Goal: Transaction & Acquisition: Purchase product/service

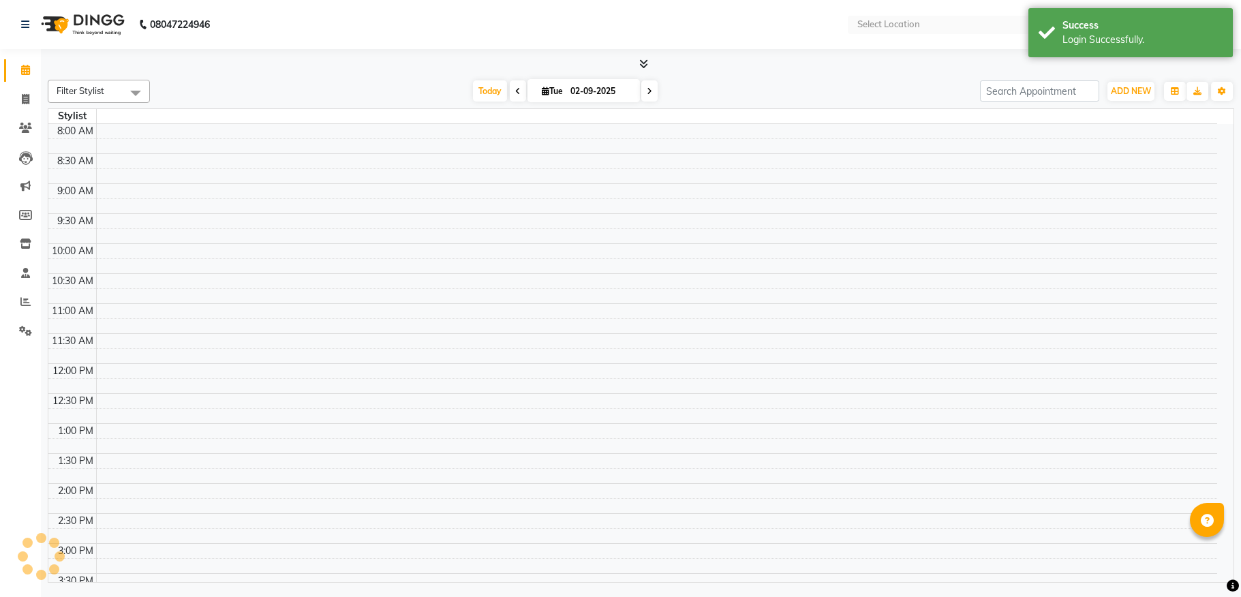
select select "en"
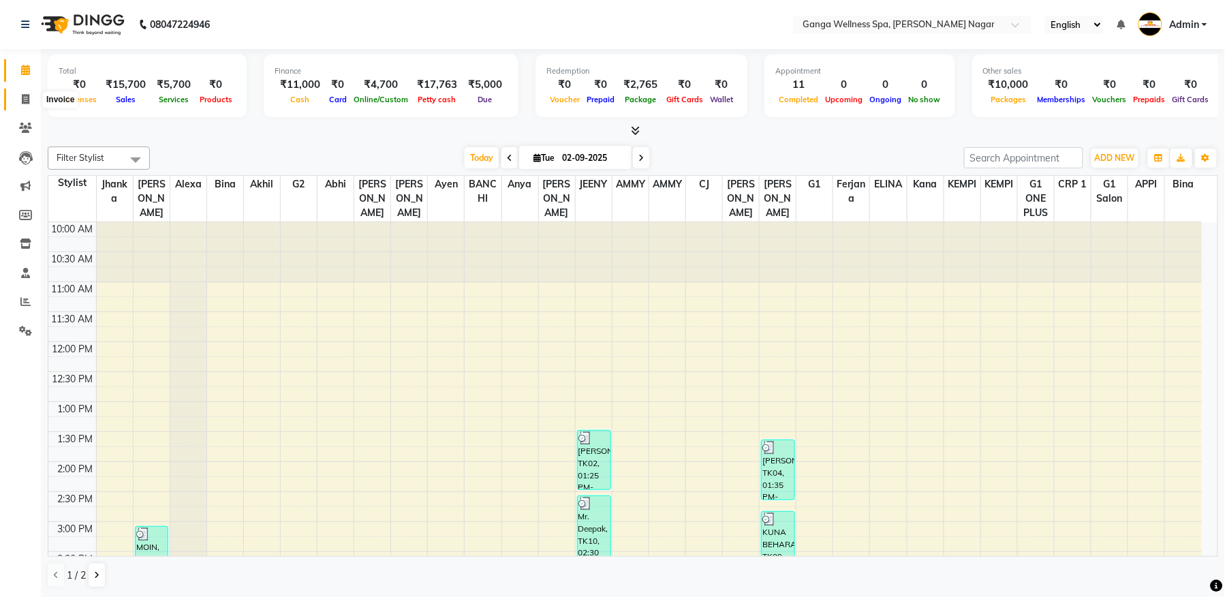
click at [25, 99] on icon at bounding box center [25, 99] width 7 height 10
select select "service"
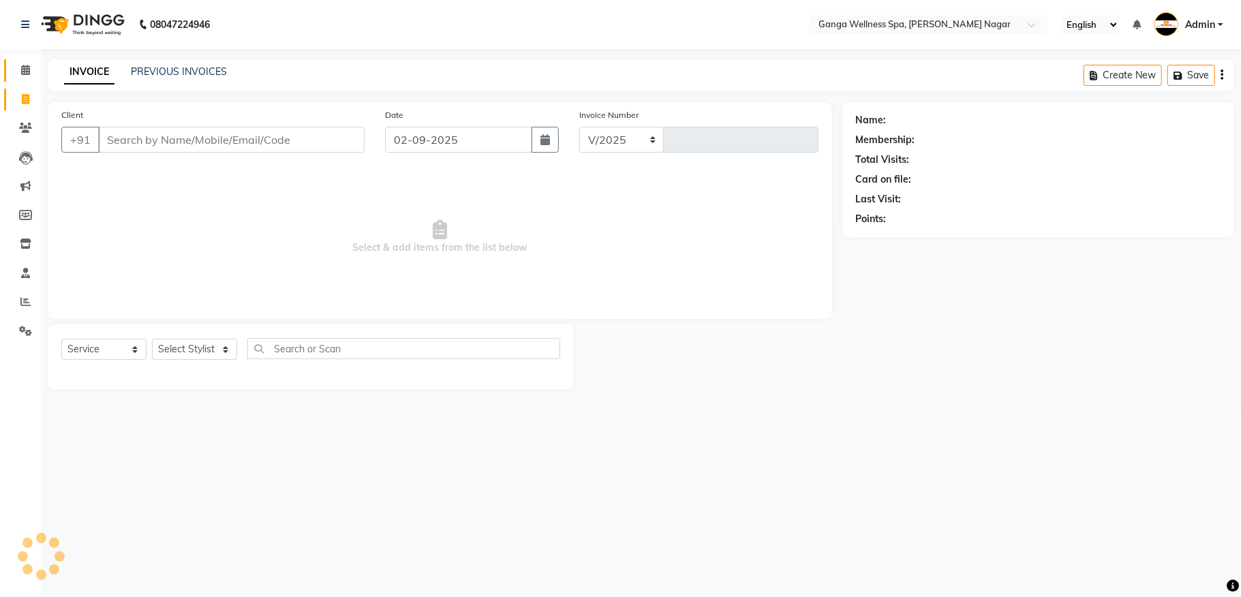
select select "762"
type input "2852"
drag, startPoint x: 25, startPoint y: 72, endPoint x: 36, endPoint y: 66, distance: 12.2
click at [26, 70] on icon at bounding box center [25, 70] width 9 height 10
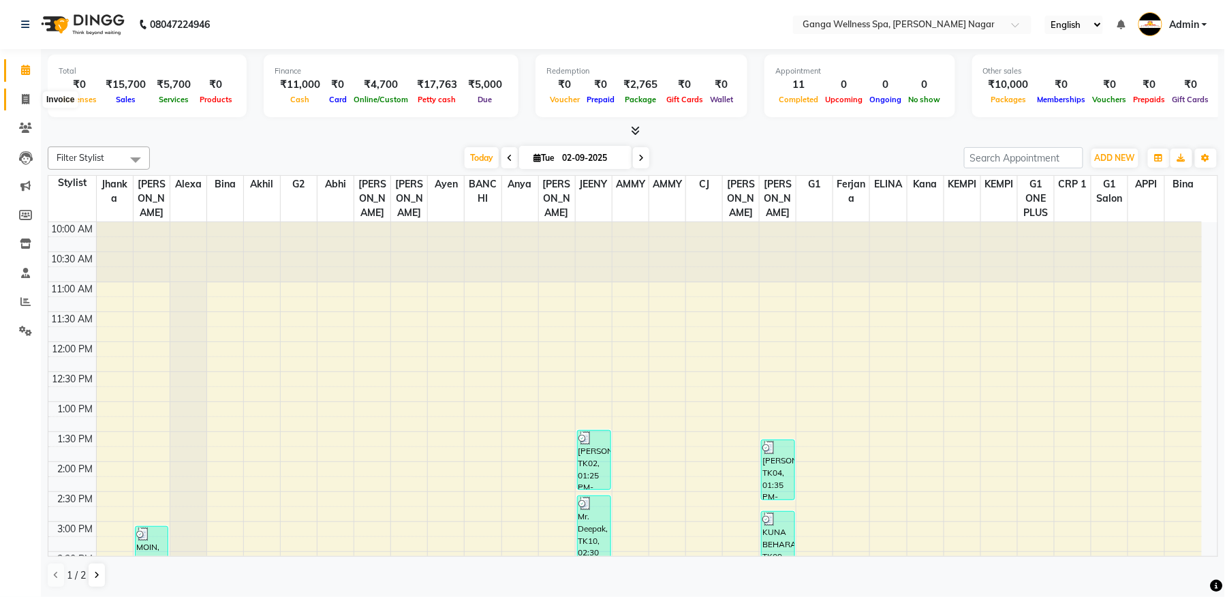
click at [23, 99] on icon at bounding box center [25, 99] width 7 height 10
select select "service"
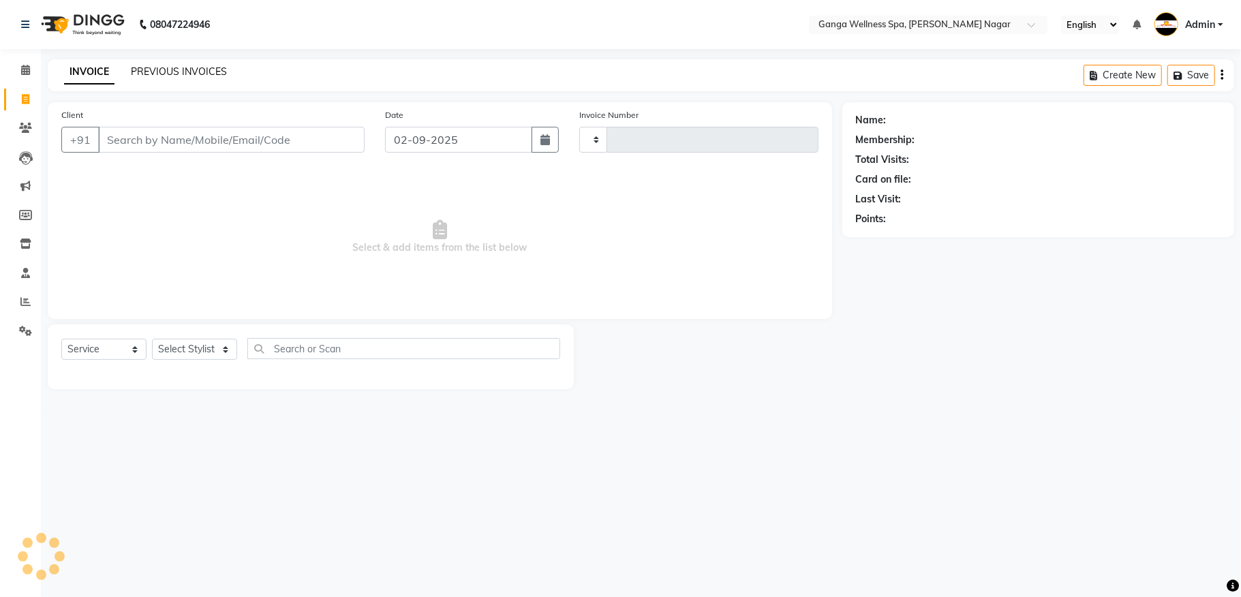
type input "2852"
select select "762"
click at [153, 70] on link "PREVIOUS INVOICES" at bounding box center [179, 71] width 96 height 12
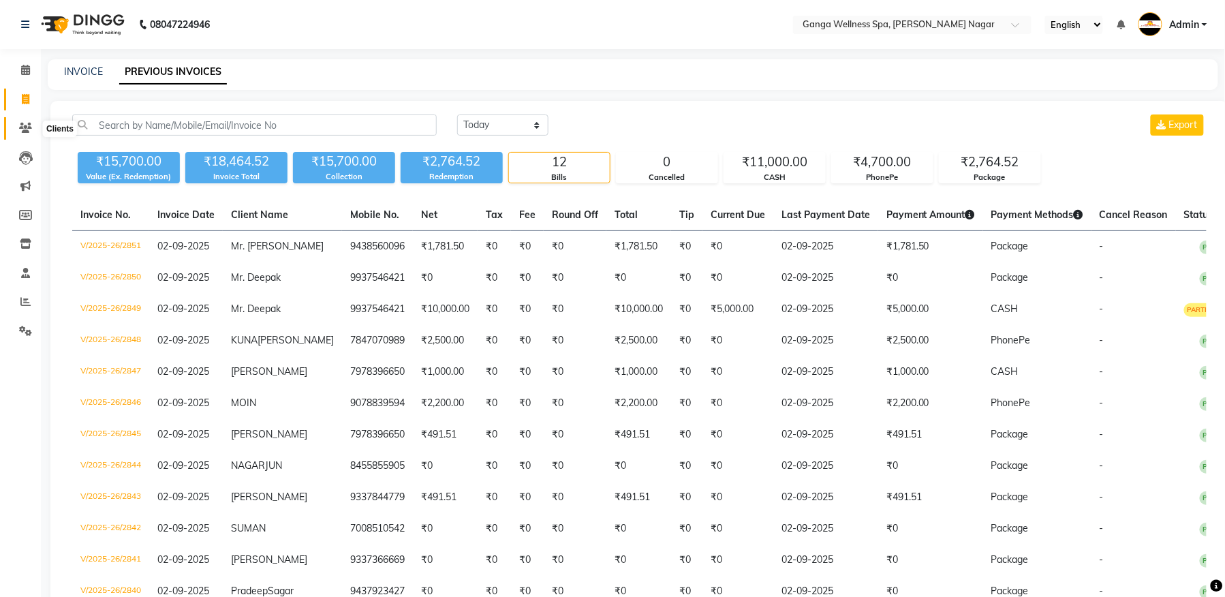
click at [23, 121] on span at bounding box center [26, 129] width 24 height 16
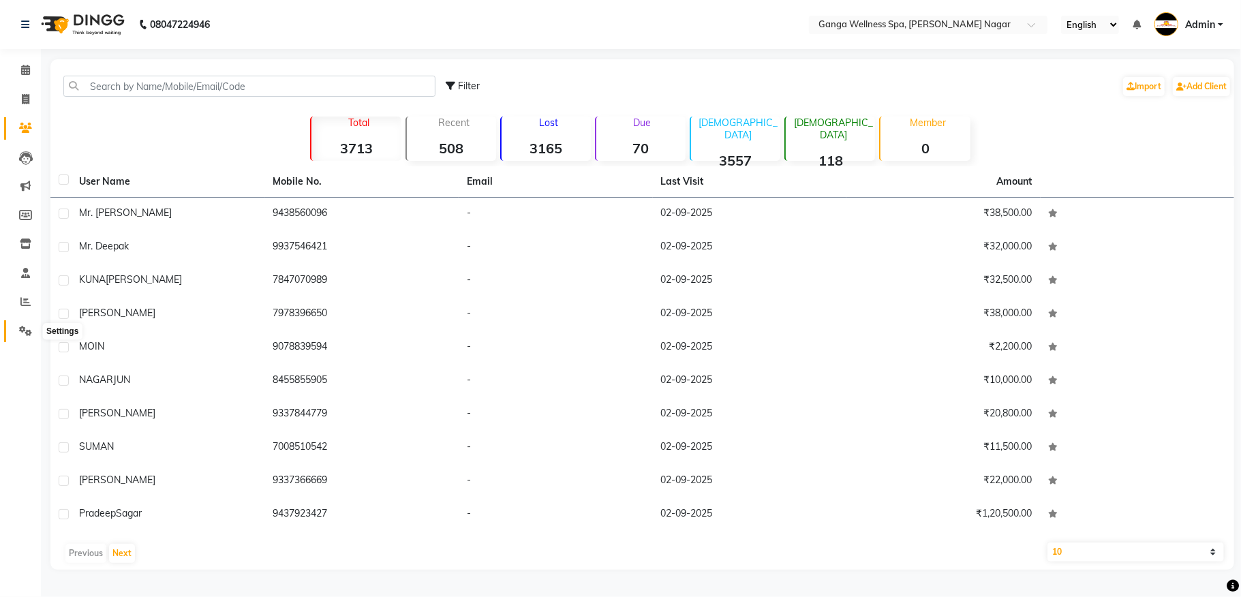
click at [25, 326] on icon at bounding box center [25, 331] width 13 height 10
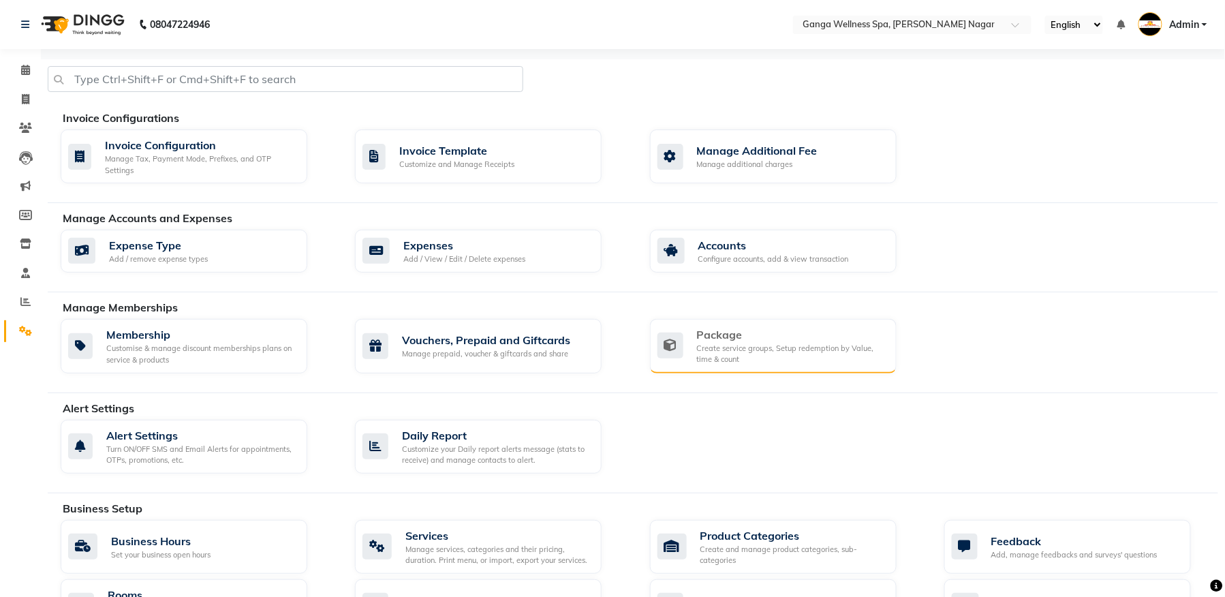
click at [709, 343] on div "Create service groups, Setup redemption by Value, time & count" at bounding box center [791, 354] width 189 height 22
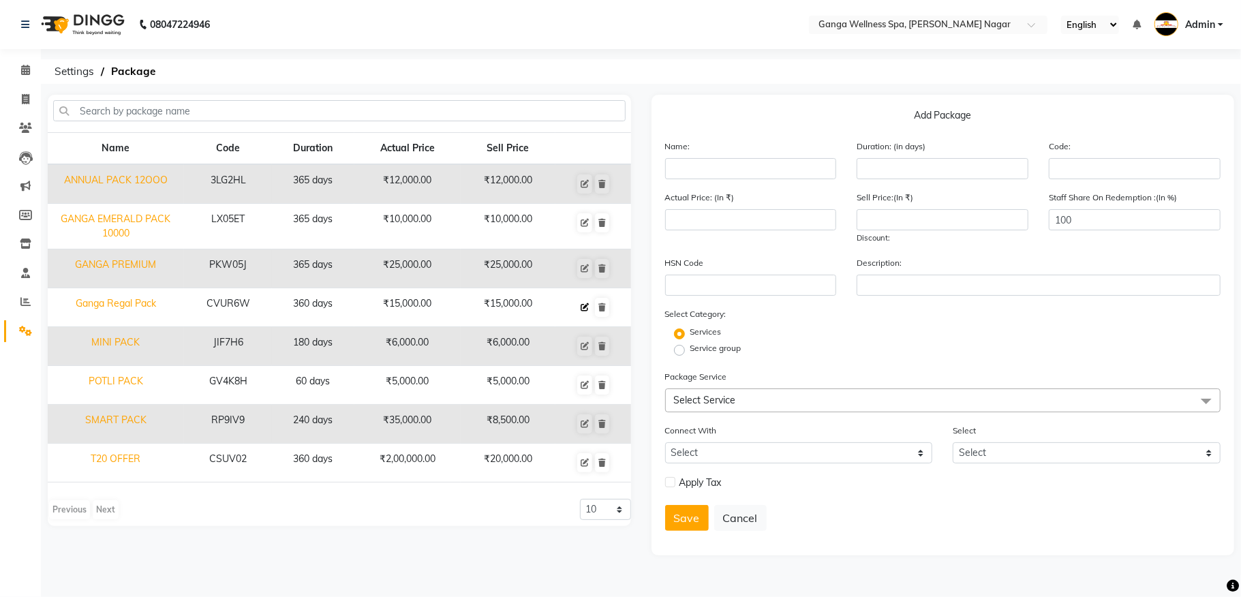
click at [581, 311] on icon at bounding box center [585, 307] width 8 height 8
type input "Ganga Regal Pack"
type input "360"
type input "CVUR6W"
type input "15000"
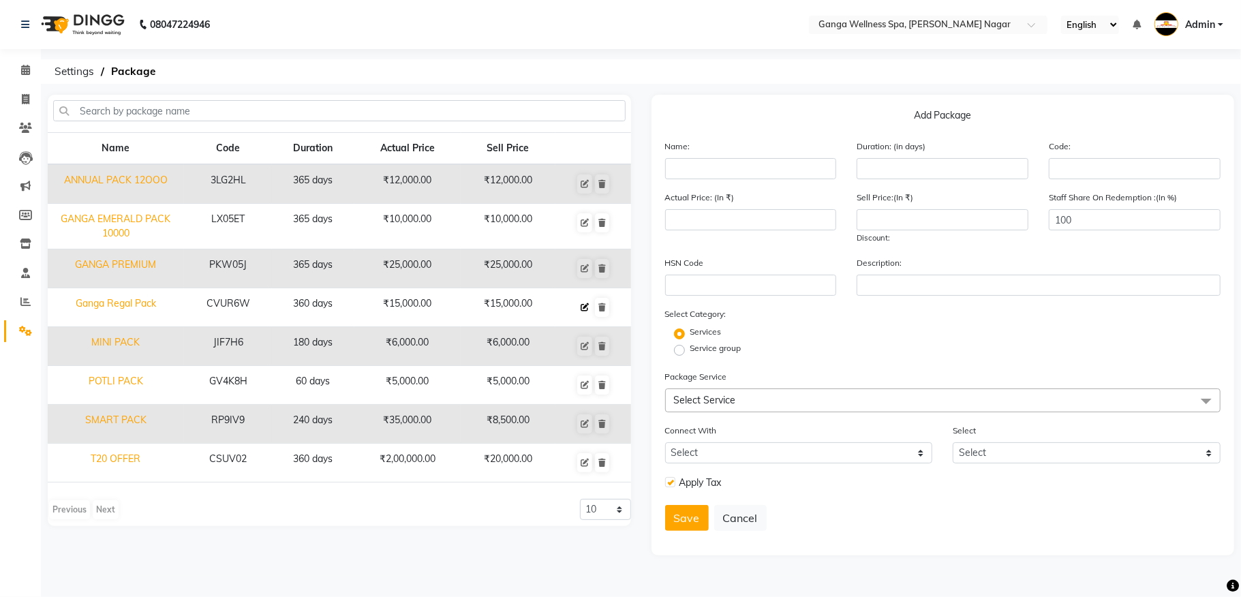
type input "15000"
checkbox input "true"
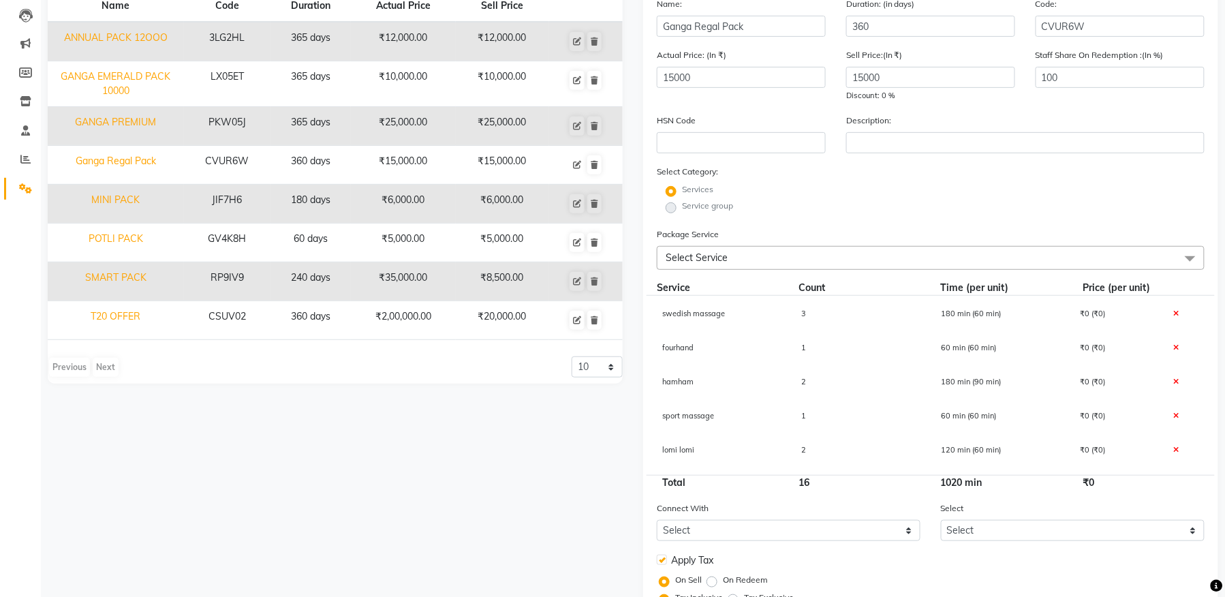
scroll to position [233, 0]
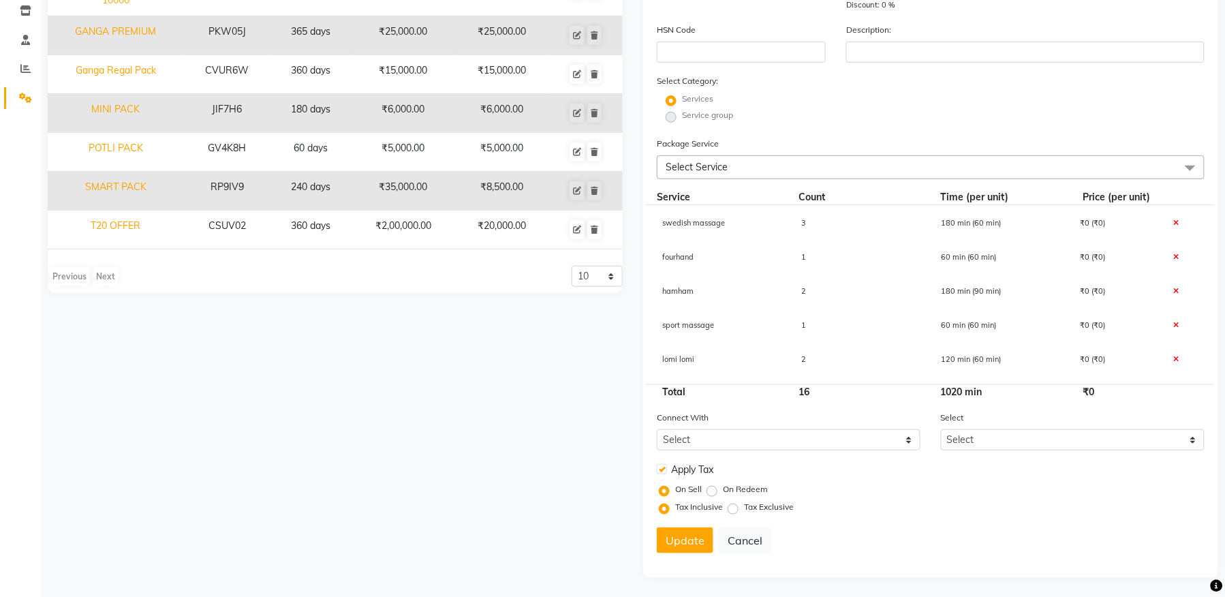
click at [1173, 254] on icon at bounding box center [1175, 256] width 5 height 7
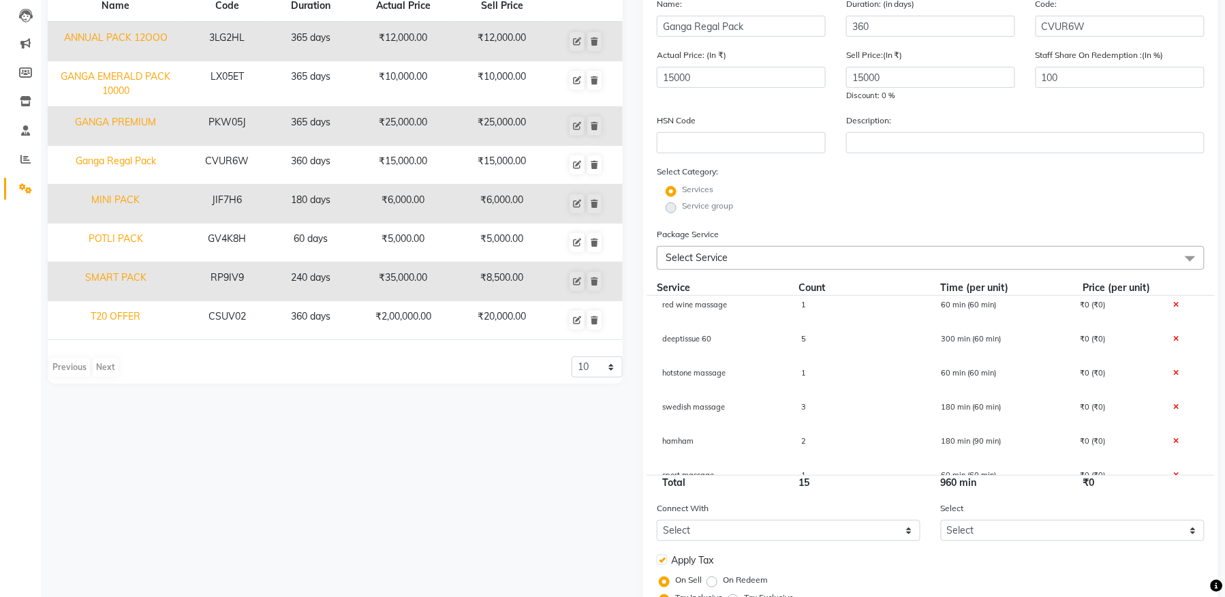
scroll to position [59, 0]
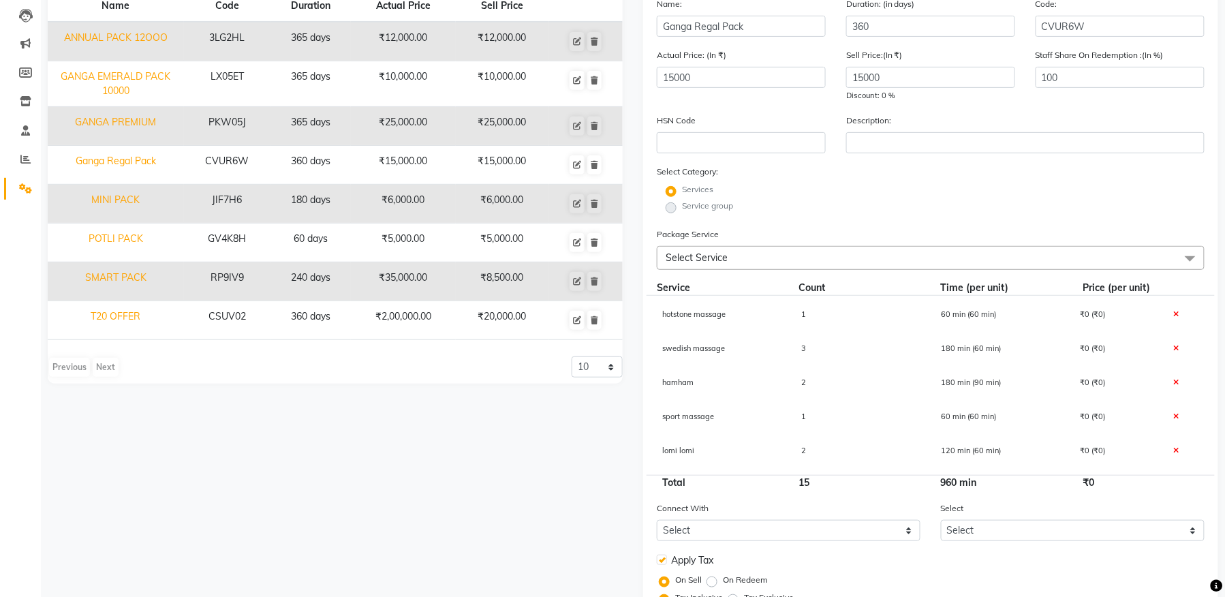
click at [802, 377] on span "2" at bounding box center [804, 382] width 5 height 10
click at [819, 382] on input "2" at bounding box center [861, 389] width 119 height 21
type input "1"
click at [497, 469] on div "Name Code Duration Actual Price Sell Price ANNUAL PACK 12OOO 3LG2HL 365 days ₹1…" at bounding box center [335, 310] width 596 height 716
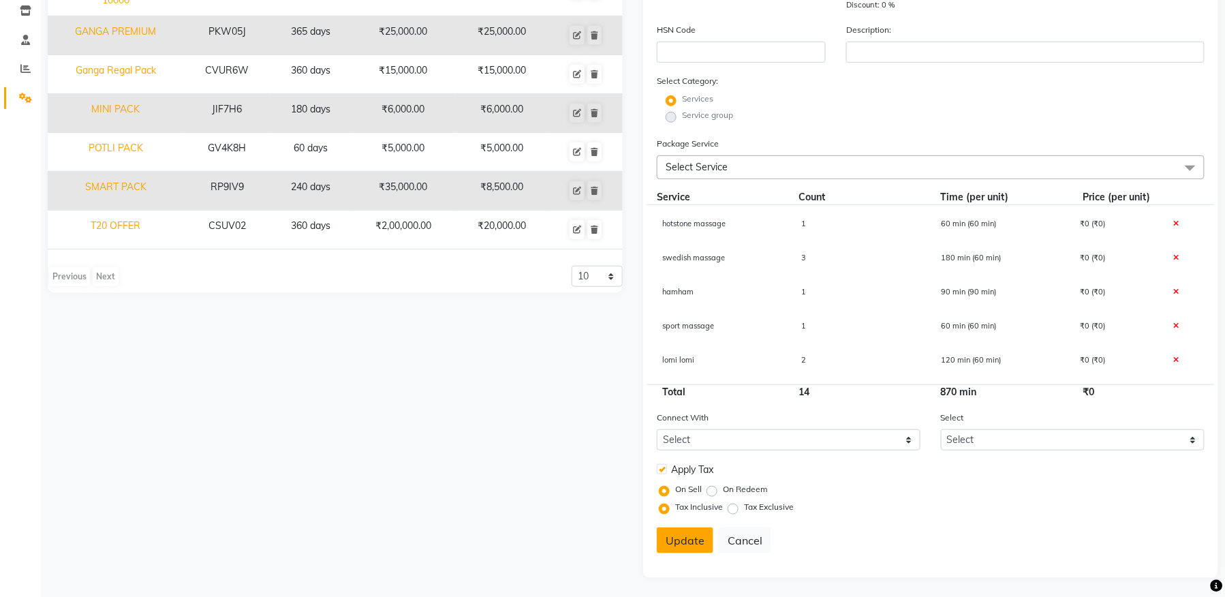
click at [677, 543] on button "Update" at bounding box center [685, 540] width 57 height 26
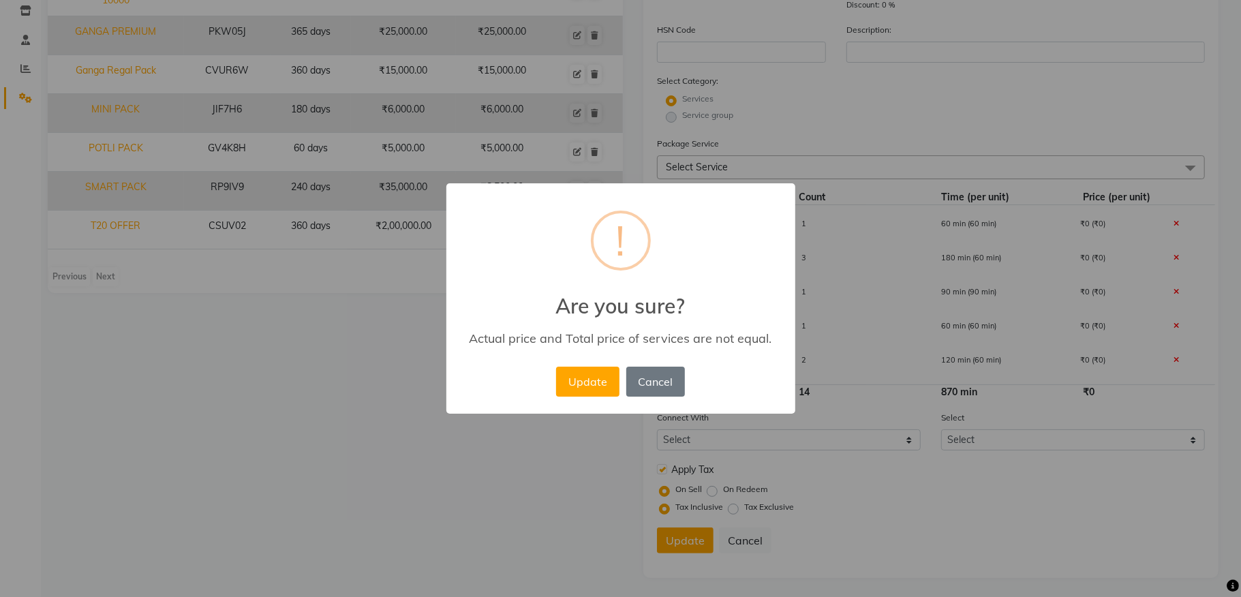
click at [548, 376] on div "× ! Are you sure? Actual price and Total price of services are not equal. Updat…" at bounding box center [620, 298] width 349 height 230
click at [589, 376] on button "Update" at bounding box center [587, 382] width 63 height 30
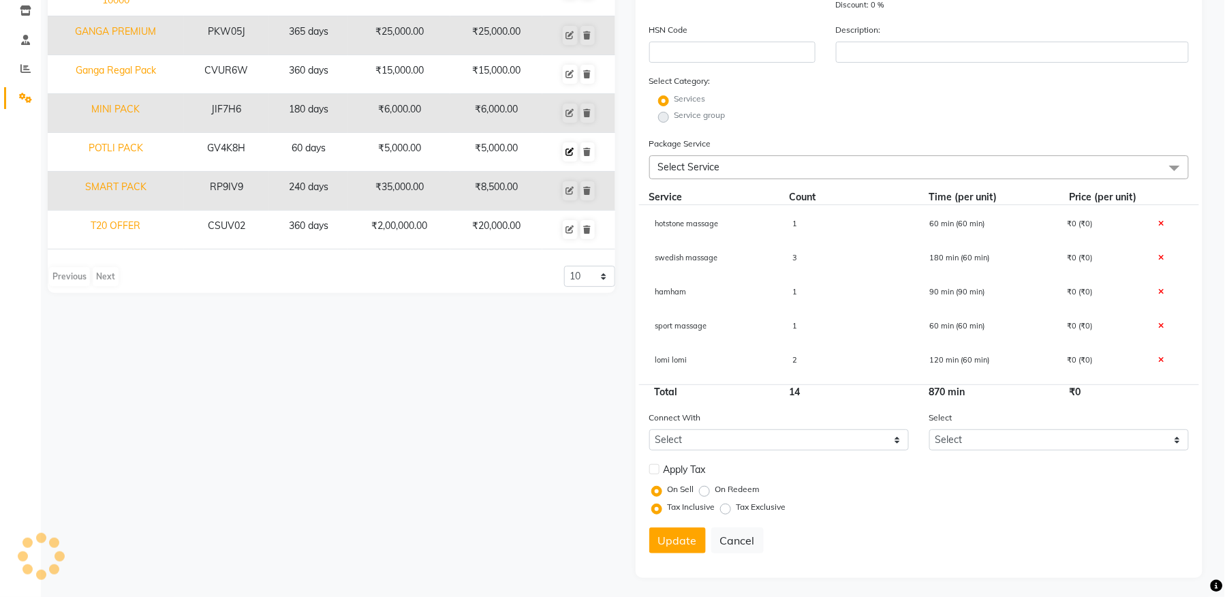
select select
checkbox input "false"
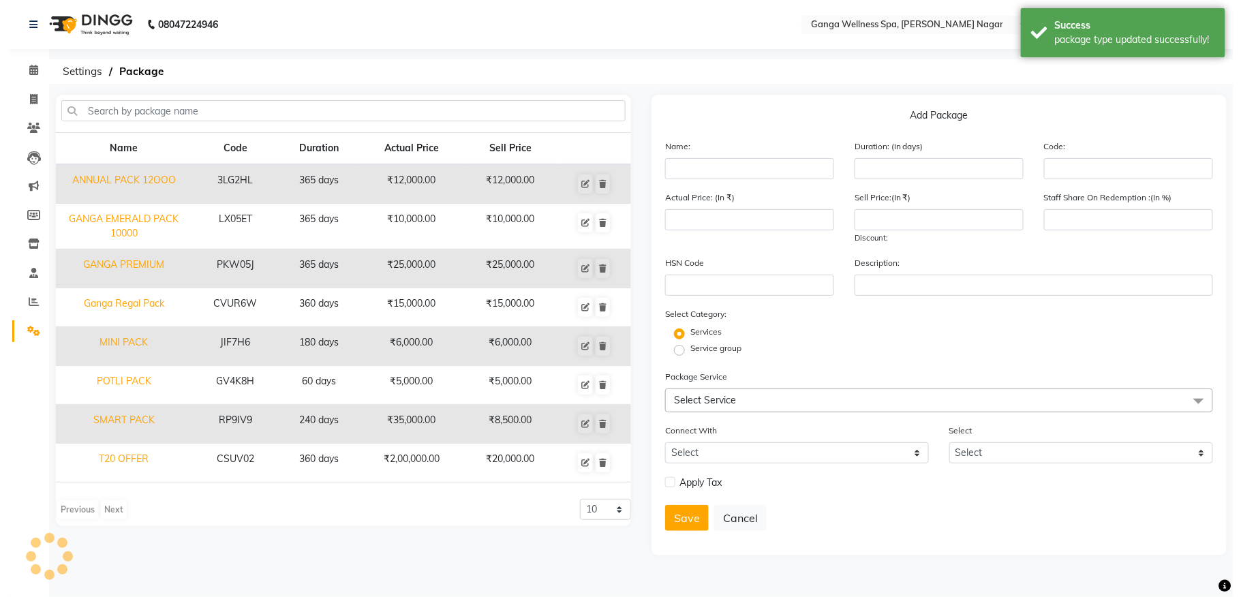
scroll to position [0, 0]
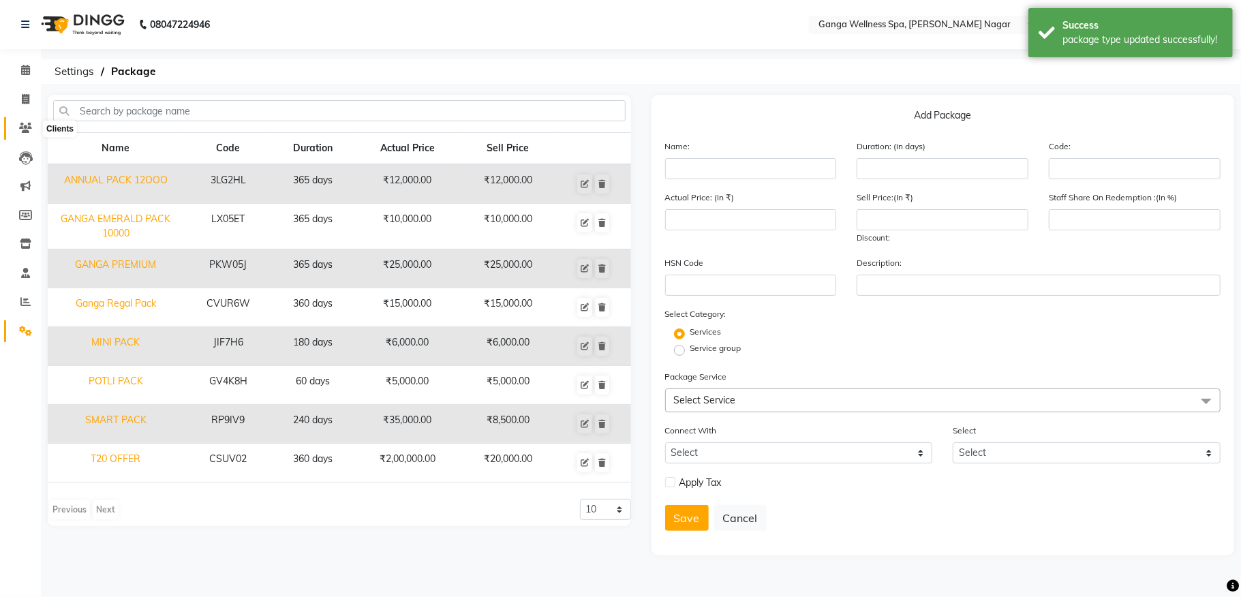
click at [20, 126] on icon at bounding box center [25, 128] width 13 height 10
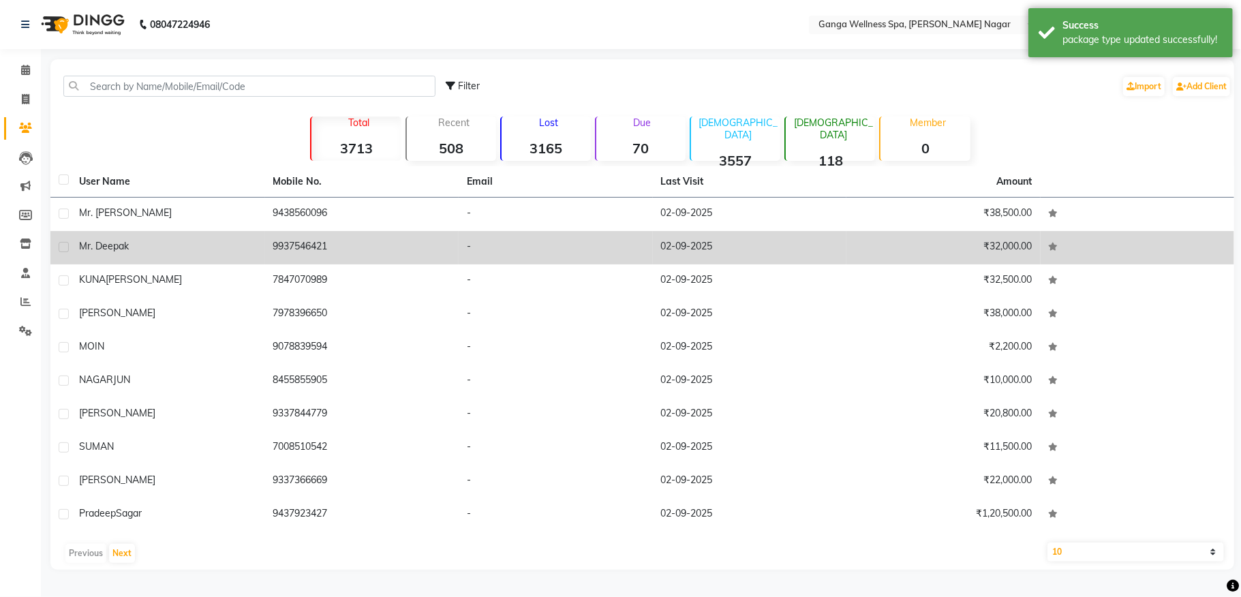
click at [157, 256] on td "Mr. Deepak" at bounding box center [168, 247] width 194 height 33
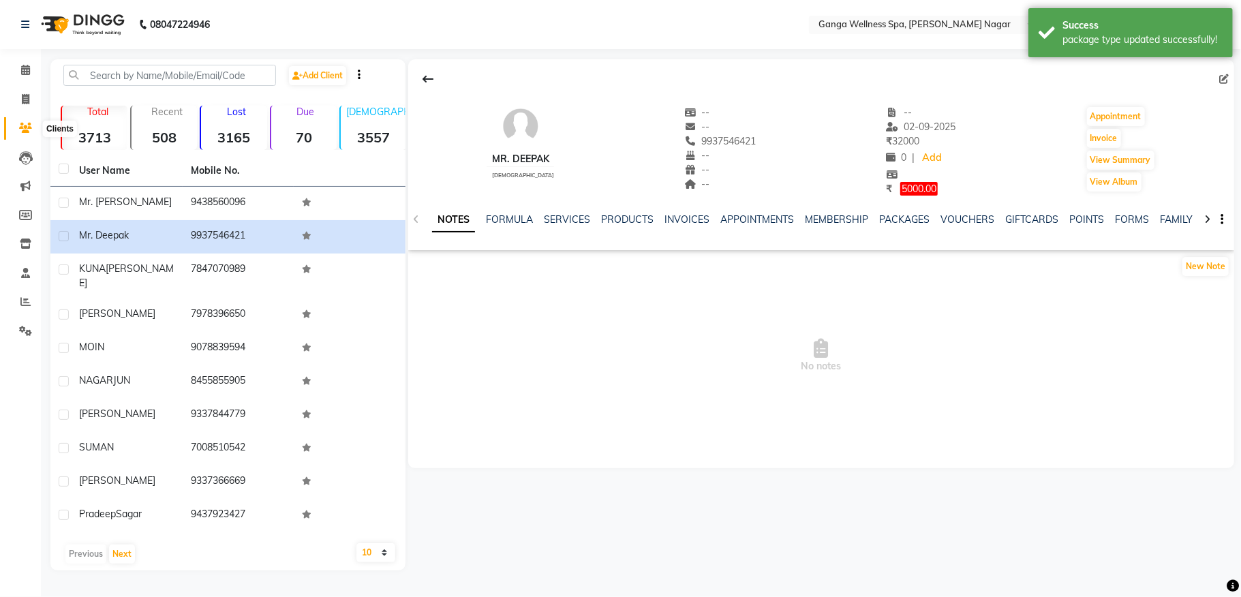
click at [22, 124] on icon at bounding box center [25, 128] width 13 height 10
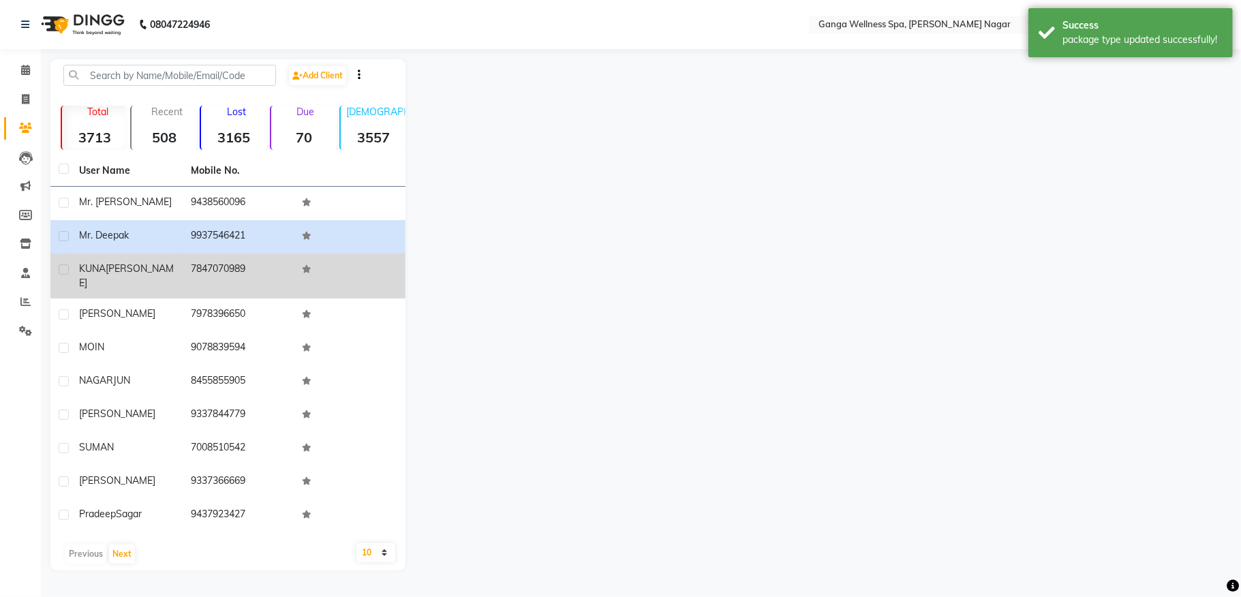
click at [149, 271] on span "[PERSON_NAME]" at bounding box center [126, 275] width 95 height 27
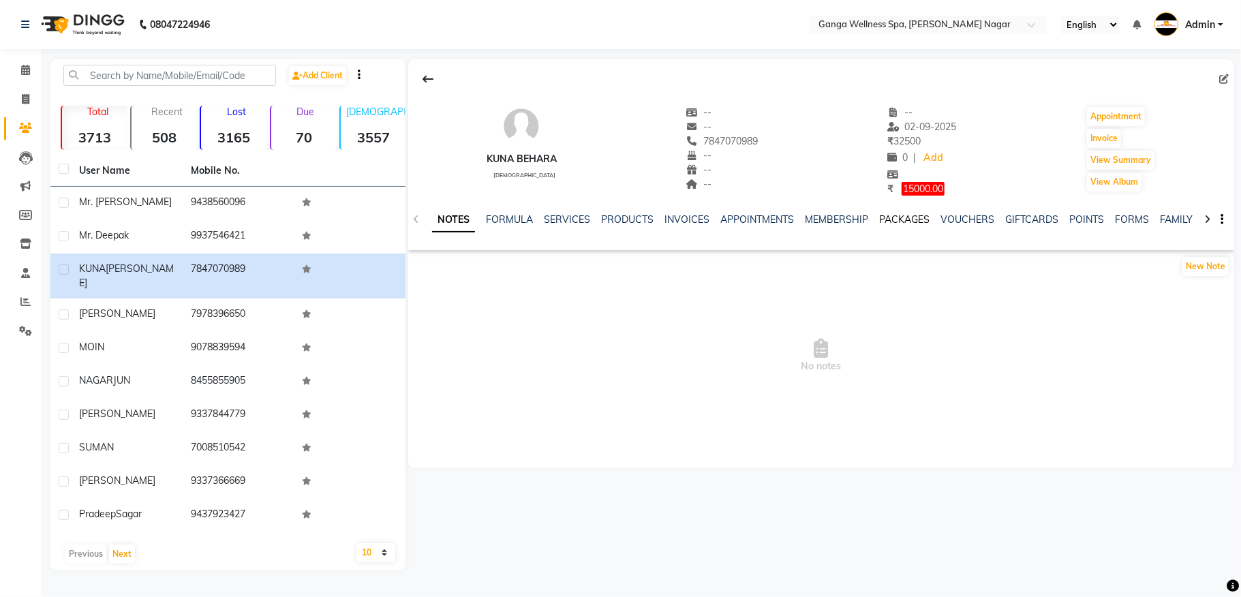
click at [882, 222] on link "PACKAGES" at bounding box center [904, 219] width 50 height 12
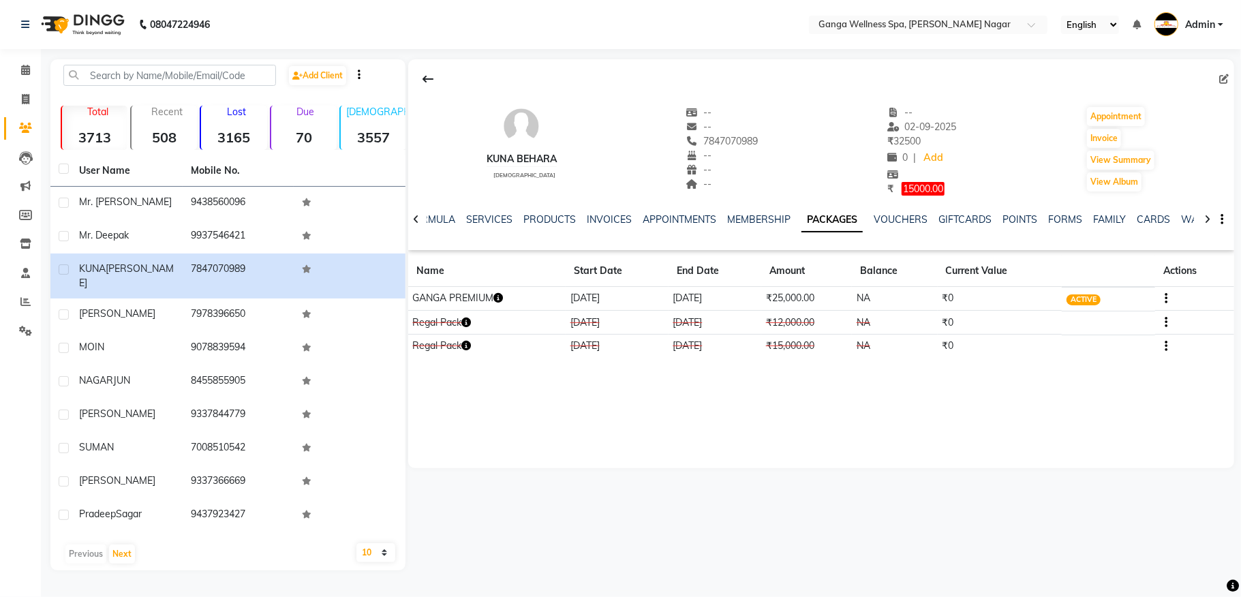
click at [503, 298] on icon "button" at bounding box center [498, 298] width 10 height 10
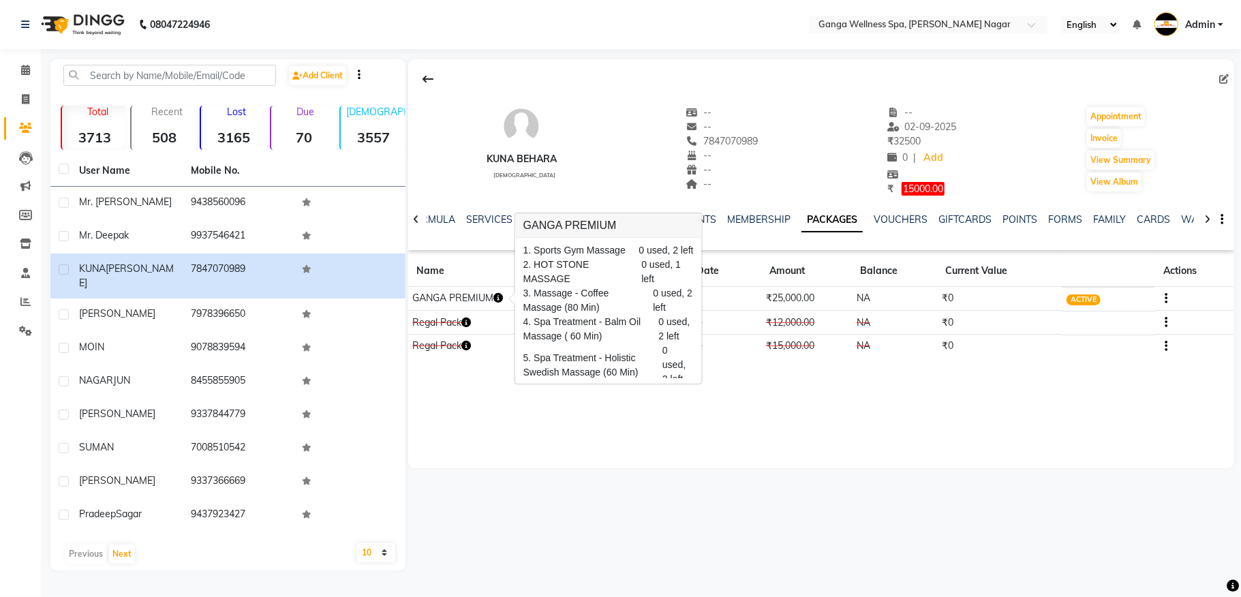
click at [769, 403] on div "KUNA BEHARA [DEMOGRAPHIC_DATA] -- -- 7847070989 -- -- -- -- [DATE] ₹ 32500 0 | …" at bounding box center [821, 263] width 826 height 409
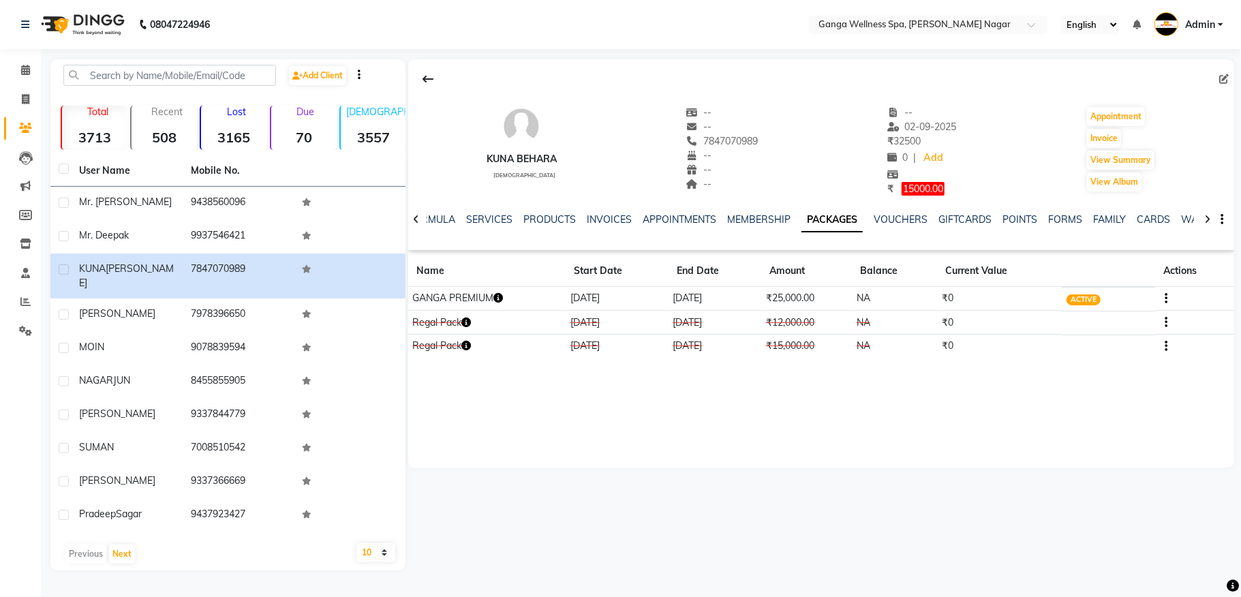
click at [1164, 300] on button "button" at bounding box center [1164, 298] width 8 height 14
click at [1072, 298] on div "Edit" at bounding box center [1101, 298] width 89 height 17
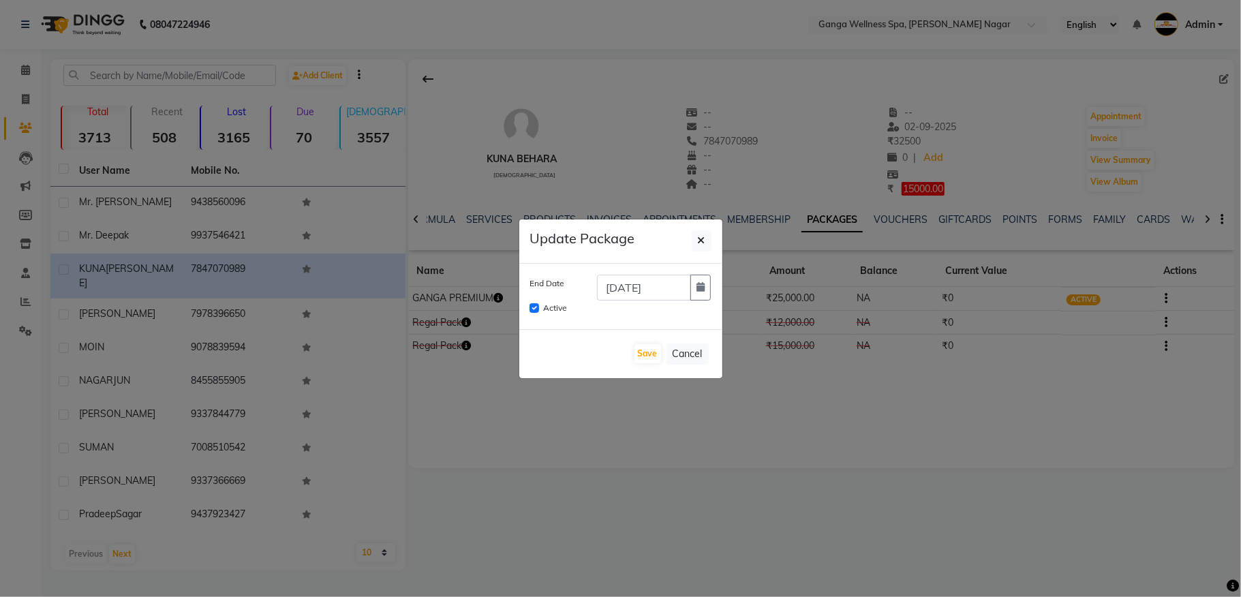
click at [655, 397] on ngb-modal-window "Update Package End Date [DATE] Active Save Cancel" at bounding box center [620, 298] width 1241 height 597
click at [694, 244] on button "button" at bounding box center [702, 240] width 20 height 21
checkbox input "false"
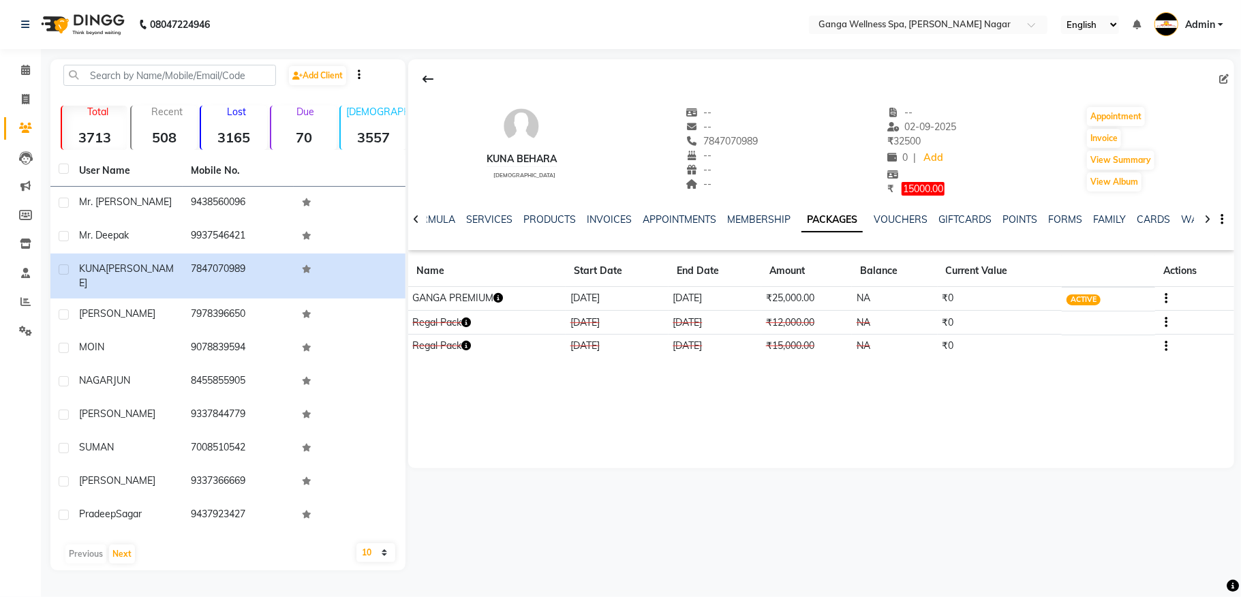
click at [1168, 298] on icon "button" at bounding box center [1166, 298] width 3 height 1
click at [1102, 282] on div "Redemption History" at bounding box center [1101, 281] width 89 height 17
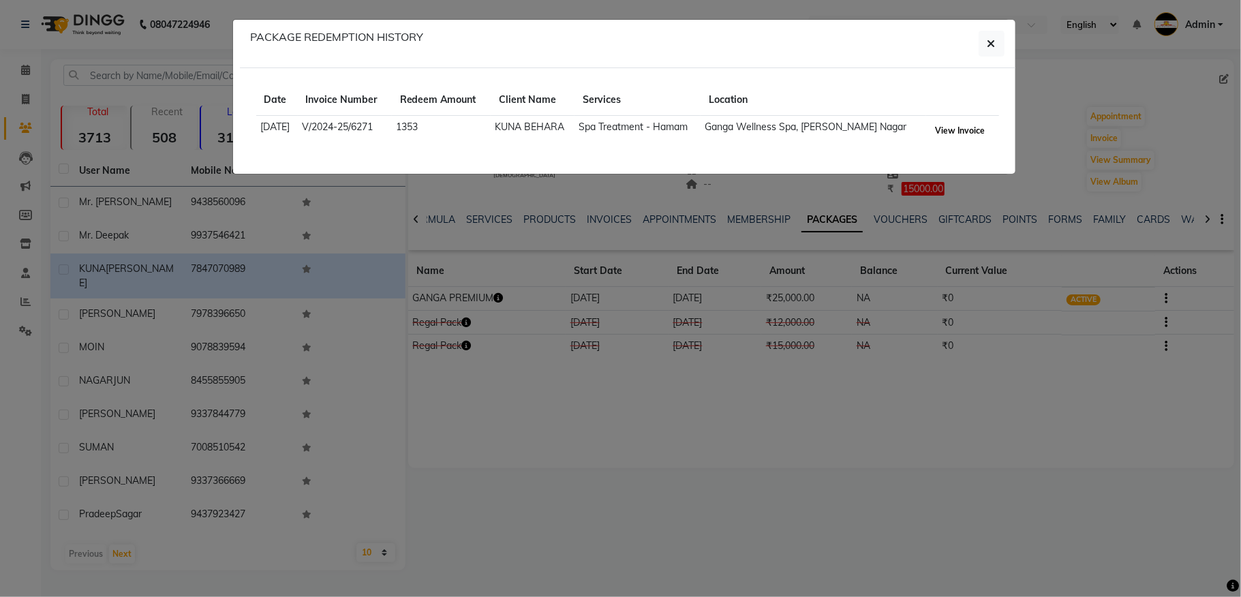
click at [959, 134] on button "View Invoice" at bounding box center [959, 130] width 57 height 19
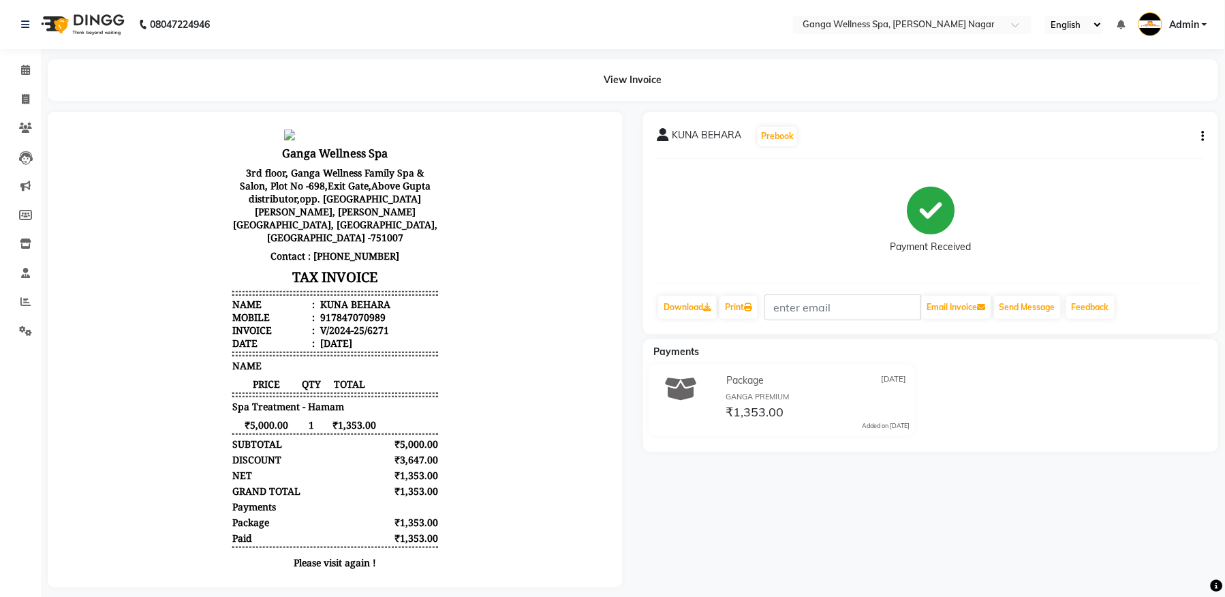
scroll to position [11, 0]
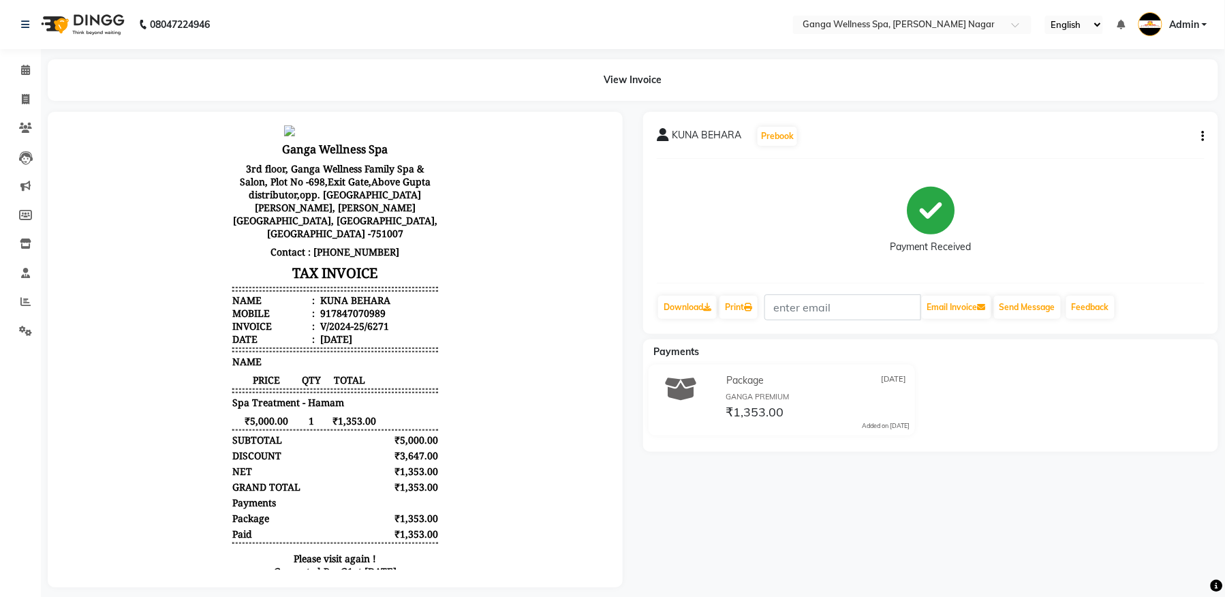
click at [1196, 132] on button "button" at bounding box center [1200, 136] width 8 height 14
click at [1109, 114] on div "Cancel Invoice" at bounding box center [1135, 110] width 93 height 17
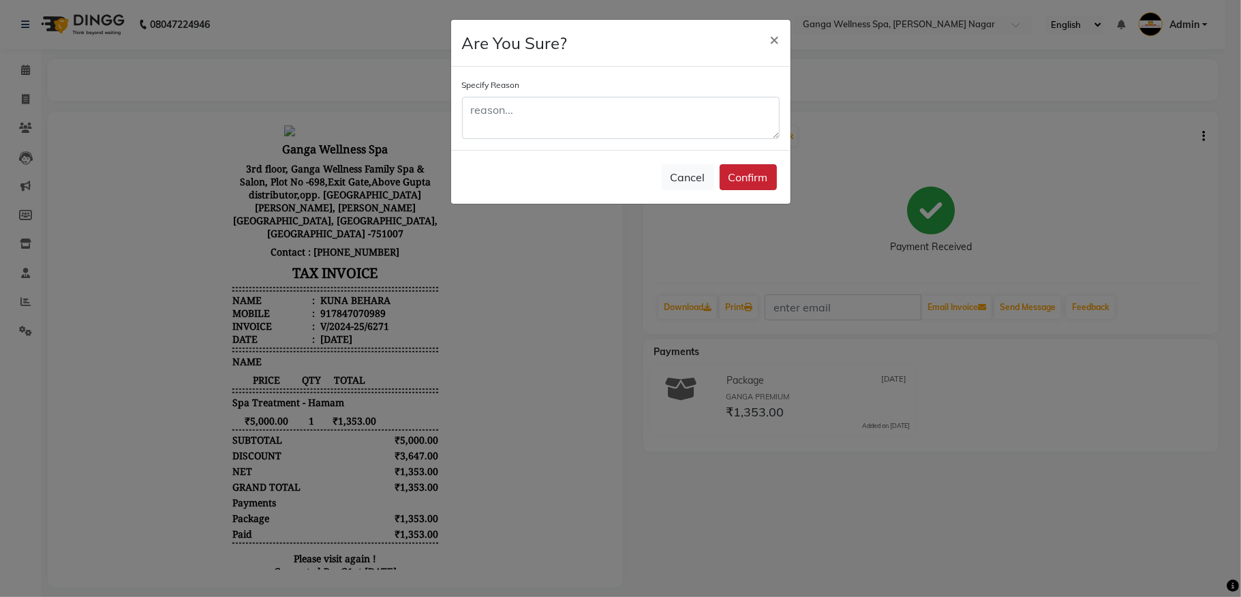
click at [752, 181] on button "Confirm" at bounding box center [748, 177] width 57 height 26
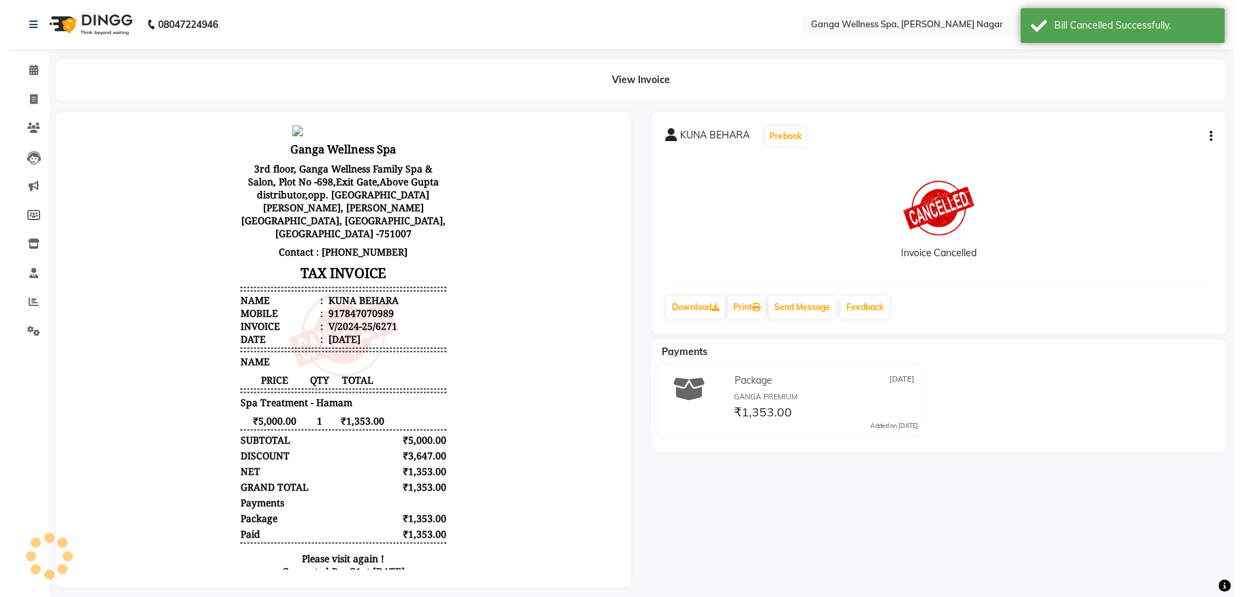
scroll to position [0, 0]
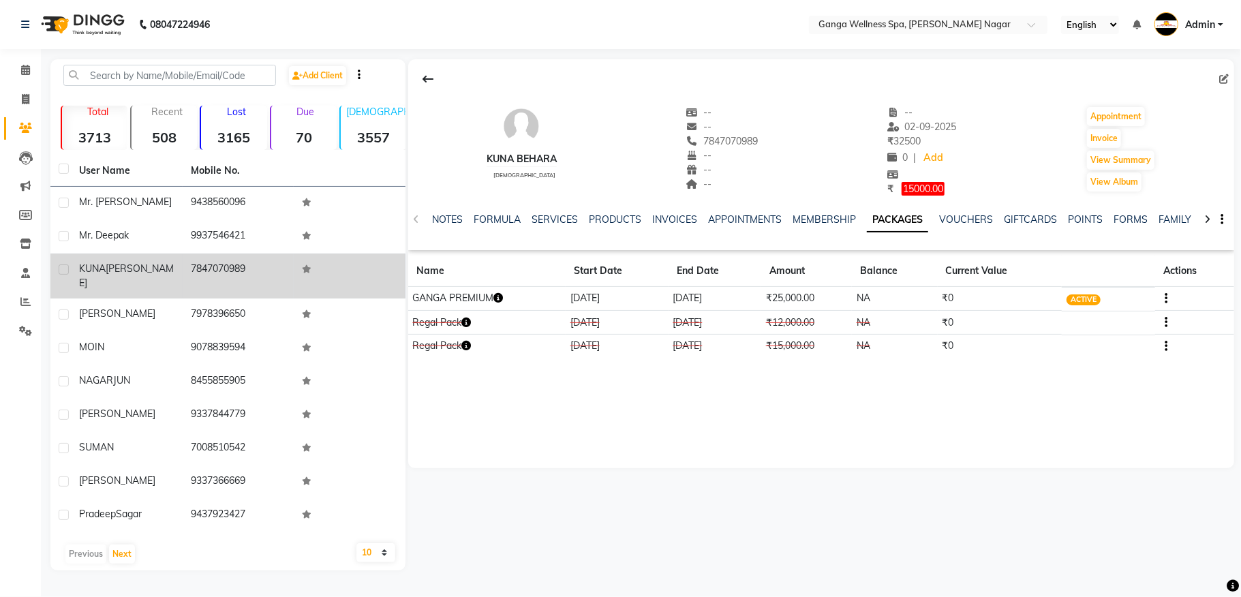
click at [238, 277] on td "7847070989" at bounding box center [239, 275] width 112 height 45
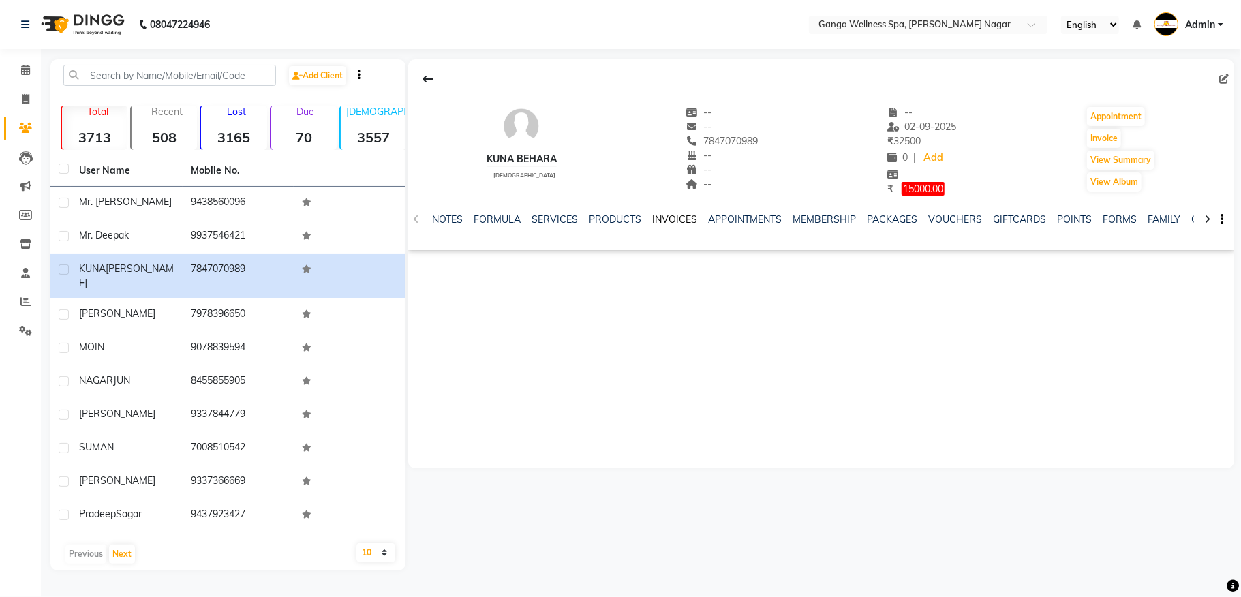
click at [669, 221] on link "INVOICES" at bounding box center [674, 219] width 45 height 12
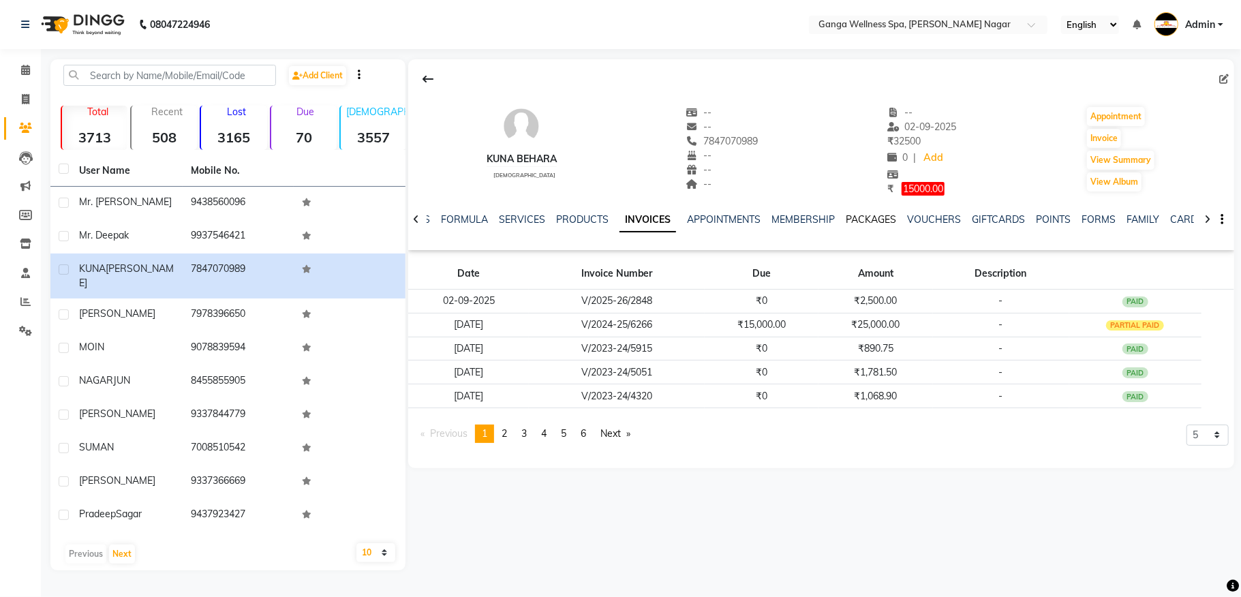
click at [869, 221] on link "PACKAGES" at bounding box center [871, 219] width 50 height 12
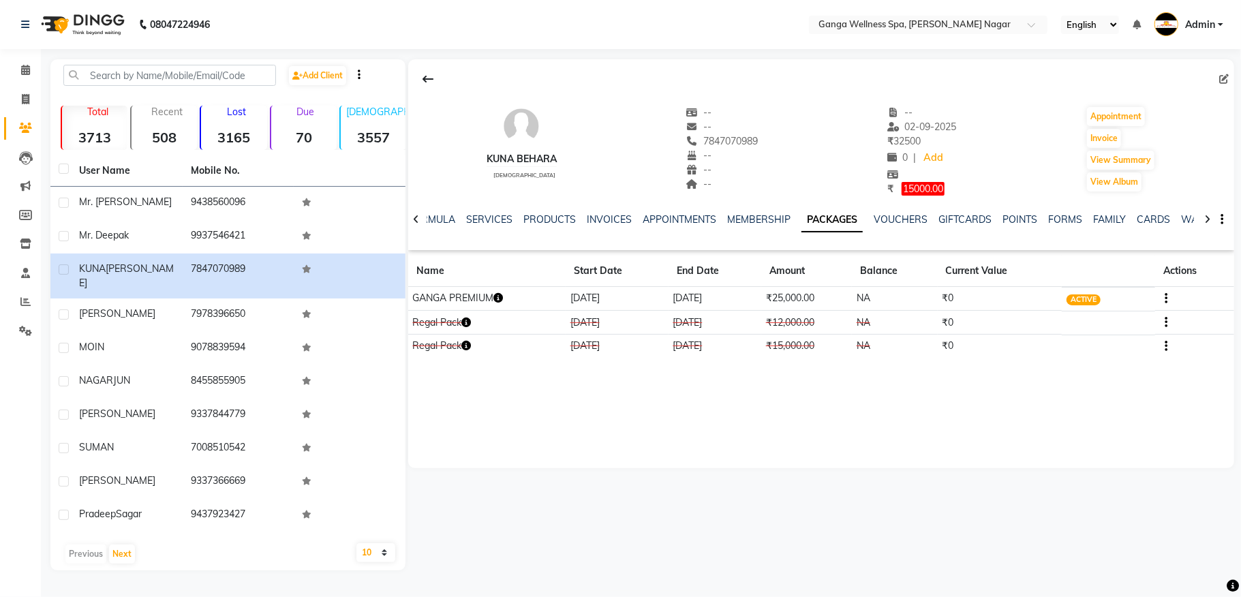
click at [1162, 298] on button "button" at bounding box center [1164, 298] width 8 height 14
click at [622, 218] on link "INVOICES" at bounding box center [609, 219] width 45 height 12
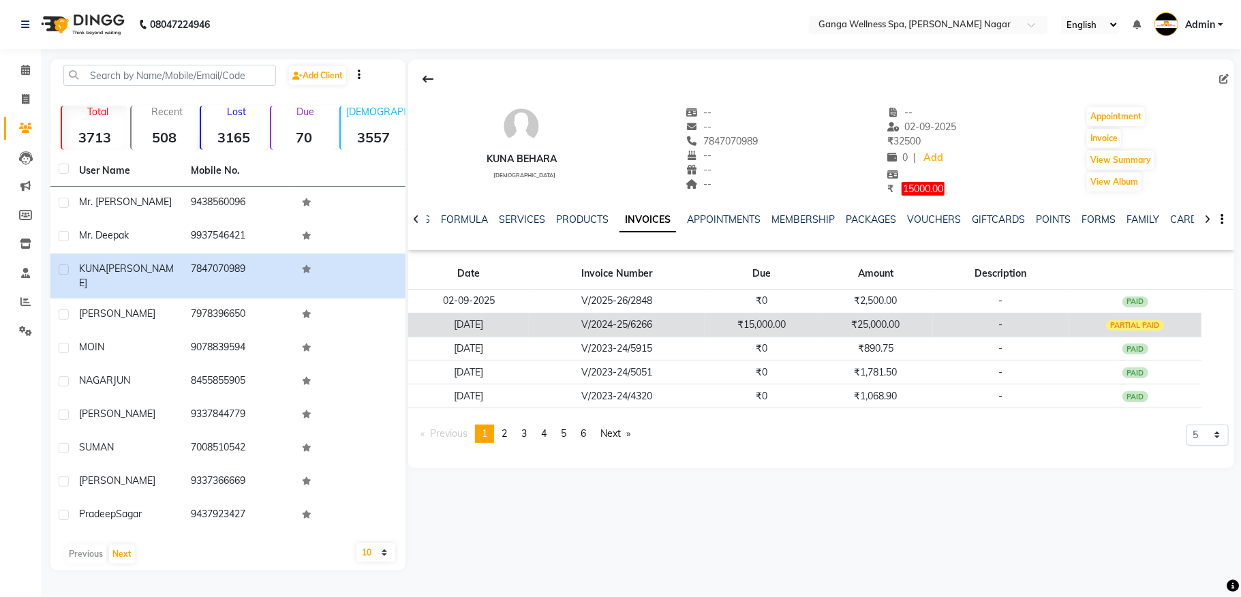
click at [641, 326] on td "V/2024-25/6266" at bounding box center [617, 325] width 176 height 24
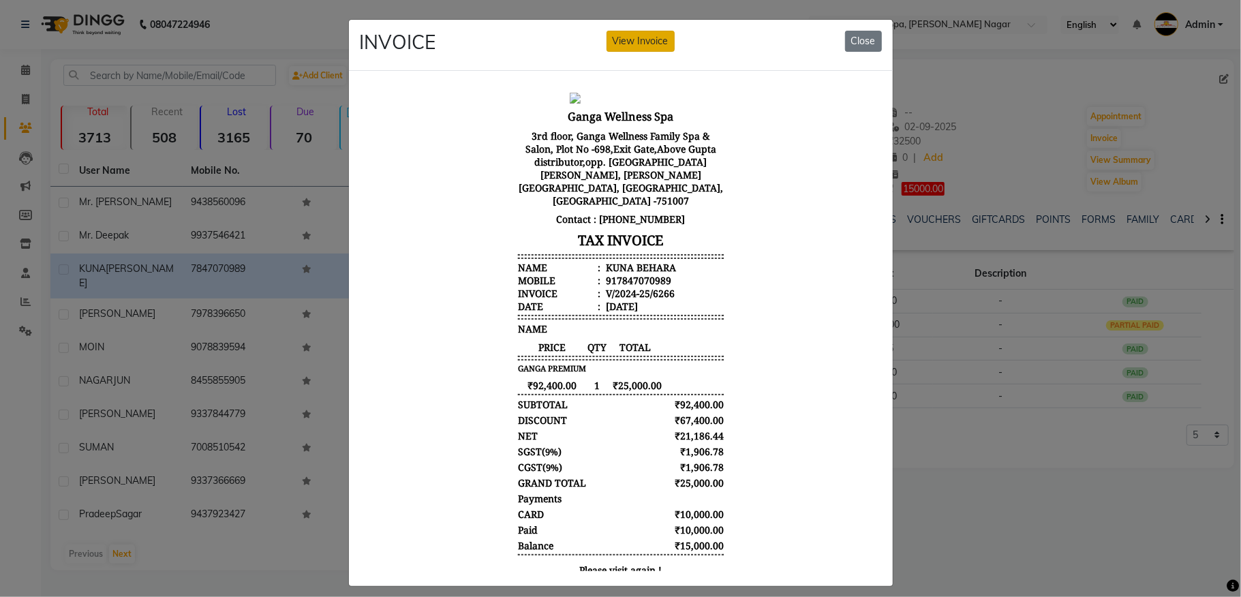
click at [645, 49] on button "View Invoice" at bounding box center [640, 41] width 68 height 21
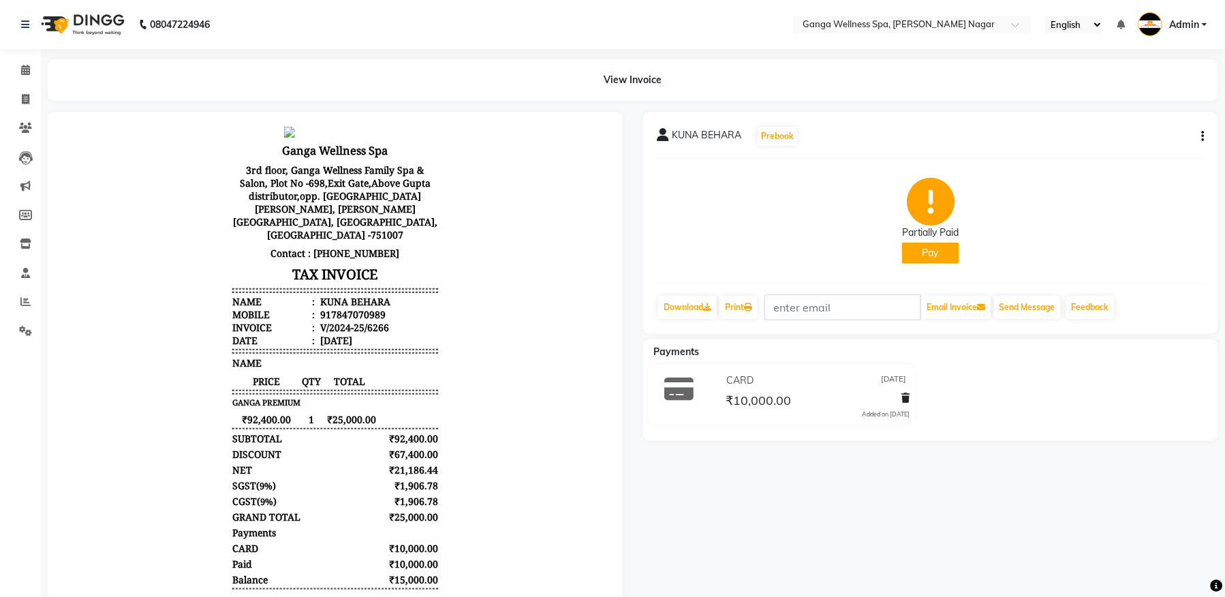
scroll to position [72, 0]
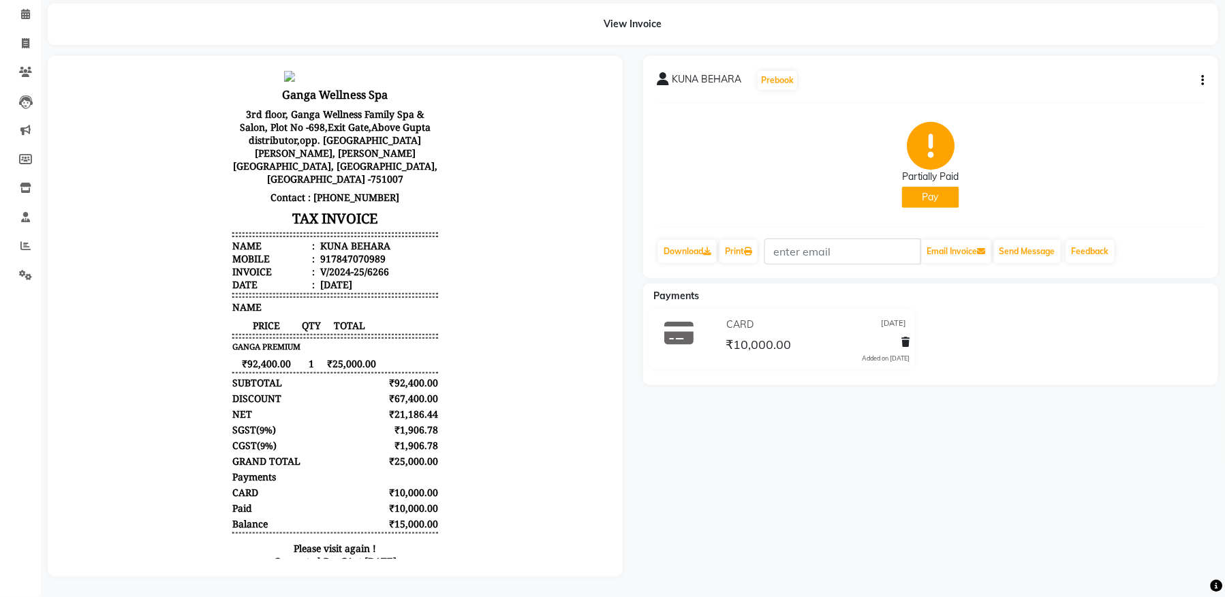
click at [1203, 80] on icon "button" at bounding box center [1203, 80] width 3 height 1
click at [1138, 46] on div "Cancel Invoice" at bounding box center [1149, 54] width 68 height 17
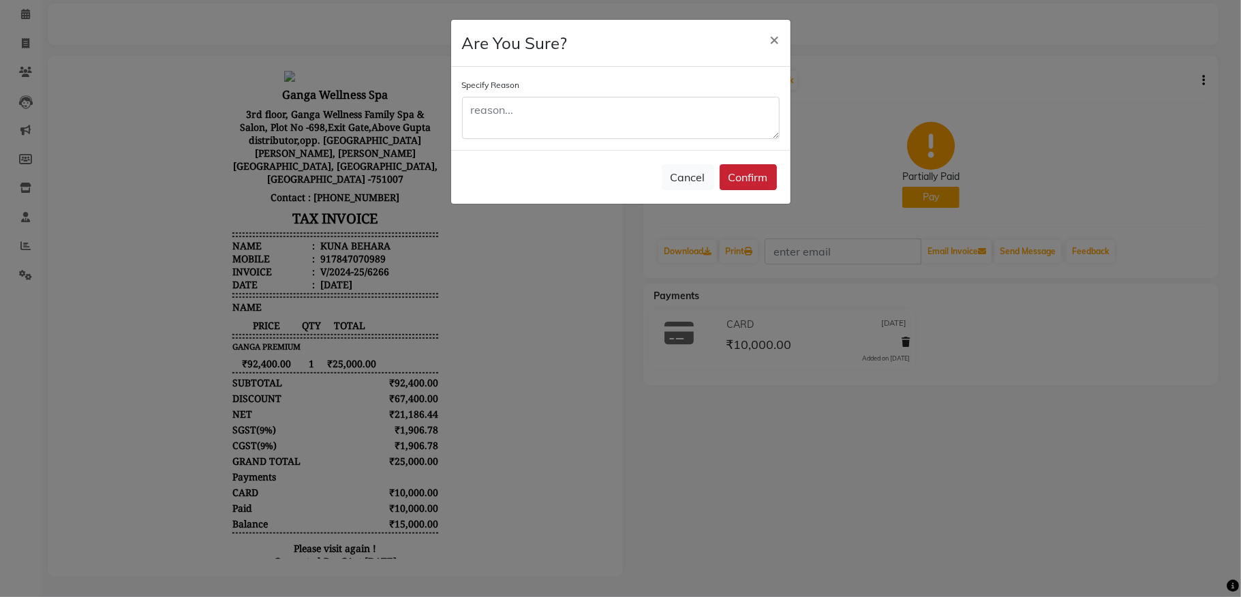
click at [750, 181] on button "Confirm" at bounding box center [748, 177] width 57 height 26
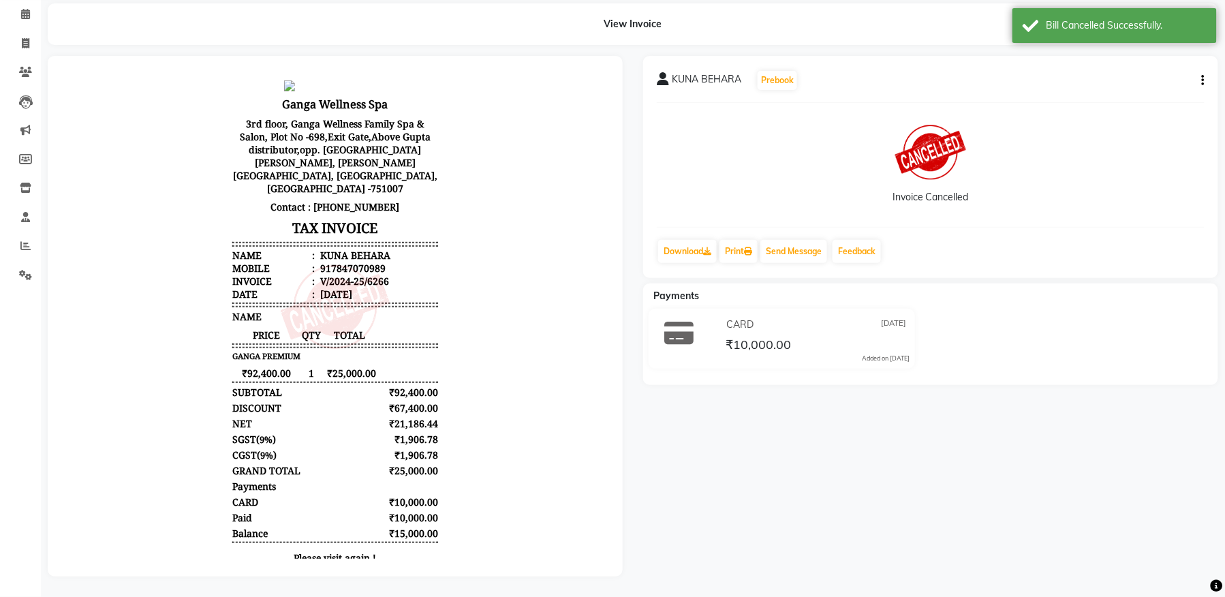
scroll to position [0, 0]
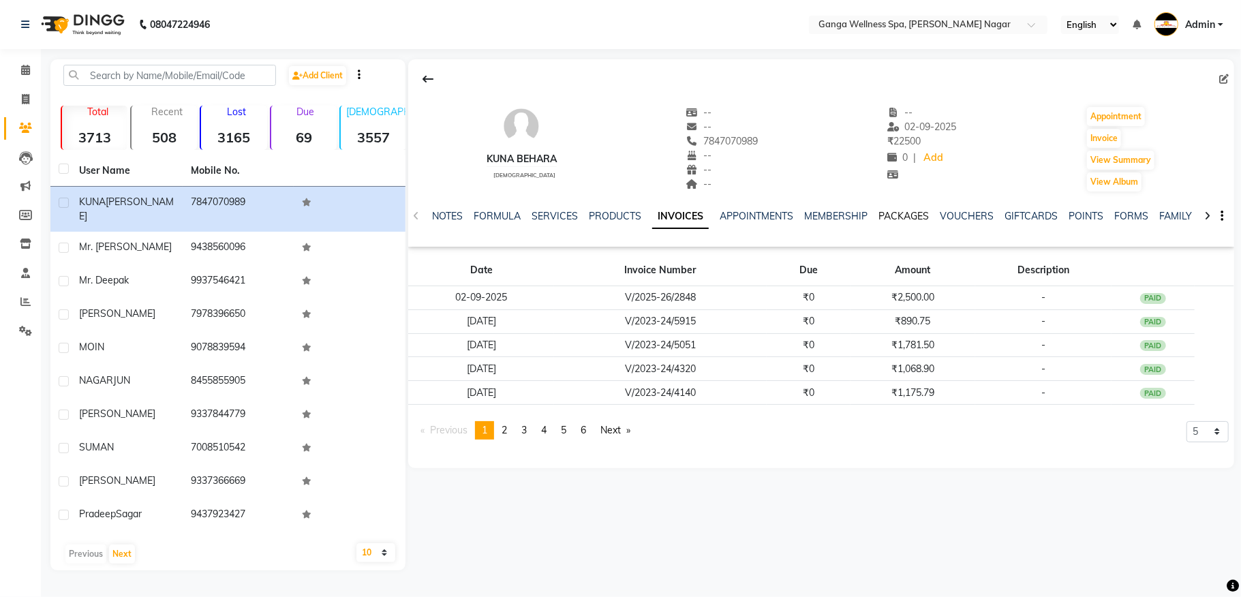
click at [903, 215] on link "PACKAGES" at bounding box center [903, 216] width 50 height 12
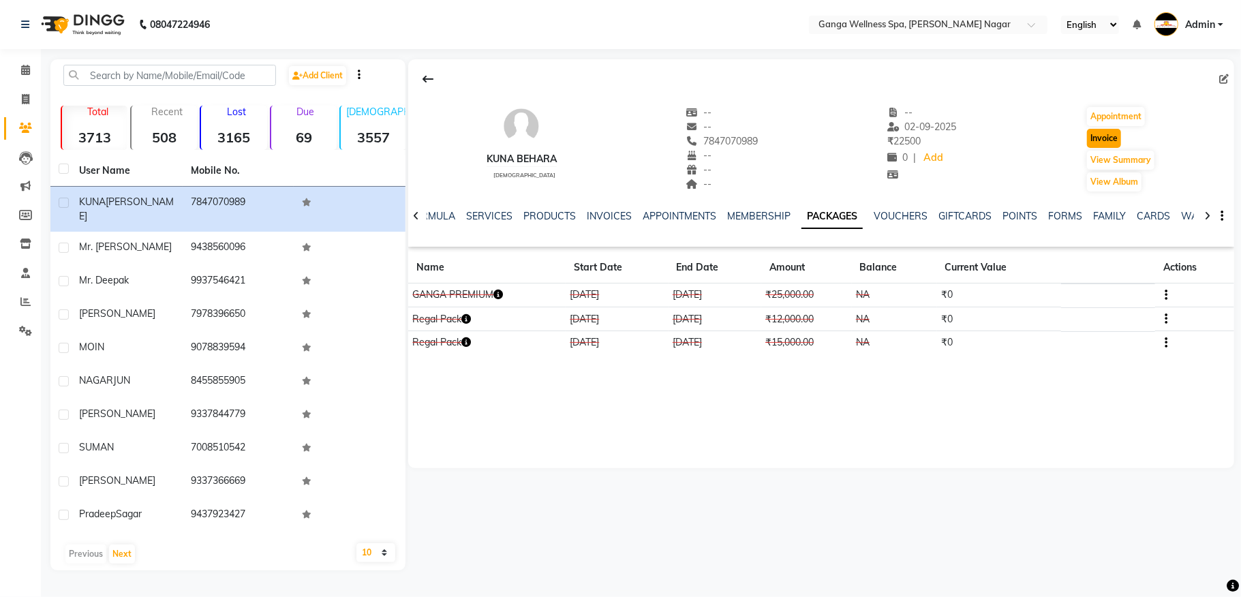
click at [1108, 139] on button "Invoice" at bounding box center [1104, 138] width 34 height 19
select select "service"
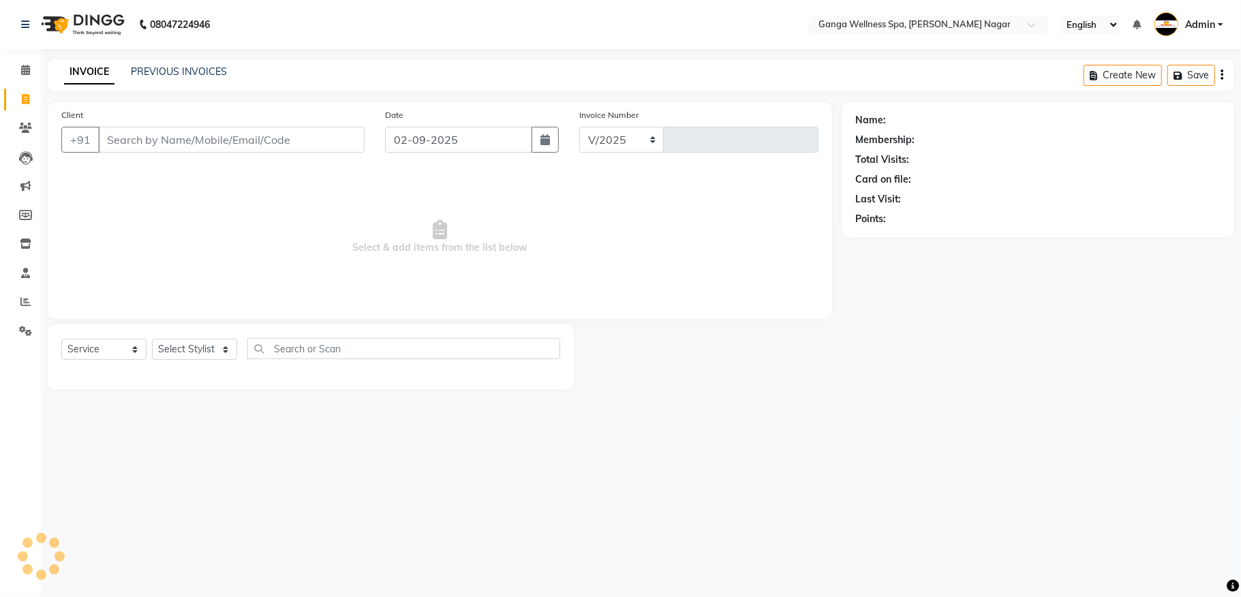
select select "762"
type input "2852"
type input "7847070989"
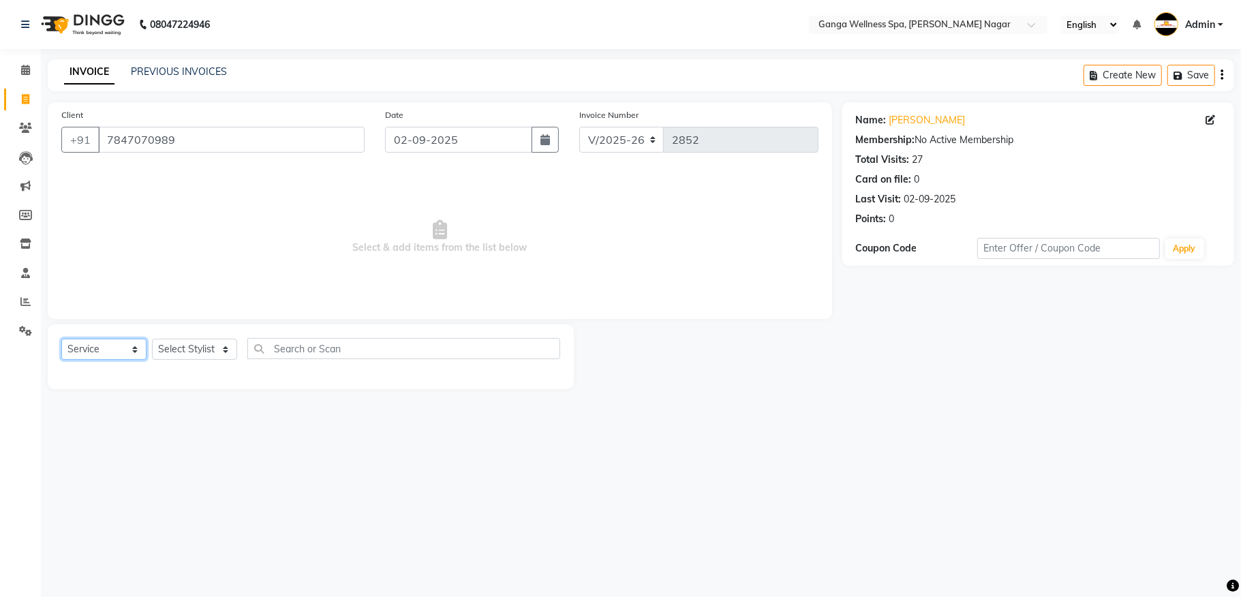
click at [108, 350] on select "Select Service Product Membership Package Voucher Prepaid Gift Card" at bounding box center [103, 349] width 85 height 21
select select "package"
click at [61, 339] on select "Select Service Product Membership Package Voucher Prepaid Gift Card" at bounding box center [103, 349] width 85 height 21
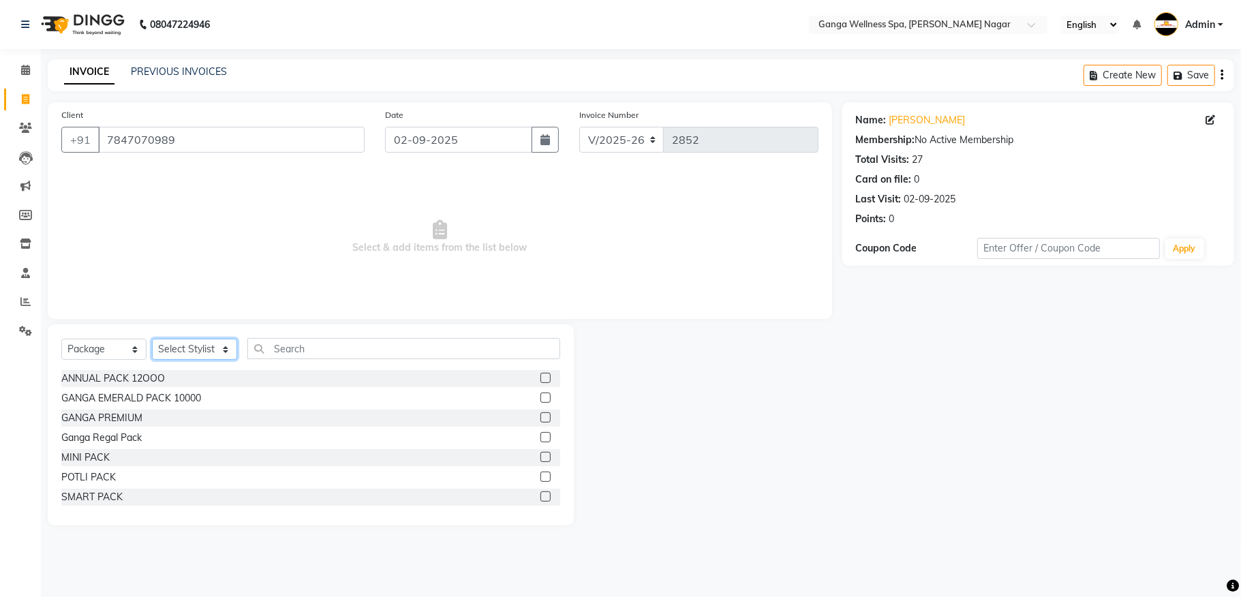
click at [214, 349] on select "Select Stylist Abhi [PERSON_NAME] Alexa AMMY AMMY [PERSON_NAME] anya APPI [PERS…" at bounding box center [194, 349] width 85 height 21
select select "16952"
click at [152, 339] on select "Select Stylist Abhi [PERSON_NAME] Alexa AMMY AMMY [PERSON_NAME] anya APPI [PERS…" at bounding box center [194, 349] width 85 height 21
click at [303, 346] on input "text" at bounding box center [403, 348] width 313 height 21
click at [540, 437] on label at bounding box center [545, 437] width 10 height 10
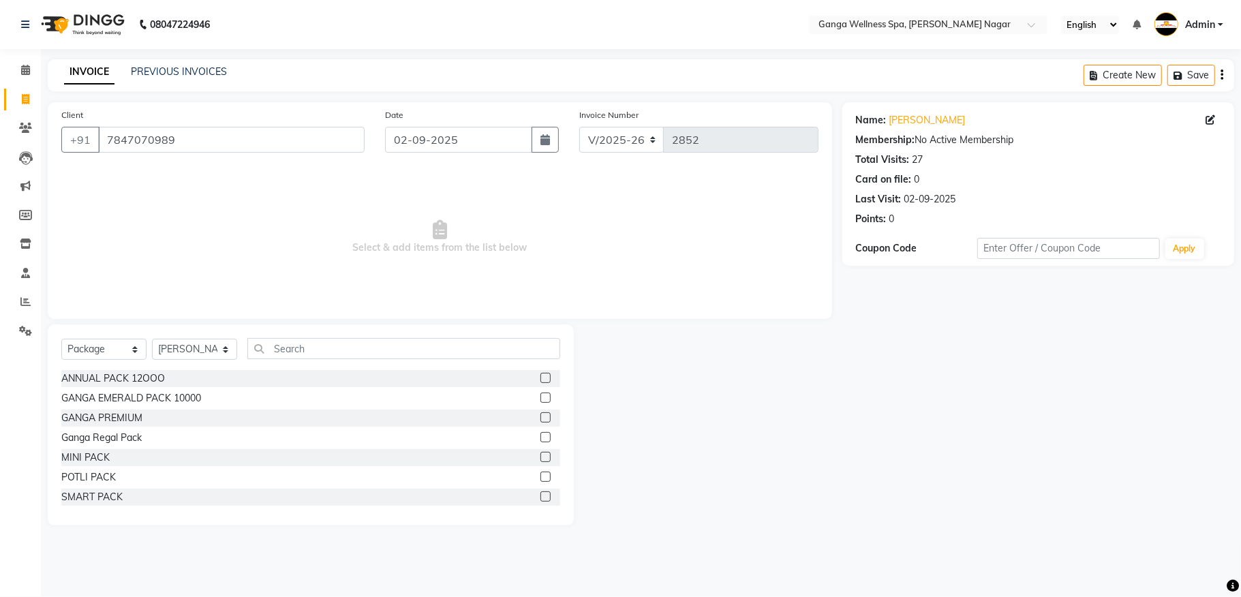
click at [540, 437] on input "checkbox" at bounding box center [544, 437] width 9 height 9
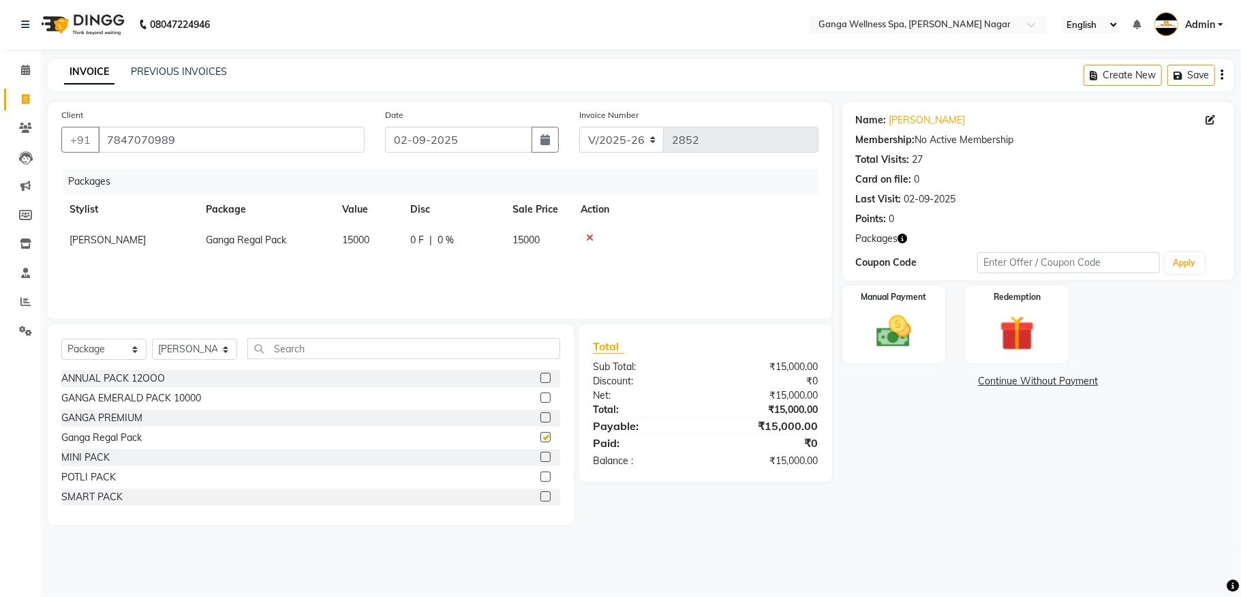
checkbox input "false"
click at [546, 142] on icon "button" at bounding box center [545, 139] width 10 height 11
select select "9"
select select "2025"
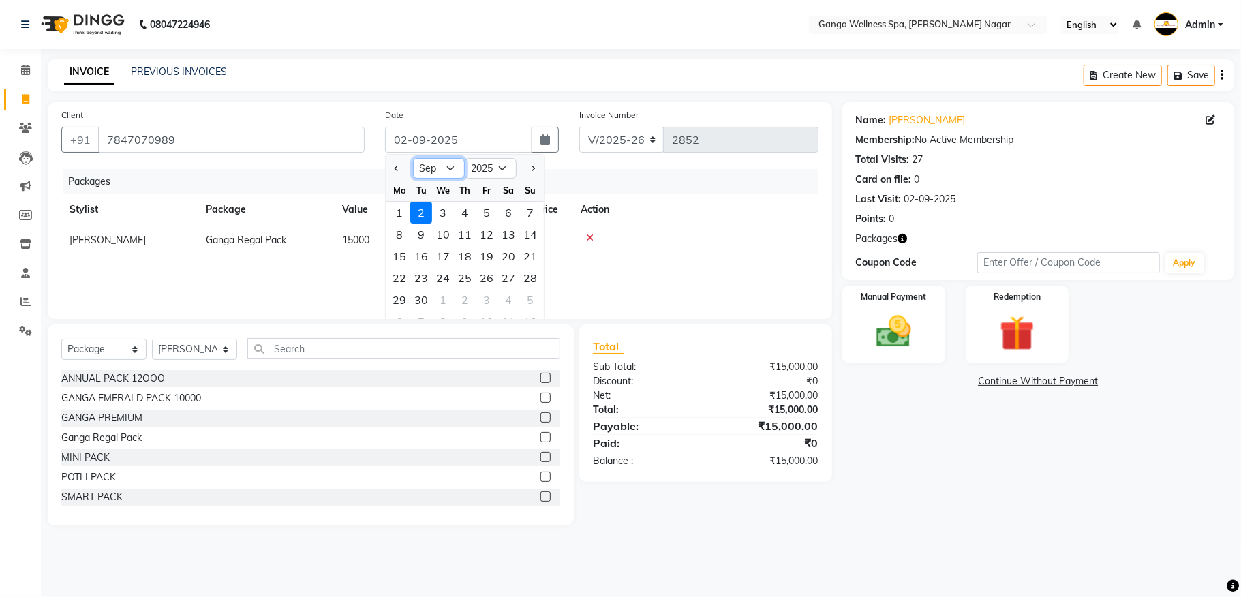
click at [442, 172] on select "Jan Feb Mar Apr May Jun [DATE] Aug Sep Oct Nov Dec" at bounding box center [439, 168] width 52 height 20
click at [413, 158] on select "Jan Feb Mar Apr May Jun [DATE] Aug Sep Oct Nov Dec" at bounding box center [439, 168] width 52 height 20
click at [445, 170] on select "Jan Feb Mar Apr May Jun [DATE] Aug Sep Oct Nov Dec" at bounding box center [439, 168] width 52 height 20
select select "3"
click at [413, 158] on select "Jan Feb Mar Apr May Jun [DATE] Aug Sep Oct Nov Dec" at bounding box center [439, 168] width 52 height 20
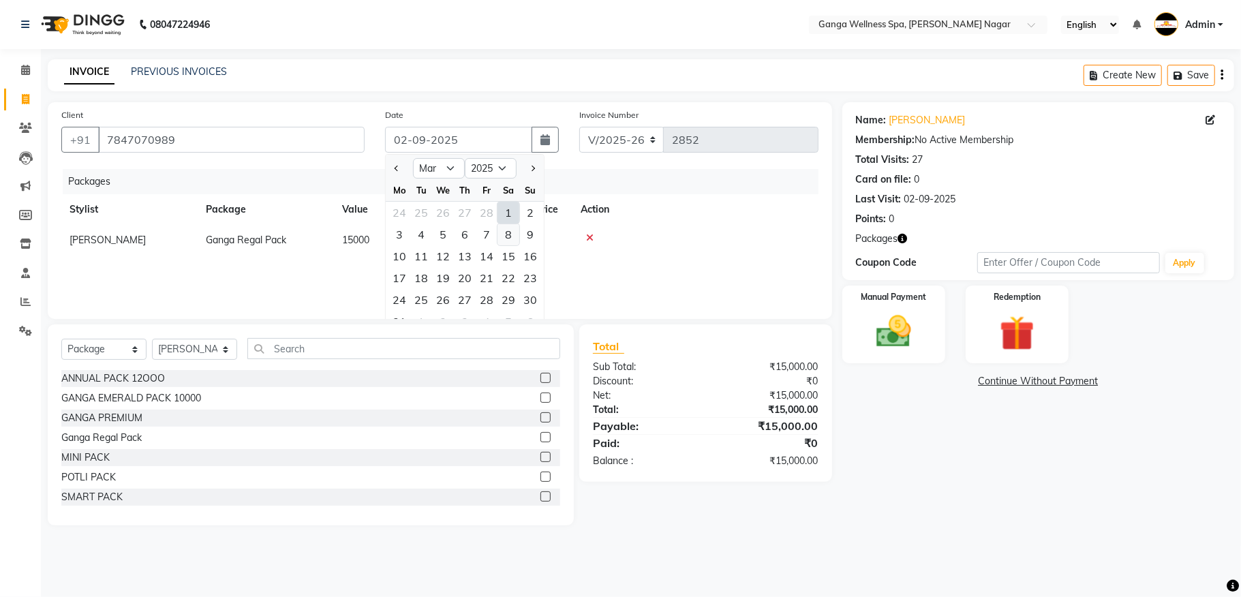
click at [506, 236] on div "8" at bounding box center [508, 234] width 22 height 22
type input "[DATE]"
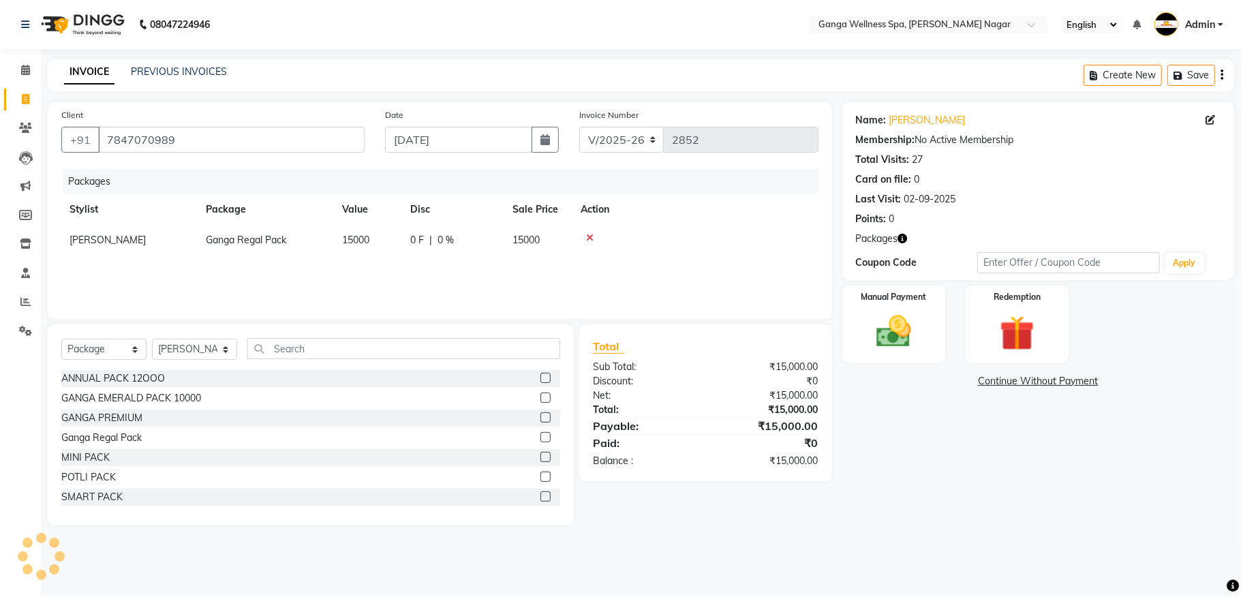
type input "6331"
click at [893, 346] on img at bounding box center [893, 332] width 59 height 42
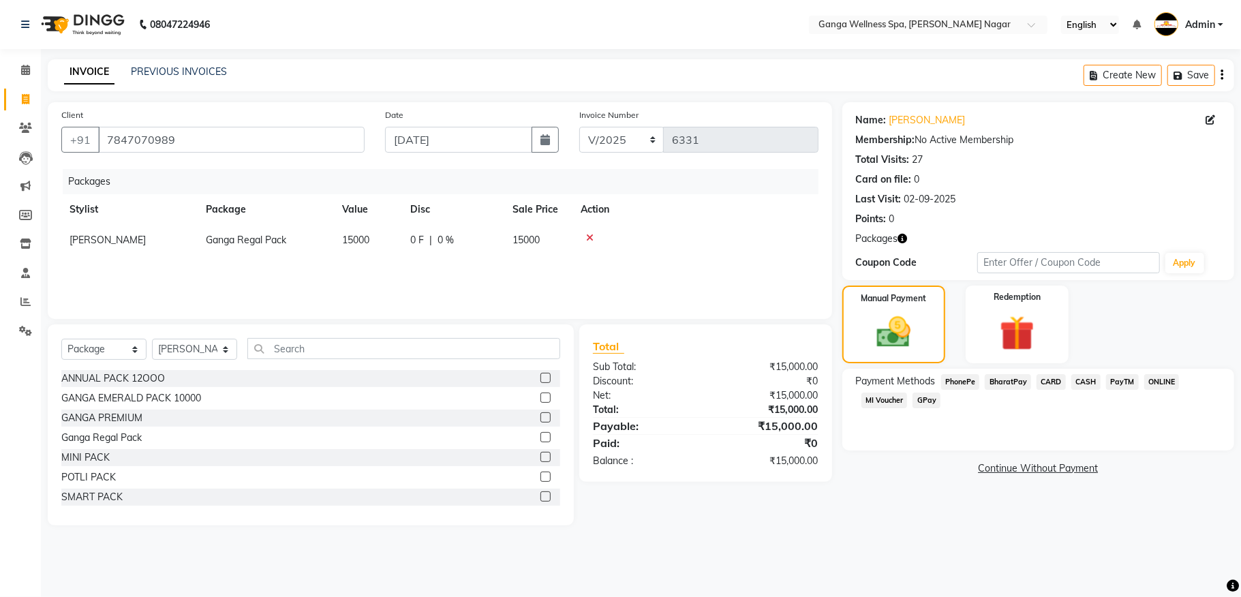
click at [958, 384] on span "PhonePe" at bounding box center [960, 382] width 39 height 16
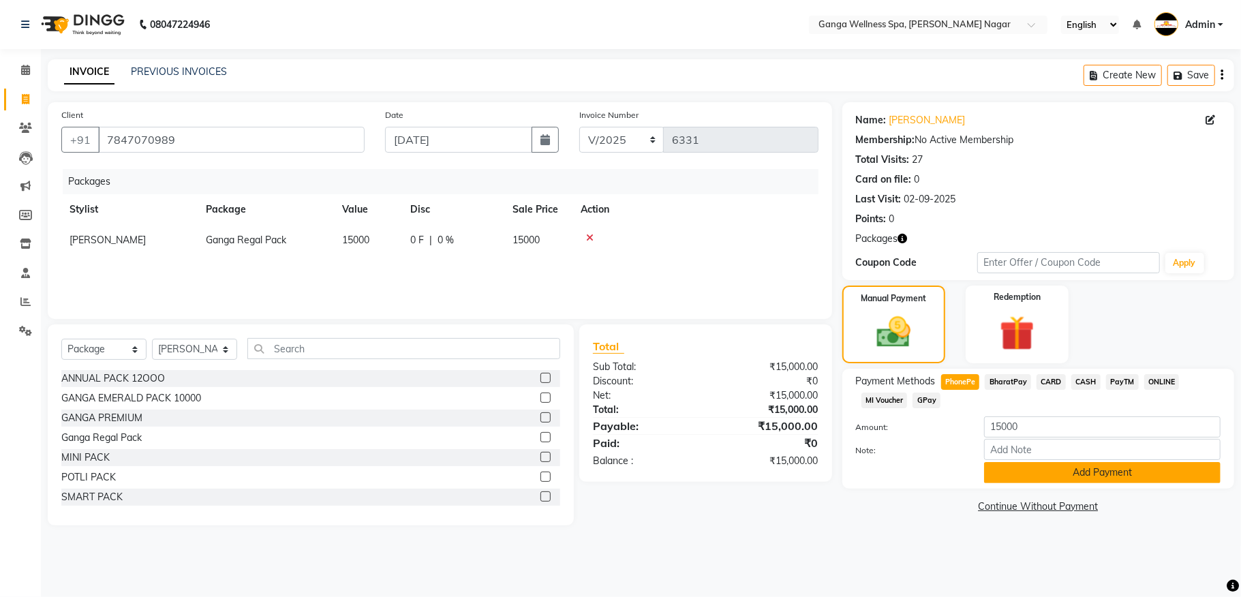
click at [1096, 477] on button "Add Payment" at bounding box center [1102, 472] width 236 height 21
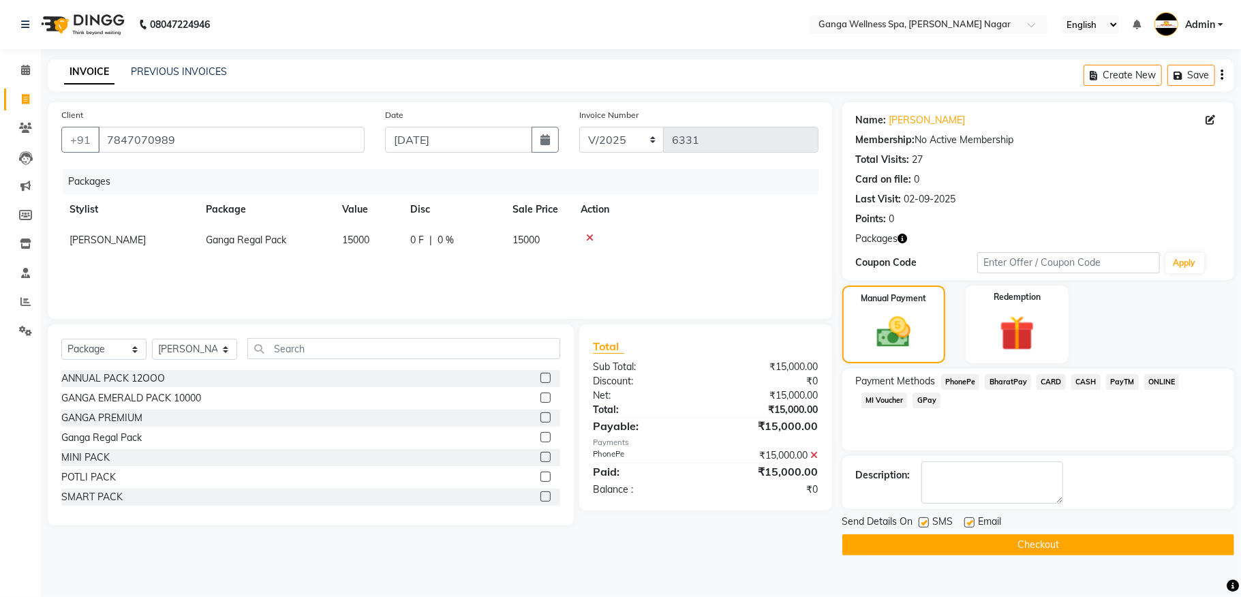
click at [928, 526] on label at bounding box center [923, 522] width 10 height 10
click at [927, 526] on input "checkbox" at bounding box center [922, 523] width 9 height 9
checkbox input "false"
click at [1081, 379] on span "CASH" at bounding box center [1085, 382] width 29 height 16
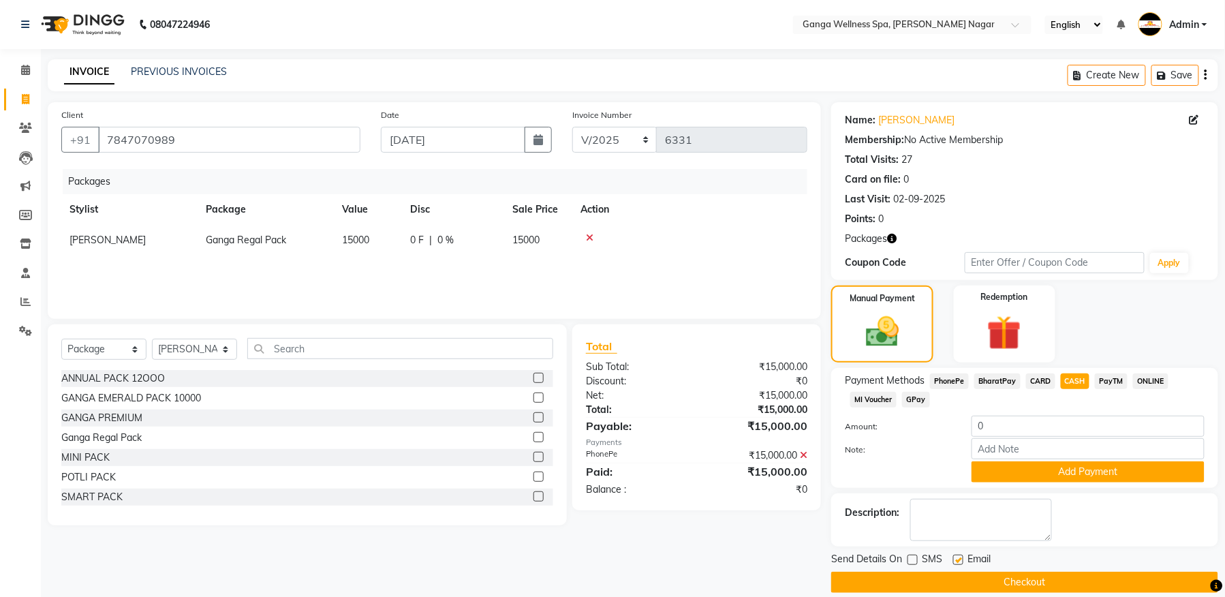
click at [957, 383] on span "PhonePe" at bounding box center [949, 381] width 39 height 16
click at [589, 236] on icon at bounding box center [589, 238] width 7 height 10
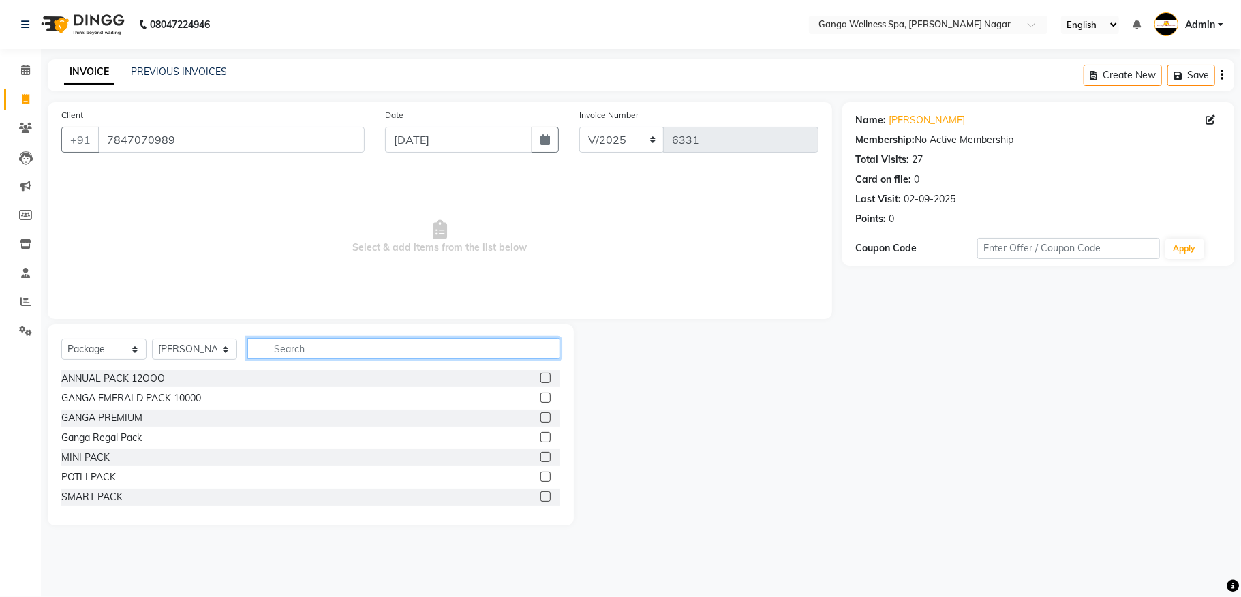
click at [307, 350] on input "text" at bounding box center [403, 348] width 313 height 21
click at [522, 437] on div "Ganga Regal Pack" at bounding box center [310, 437] width 499 height 17
click at [540, 434] on label at bounding box center [545, 437] width 10 height 10
click at [540, 434] on input "checkbox" at bounding box center [544, 437] width 9 height 9
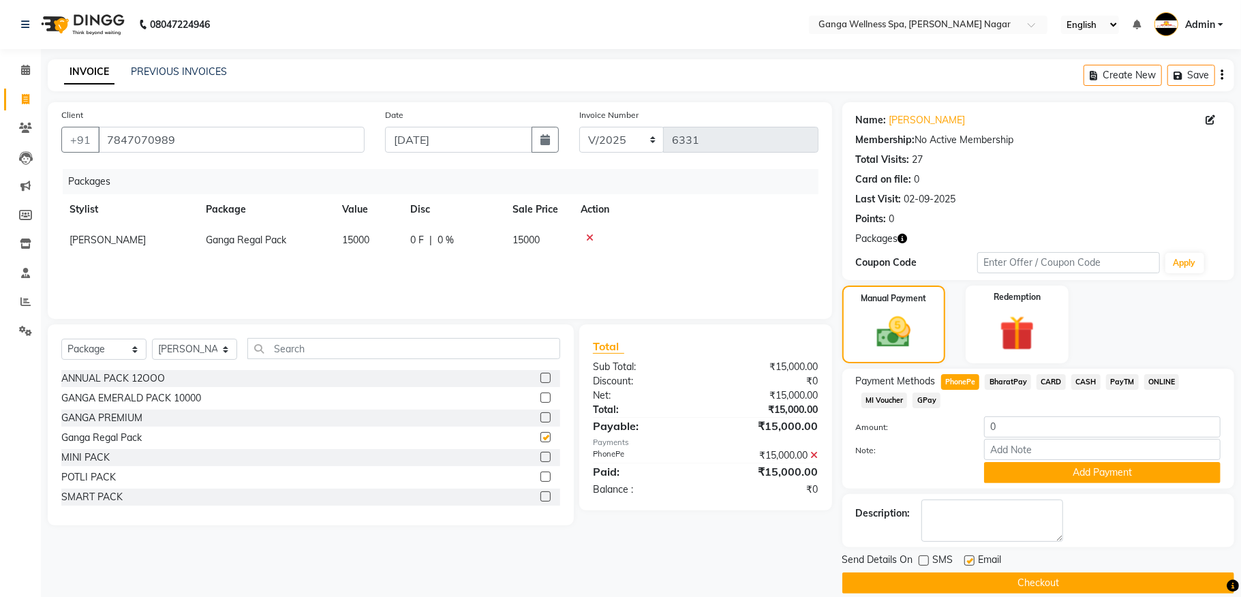
checkbox input "false"
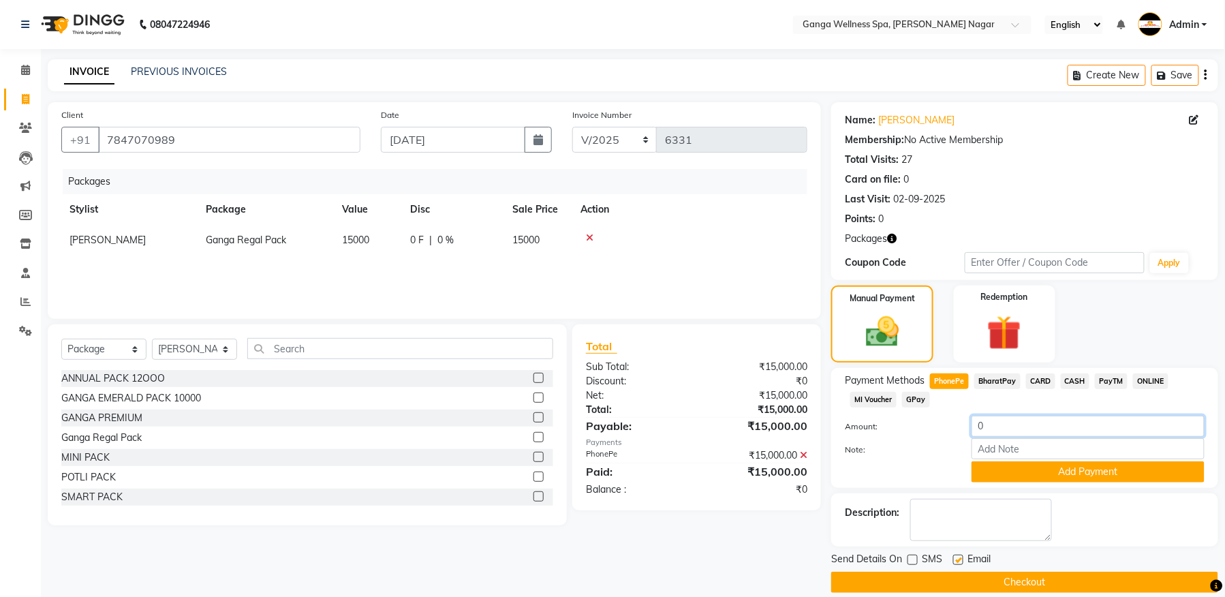
click at [1036, 424] on input "0" at bounding box center [1088, 426] width 233 height 21
type input "5000"
click at [752, 200] on th "Action" at bounding box center [689, 209] width 235 height 31
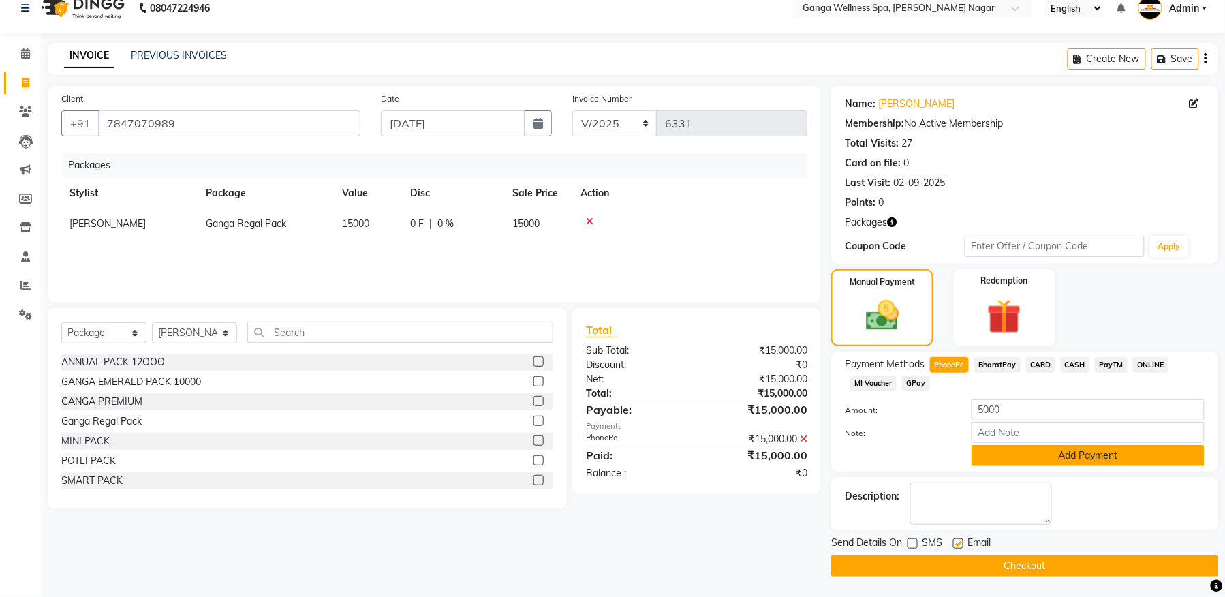
click at [1087, 456] on button "Add Payment" at bounding box center [1088, 455] width 233 height 21
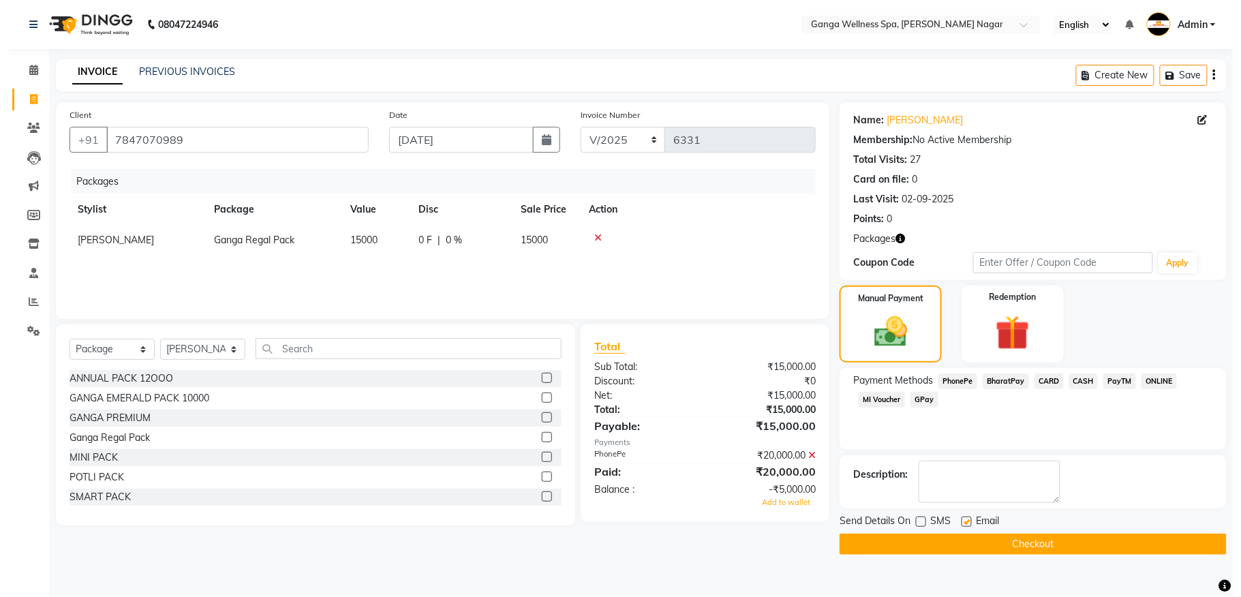
scroll to position [0, 0]
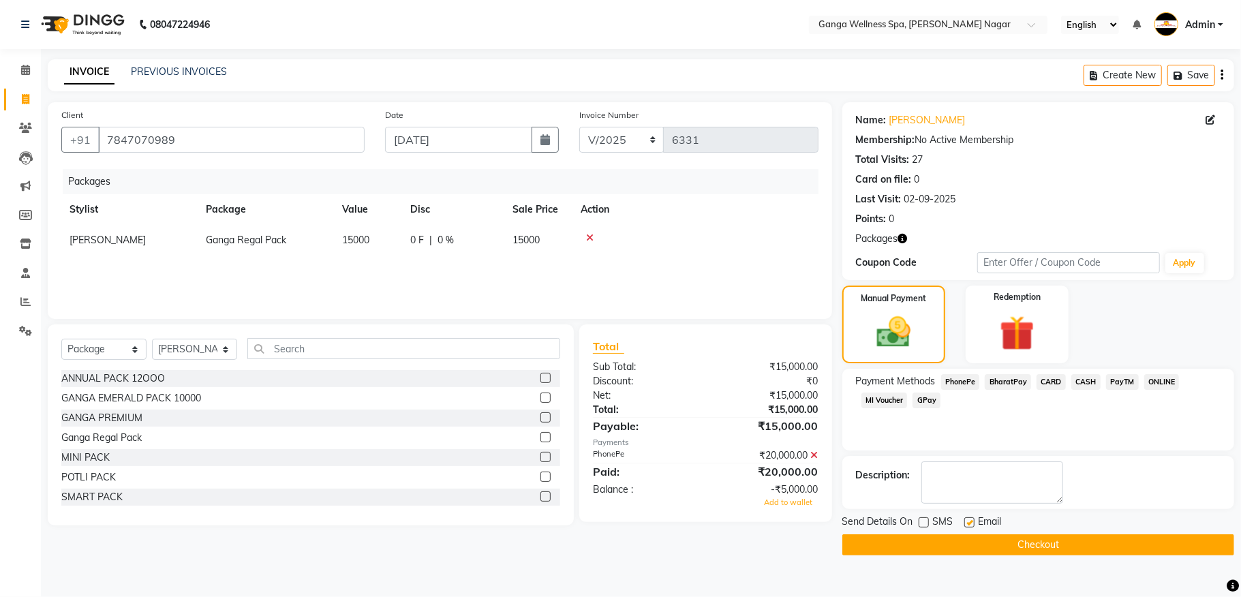
click at [587, 240] on icon at bounding box center [589, 238] width 7 height 10
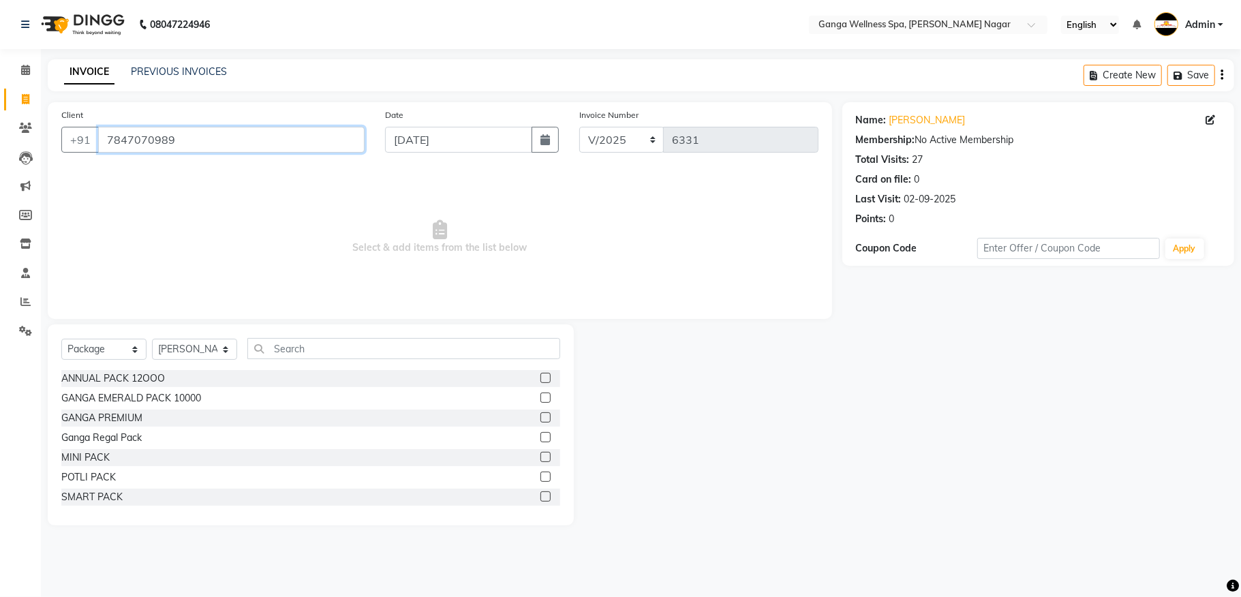
click at [156, 147] on input "7847070989" at bounding box center [231, 140] width 266 height 26
click at [26, 132] on icon at bounding box center [25, 128] width 13 height 10
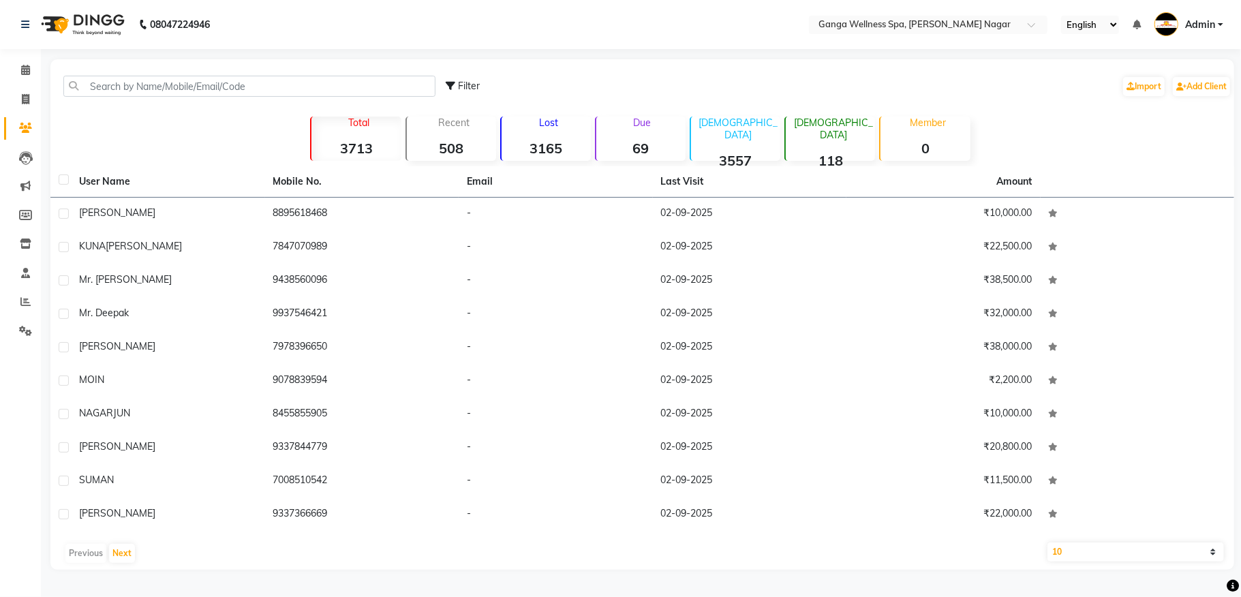
click at [229, 74] on div "Filter Import Add Client" at bounding box center [642, 86] width 1178 height 43
click at [131, 90] on input "text" at bounding box center [249, 86] width 372 height 21
paste input "7847070989"
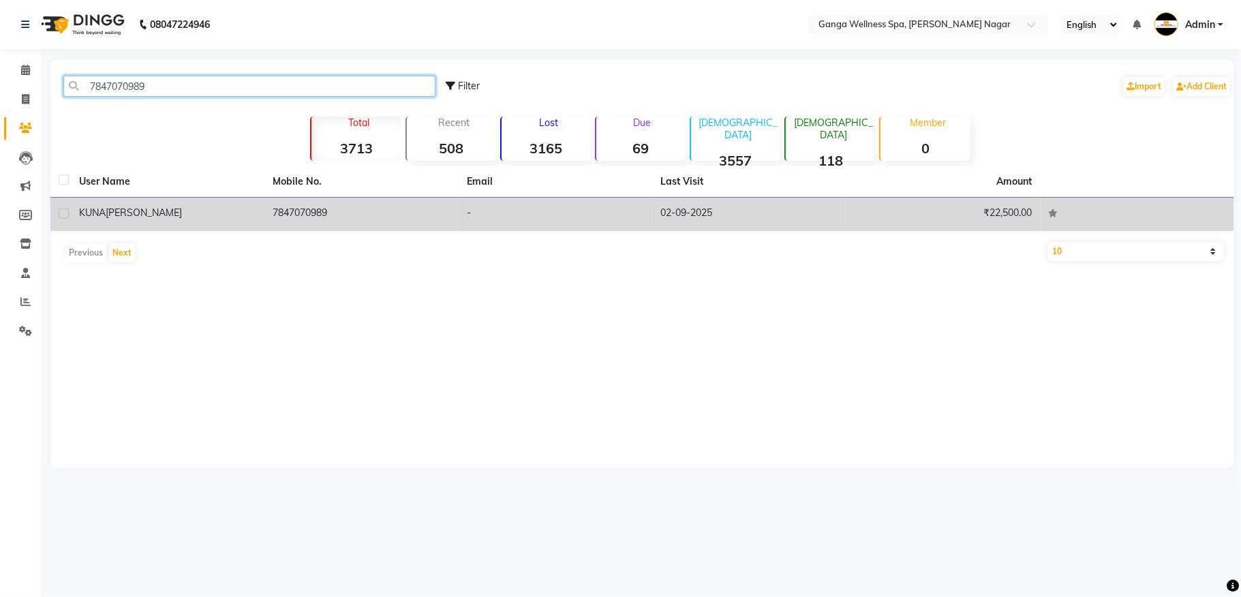
type input "7847070989"
click at [173, 213] on div "KUNA BEHARA" at bounding box center [168, 213] width 178 height 14
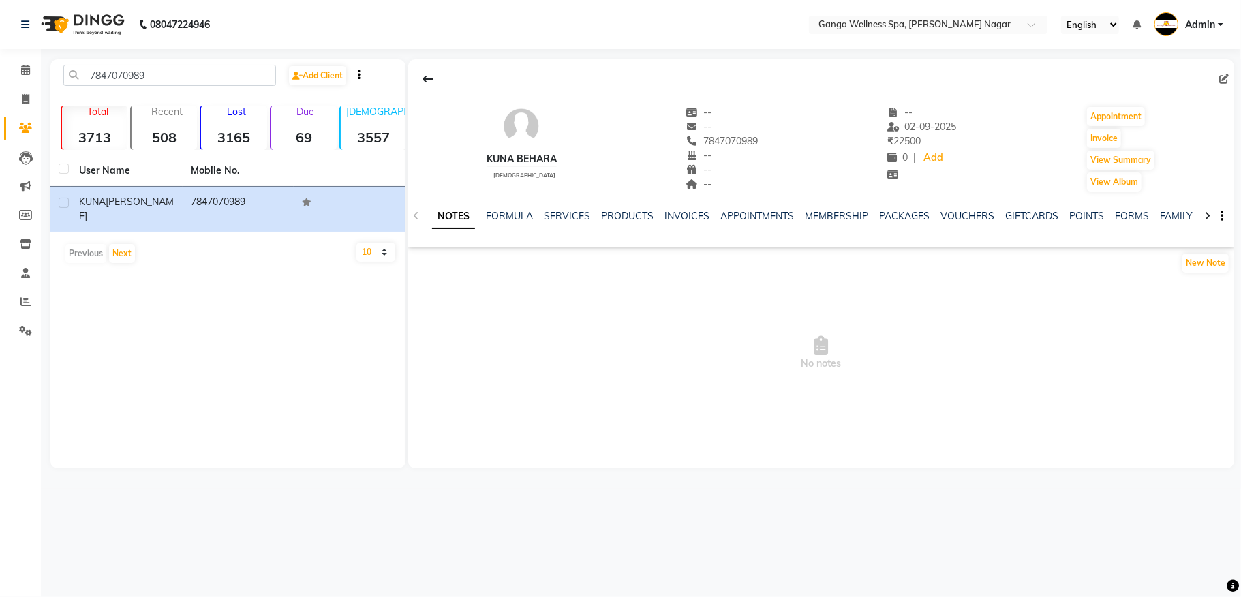
click at [876, 215] on ul "NOTES FORMULA SERVICES PRODUCTS INVOICES APPOINTMENTS MEMBERSHIP PACKAGES VOUCH…" at bounding box center [864, 216] width 865 height 14
click at [889, 215] on link "PACKAGES" at bounding box center [904, 216] width 50 height 12
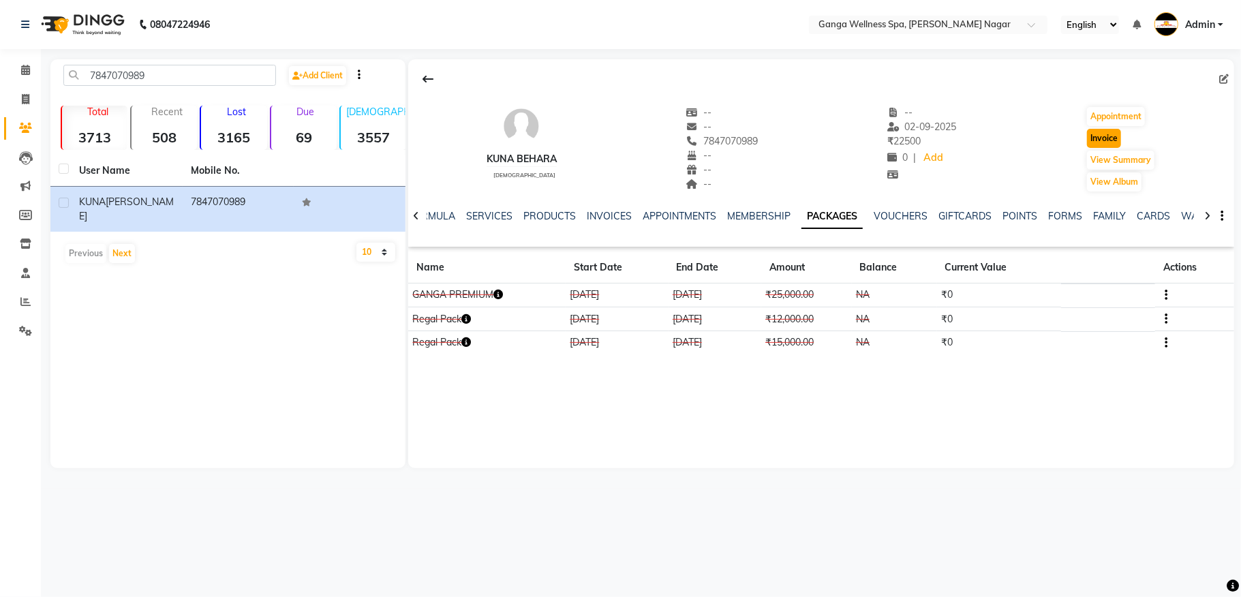
click at [1099, 137] on button "Invoice" at bounding box center [1104, 138] width 34 height 19
select select "service"
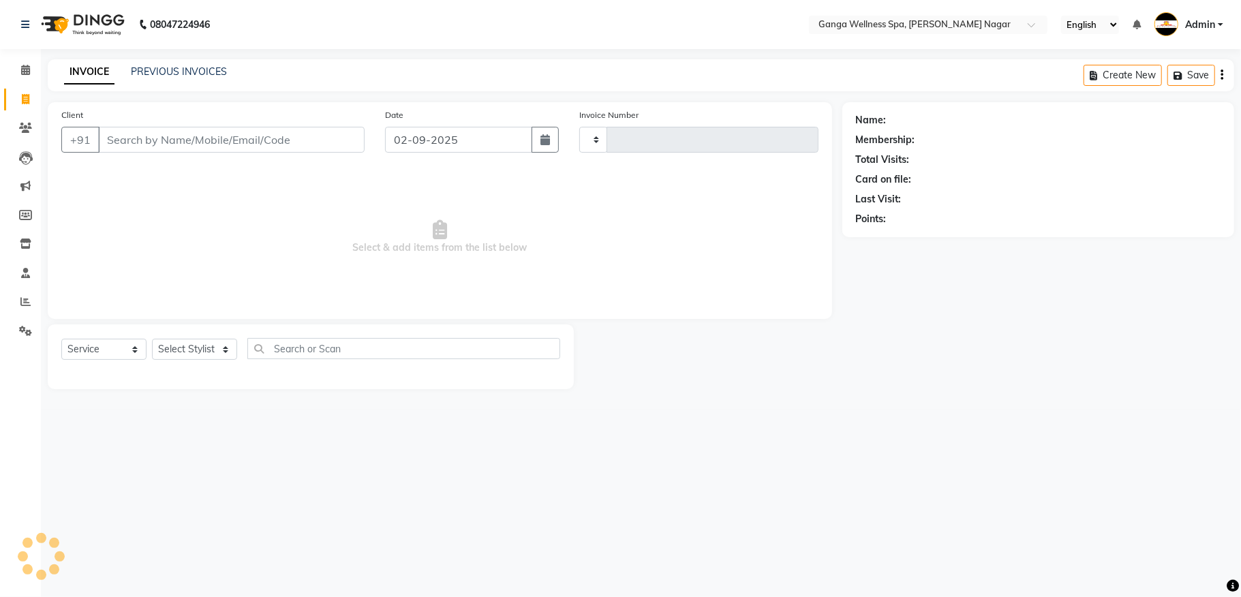
type input "2853"
select select "762"
type input "7847070989"
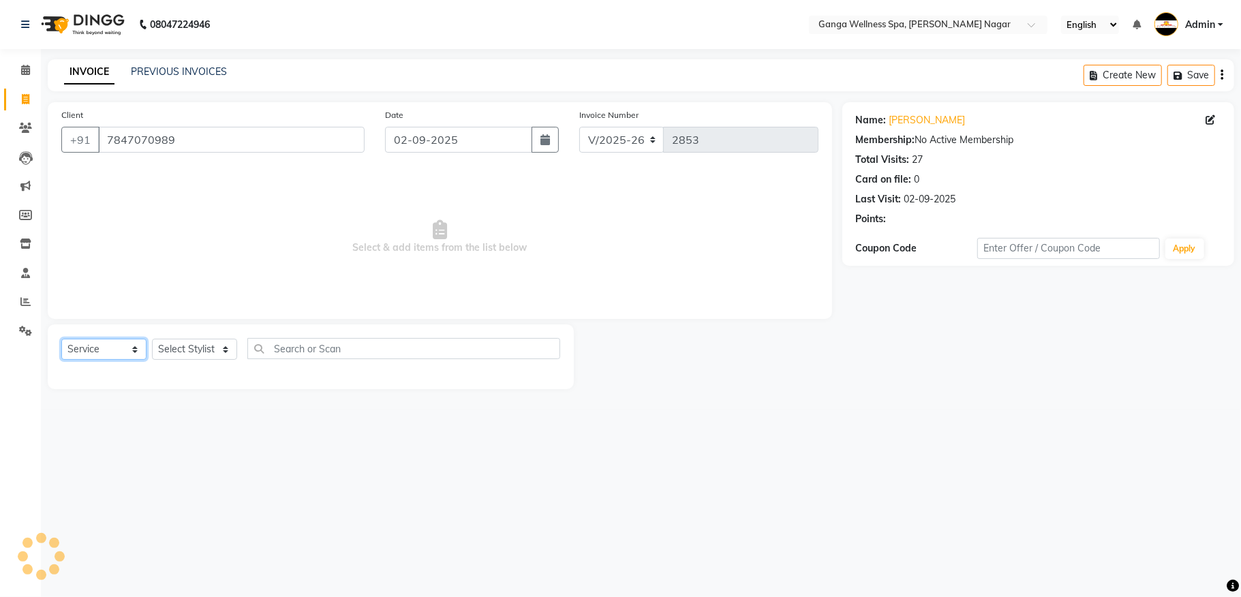
click at [119, 346] on select "Select Service Product Membership Package Voucher Prepaid Gift Card" at bounding box center [103, 349] width 85 height 21
select select "package"
click at [61, 339] on select "Select Service Product Membership Package Voucher Prepaid Gift Card" at bounding box center [103, 349] width 85 height 21
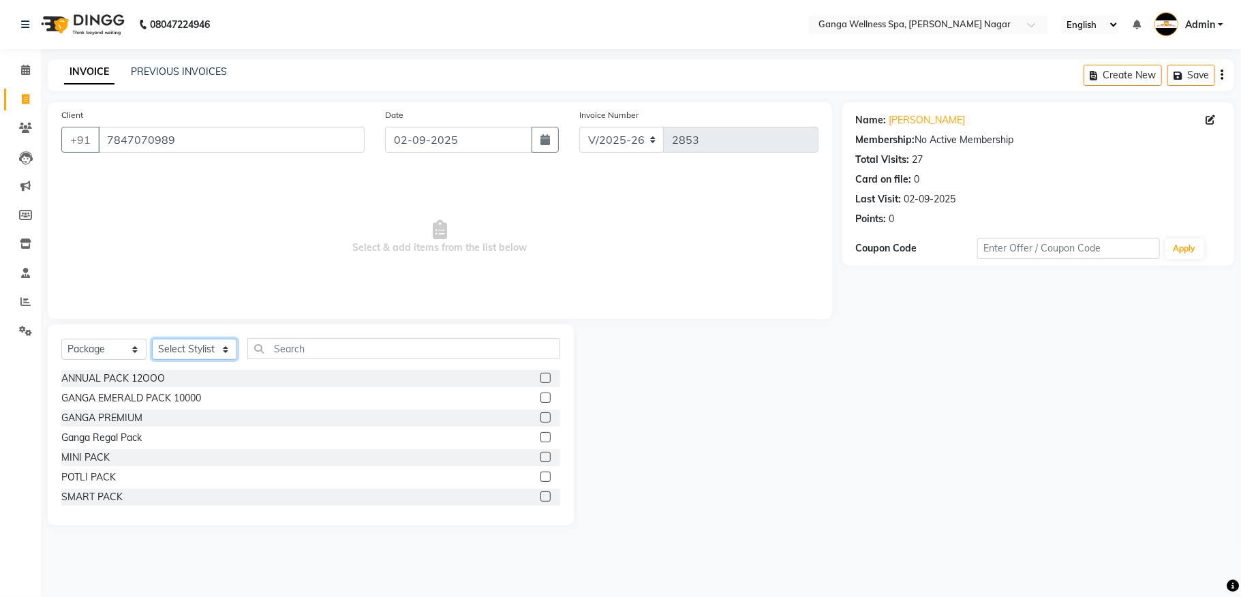
click at [192, 352] on select "Select Stylist Abhi [PERSON_NAME] Alexa AMMY AMMY [PERSON_NAME] anya APPI [PERS…" at bounding box center [194, 349] width 85 height 21
click at [178, 352] on select "Select Stylist Abhi [PERSON_NAME] Alexa AMMY AMMY [PERSON_NAME] anya APPI [PERS…" at bounding box center [194, 349] width 85 height 21
select select "18556"
click at [152, 339] on select "Select Stylist Abhi [PERSON_NAME] Alexa AMMY AMMY [PERSON_NAME] anya APPI [PERS…" at bounding box center [194, 349] width 85 height 21
click at [545, 148] on button "button" at bounding box center [544, 140] width 27 height 26
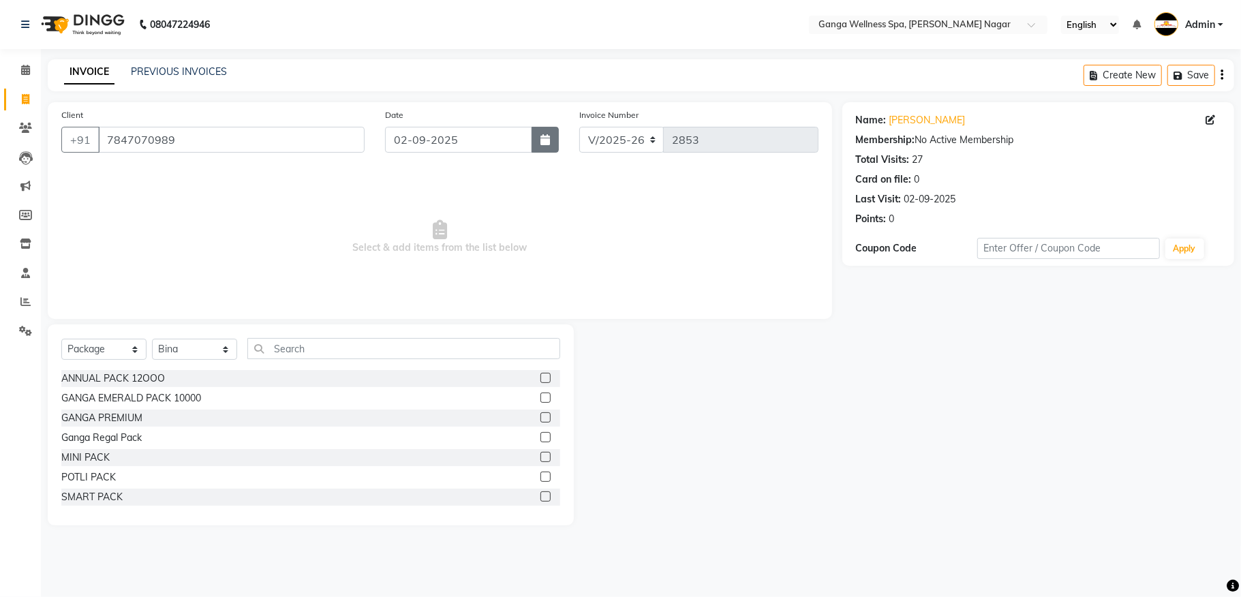
select select "9"
select select "2025"
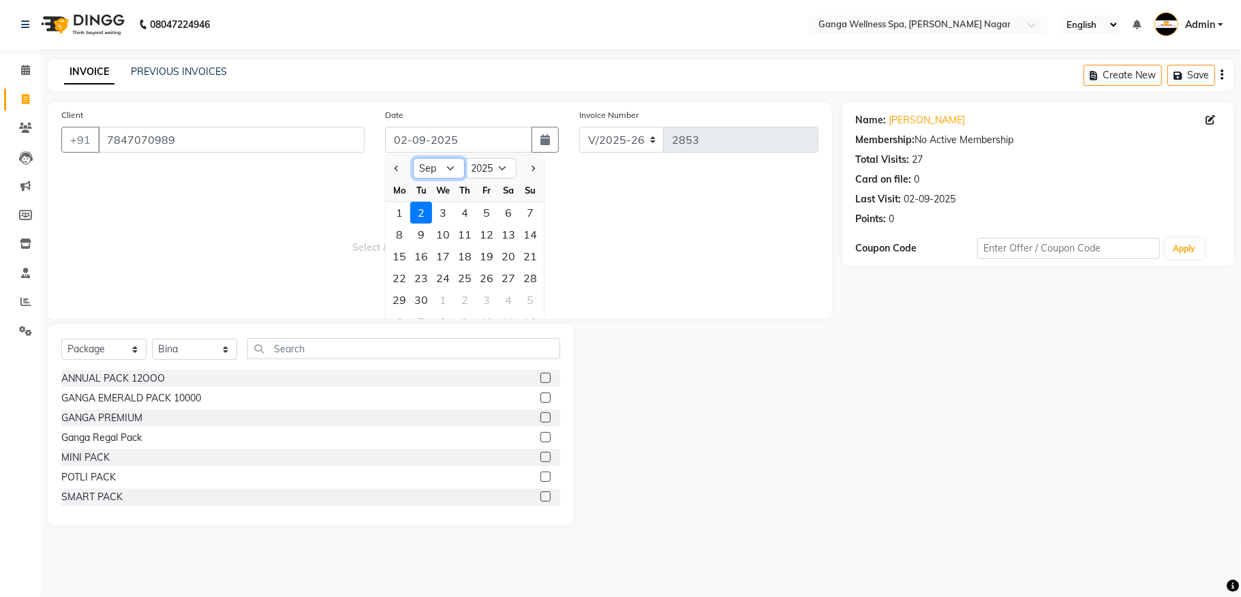
click at [445, 173] on select "Jan Feb Mar Apr May Jun [DATE] Aug Sep Oct Nov Dec" at bounding box center [439, 168] width 52 height 20
select select "3"
click at [413, 158] on select "Jan Feb Mar Apr May Jun [DATE] Aug Sep Oct Nov Dec" at bounding box center [439, 168] width 52 height 20
click at [508, 241] on div "8" at bounding box center [508, 234] width 22 height 22
type input "[DATE]"
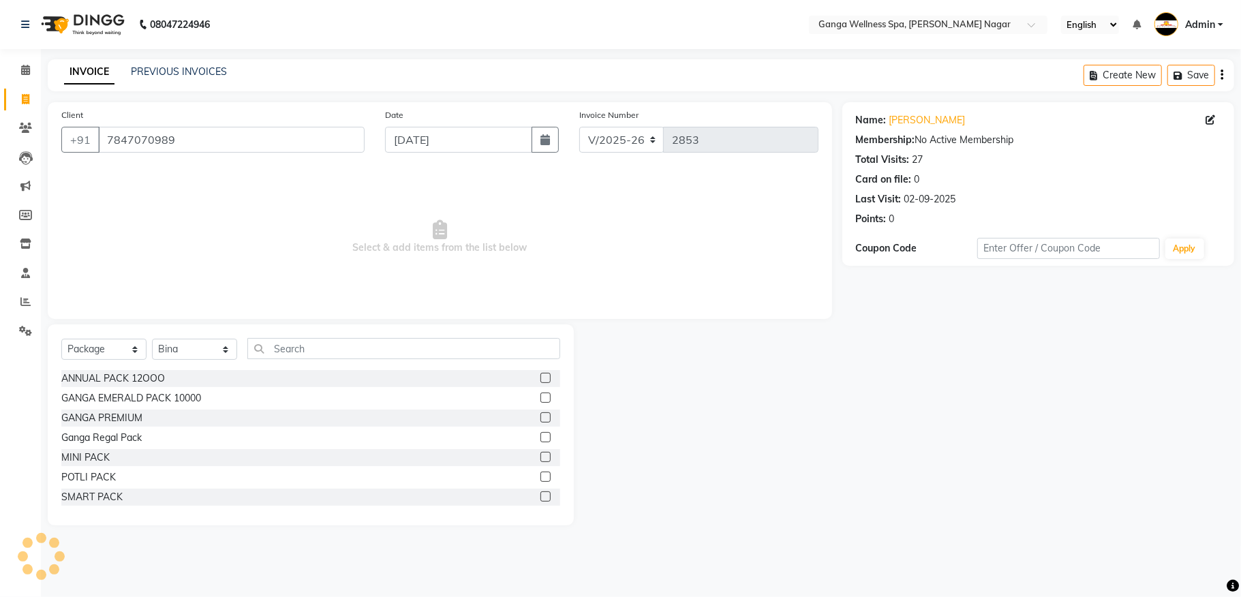
type input "6331"
click at [540, 442] on label at bounding box center [545, 437] width 10 height 10
click at [540, 442] on input "checkbox" at bounding box center [544, 437] width 9 height 9
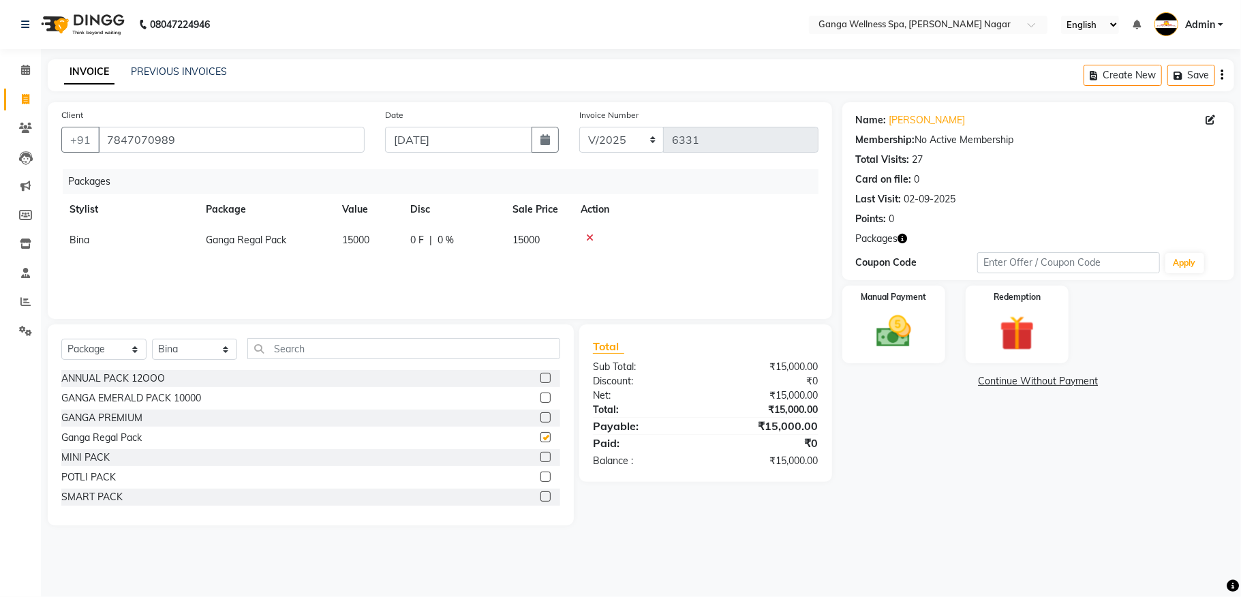
checkbox input "false"
click at [881, 335] on img at bounding box center [893, 332] width 59 height 42
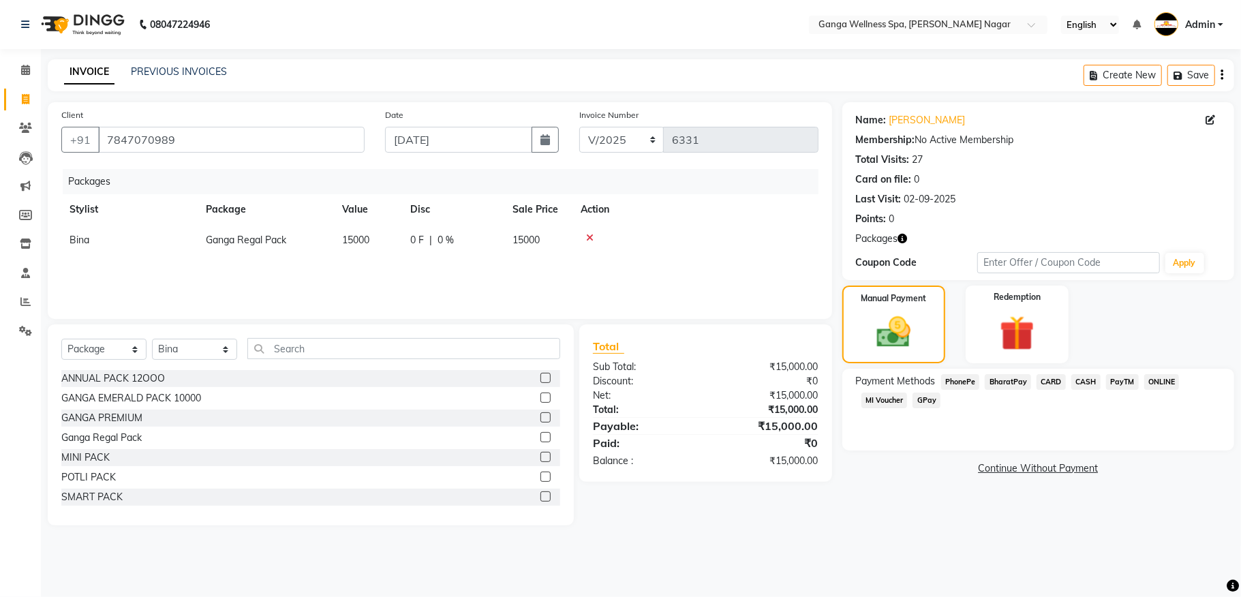
click at [965, 383] on span "PhonePe" at bounding box center [960, 382] width 39 height 16
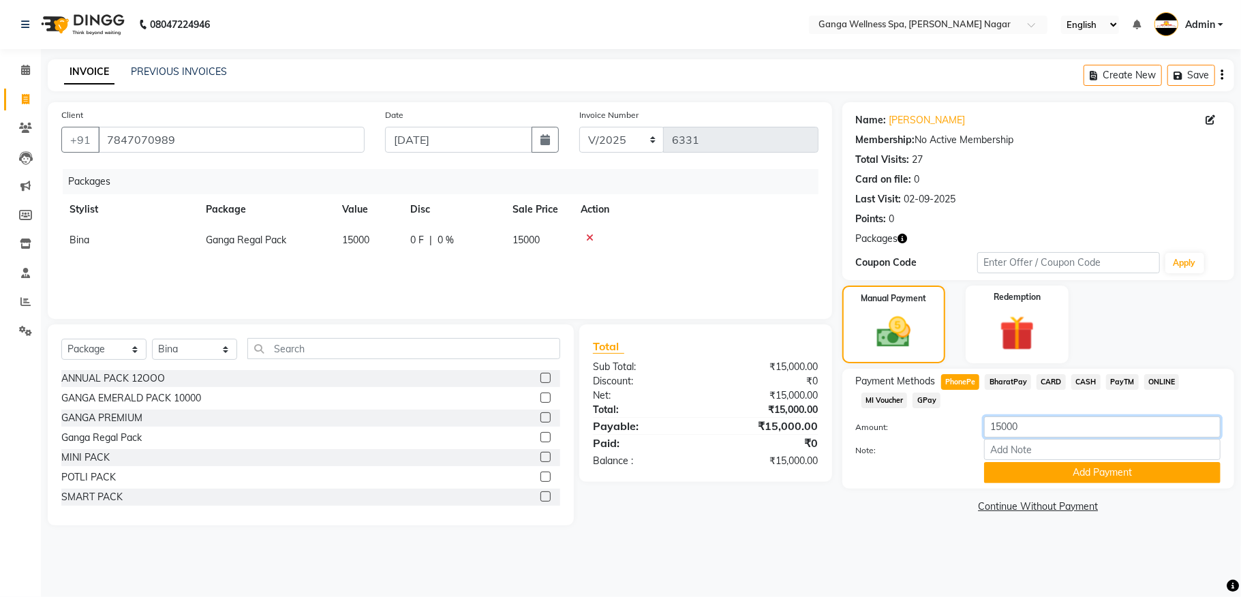
click at [995, 427] on input "15000" at bounding box center [1102, 426] width 236 height 21
type input "5000"
click at [1080, 469] on button "Add Payment" at bounding box center [1102, 472] width 236 height 21
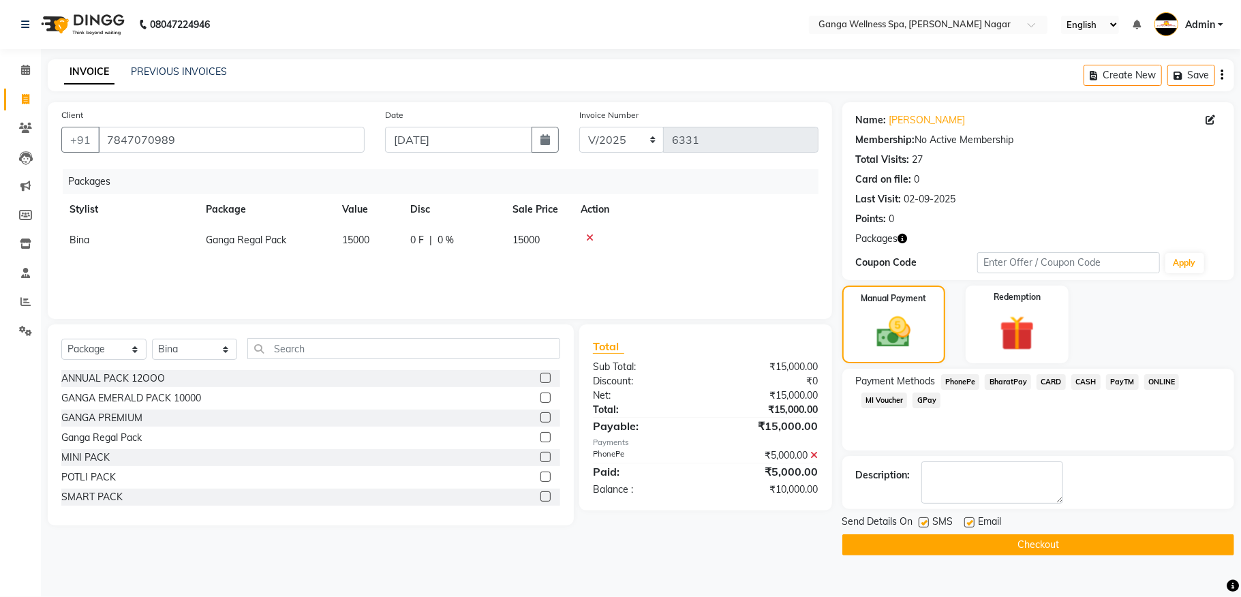
click at [591, 238] on icon at bounding box center [589, 238] width 7 height 10
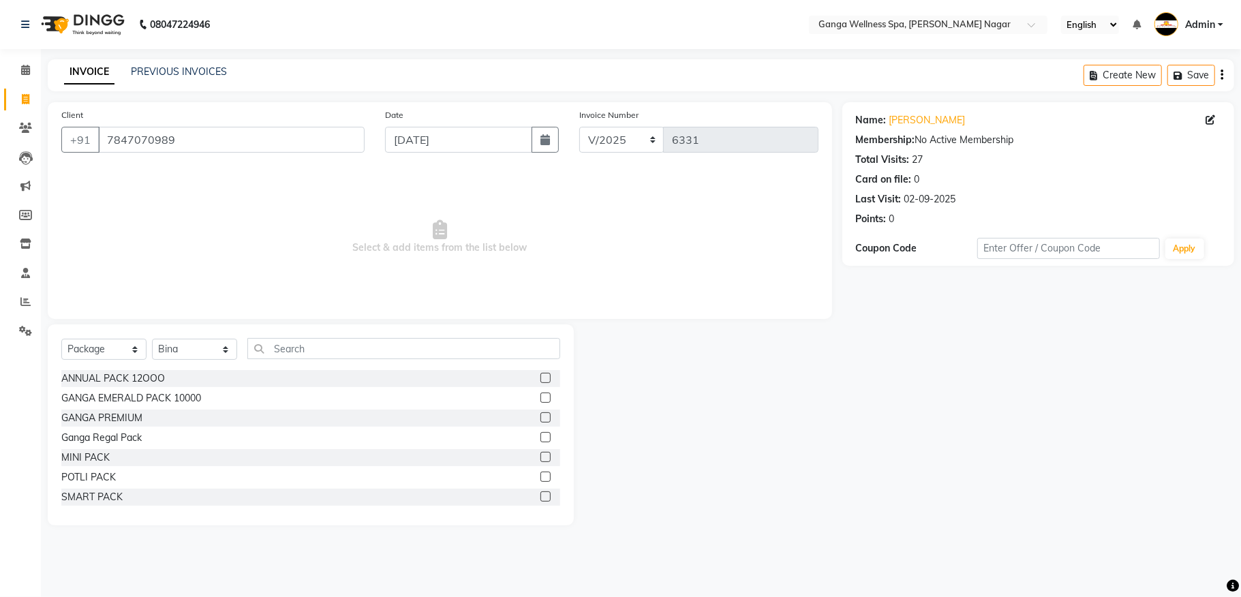
click at [540, 437] on label at bounding box center [545, 437] width 10 height 10
click at [540, 437] on input "checkbox" at bounding box center [544, 437] width 9 height 9
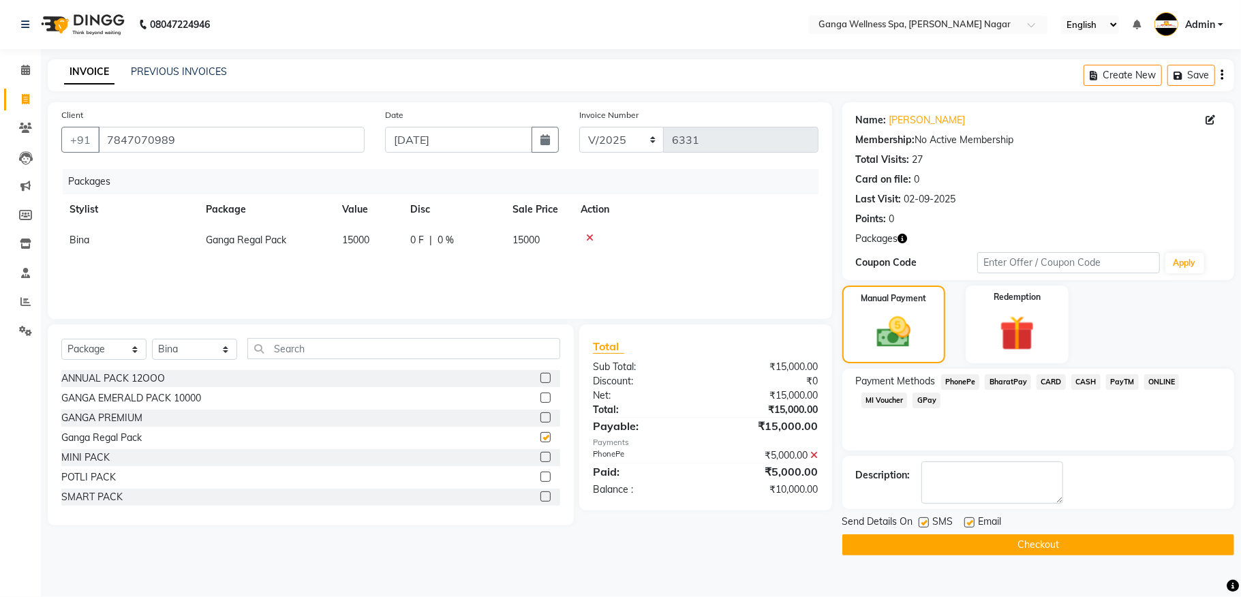
checkbox input "false"
click at [966, 384] on span "PhonePe" at bounding box center [960, 382] width 39 height 16
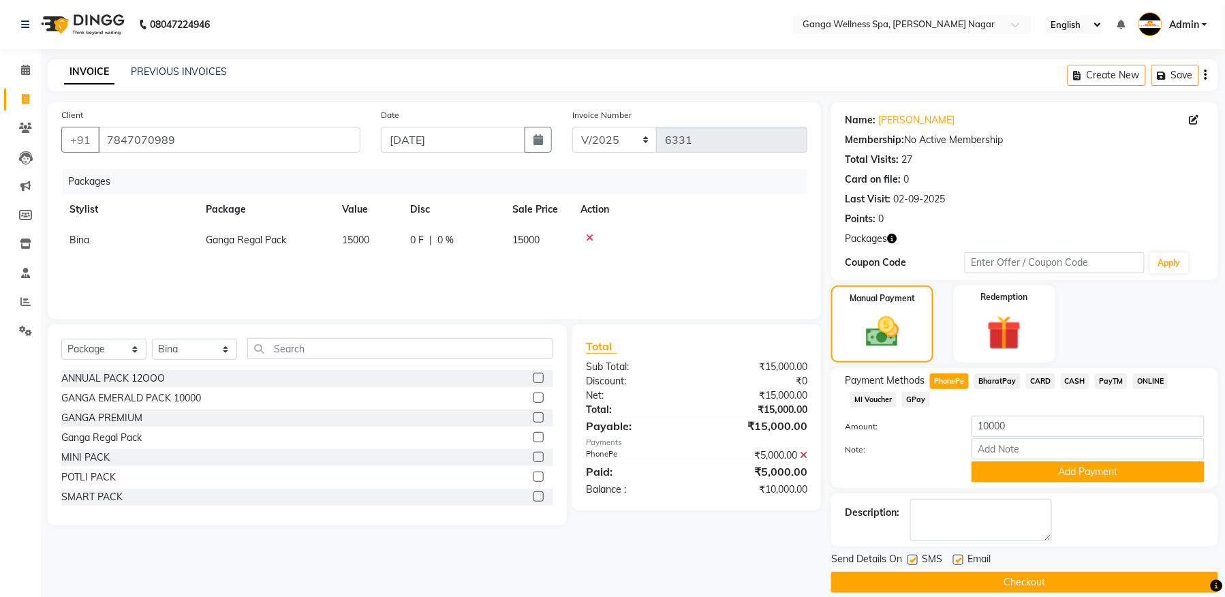
click at [589, 236] on icon at bounding box center [589, 238] width 7 height 10
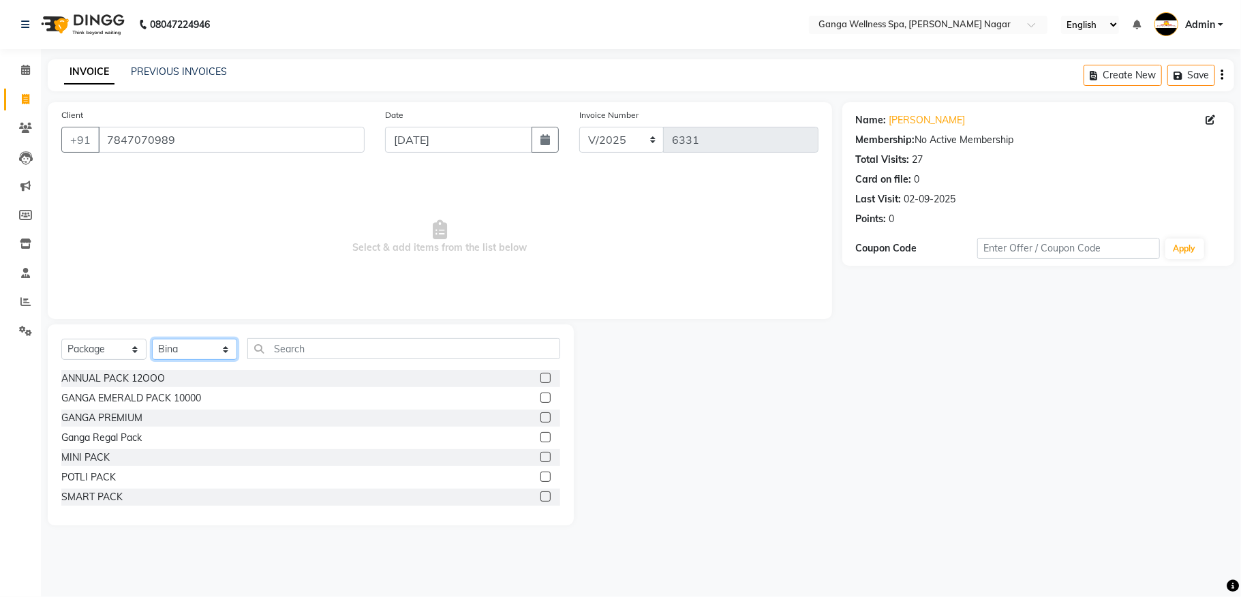
click at [206, 356] on select "Select Stylist Abhi [PERSON_NAME] Alexa AMMY AMMY [PERSON_NAME] anya APPI [PERS…" at bounding box center [194, 349] width 85 height 21
click at [152, 339] on select "Select Stylist Abhi [PERSON_NAME] Alexa AMMY AMMY [PERSON_NAME] anya APPI [PERS…" at bounding box center [194, 349] width 85 height 21
click at [277, 344] on input "text" at bounding box center [403, 348] width 313 height 21
click at [540, 397] on label at bounding box center [545, 397] width 10 height 10
click at [540, 397] on input "checkbox" at bounding box center [544, 398] width 9 height 9
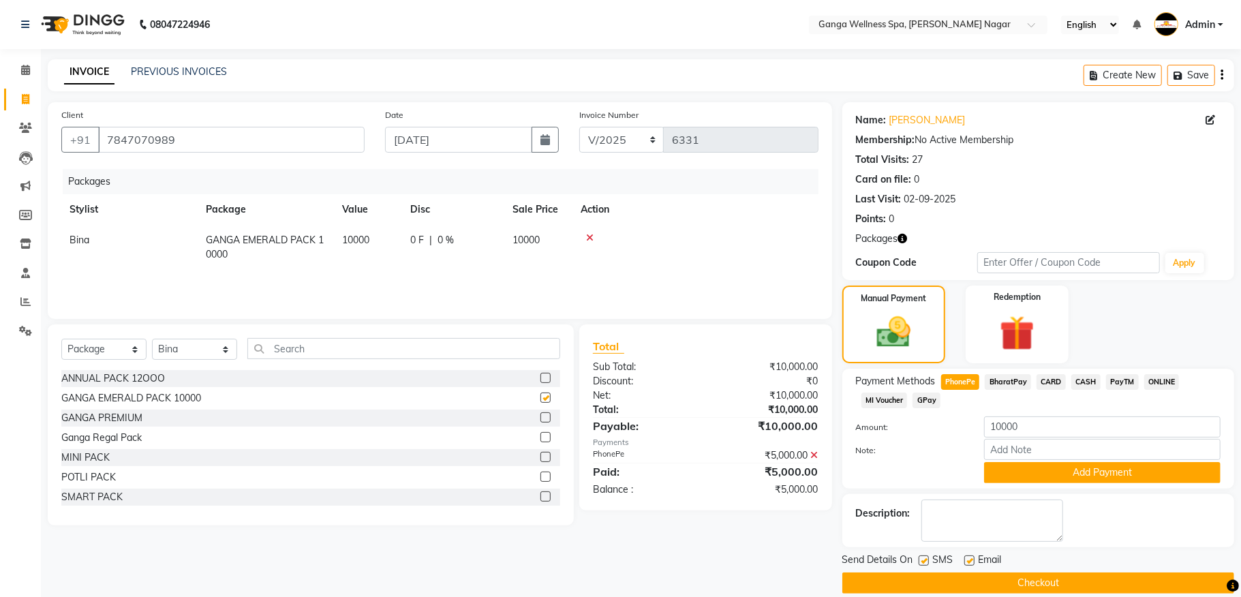
checkbox input "false"
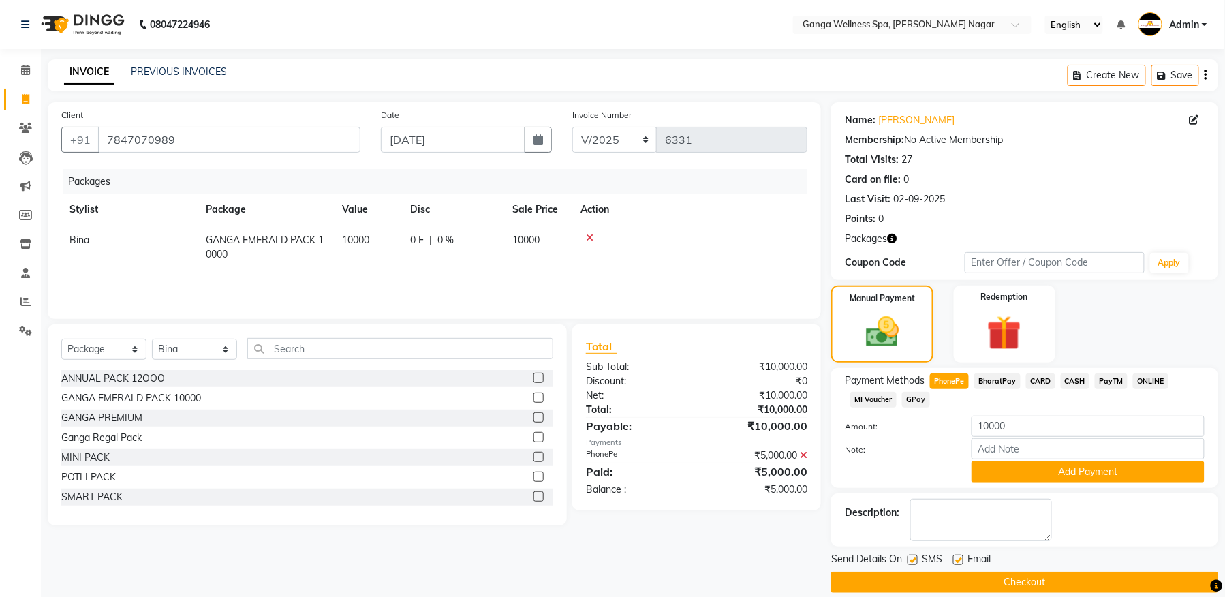
click at [590, 238] on icon at bounding box center [589, 238] width 7 height 10
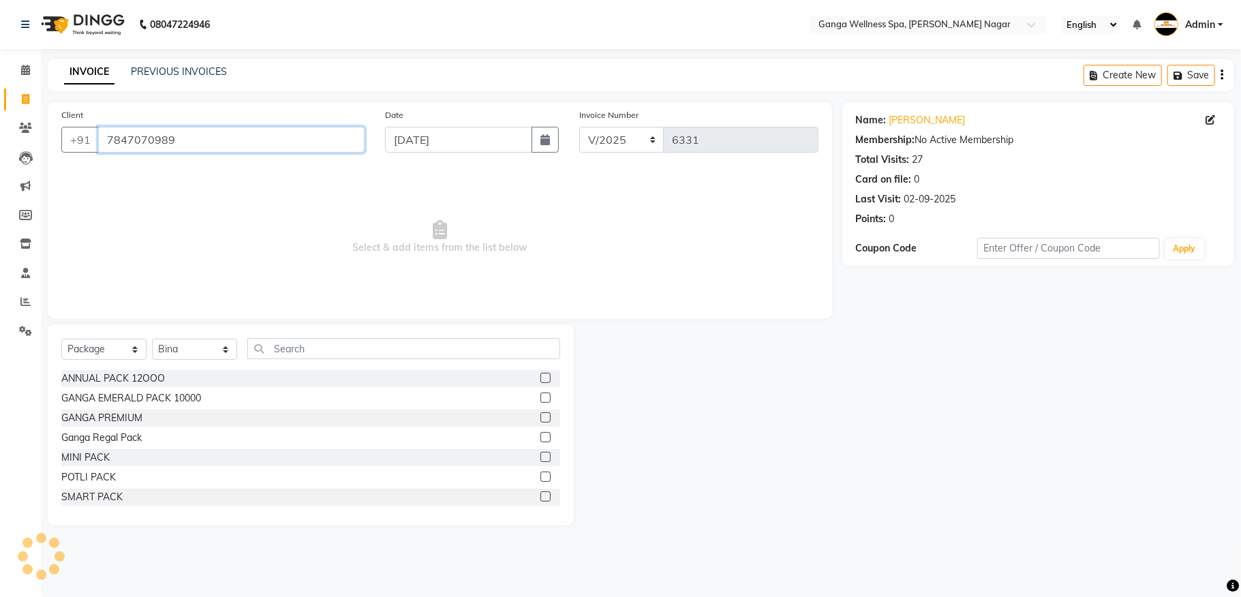
click at [128, 139] on input "7847070989" at bounding box center [231, 140] width 266 height 26
click at [22, 134] on span at bounding box center [26, 129] width 24 height 16
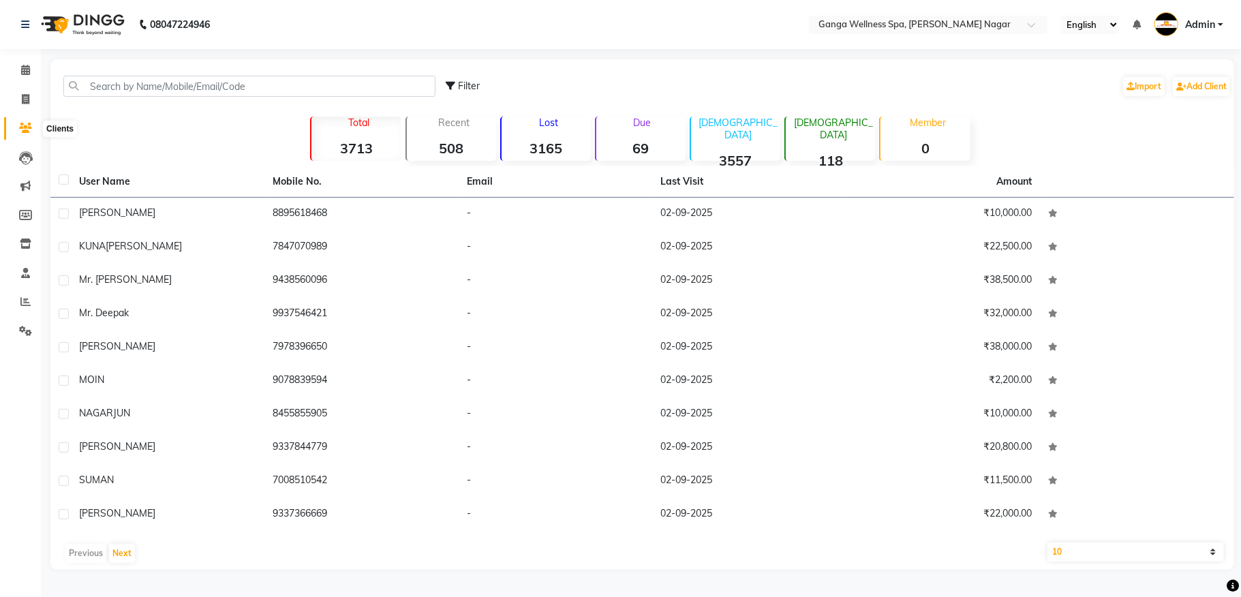
click at [25, 127] on icon at bounding box center [25, 128] width 13 height 10
click at [153, 88] on input "text" at bounding box center [249, 86] width 372 height 21
paste input "7847070989"
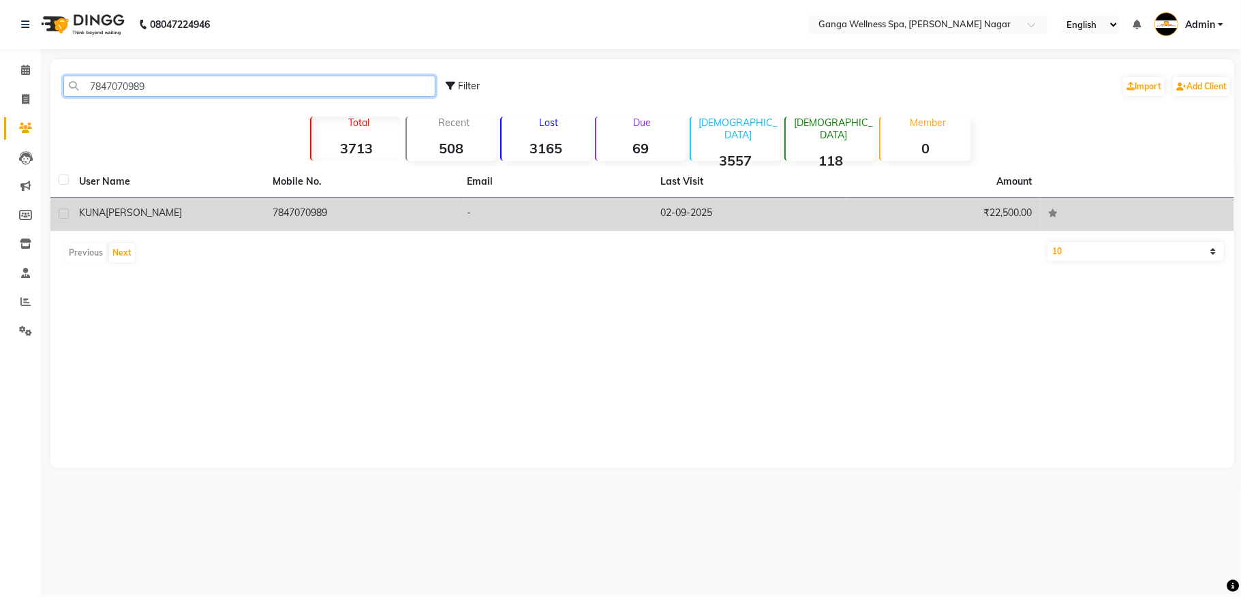
type input "7847070989"
click at [318, 207] on td "7847070989" at bounding box center [362, 214] width 194 height 33
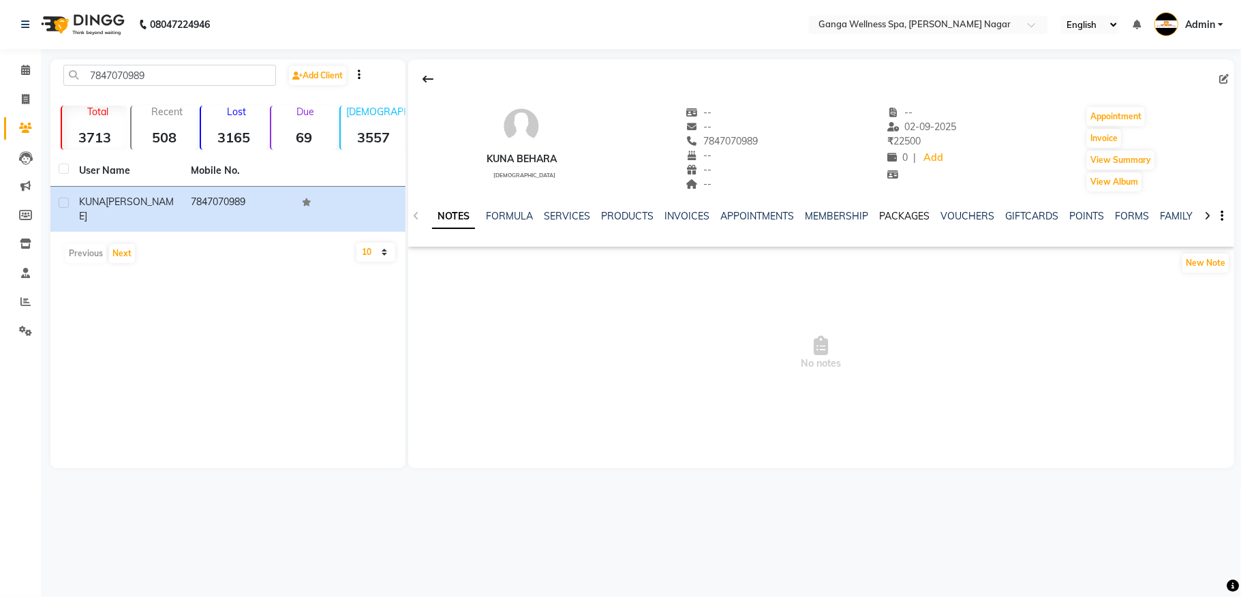
click at [916, 215] on link "PACKAGES" at bounding box center [904, 216] width 50 height 12
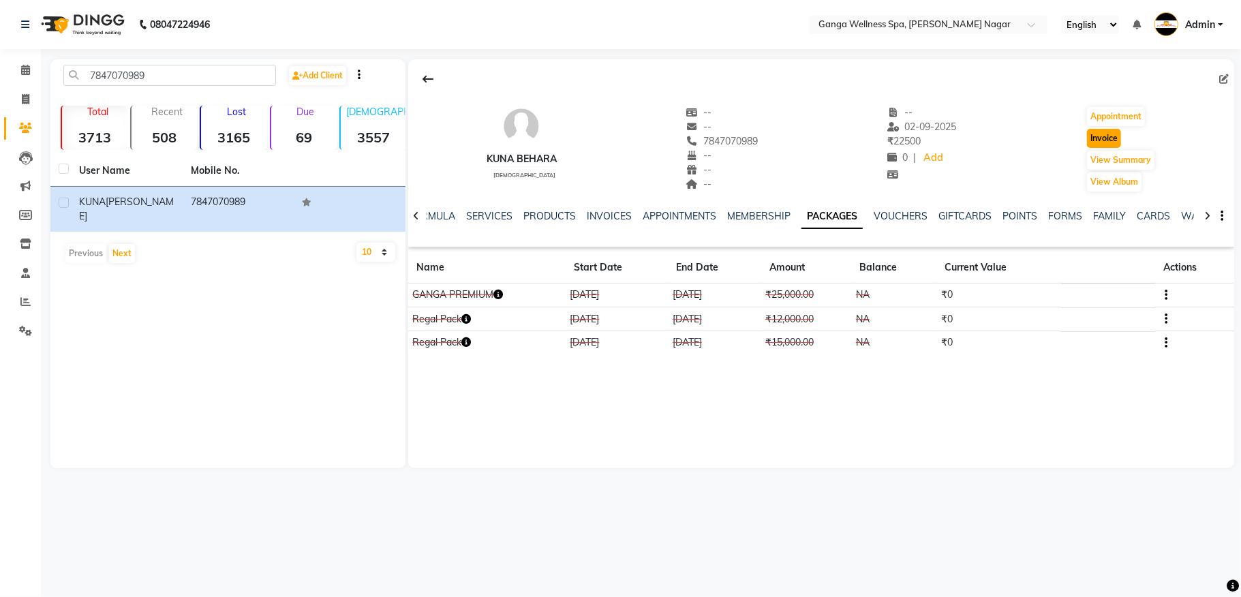
click at [1099, 138] on button "Invoice" at bounding box center [1104, 138] width 34 height 19
select select "service"
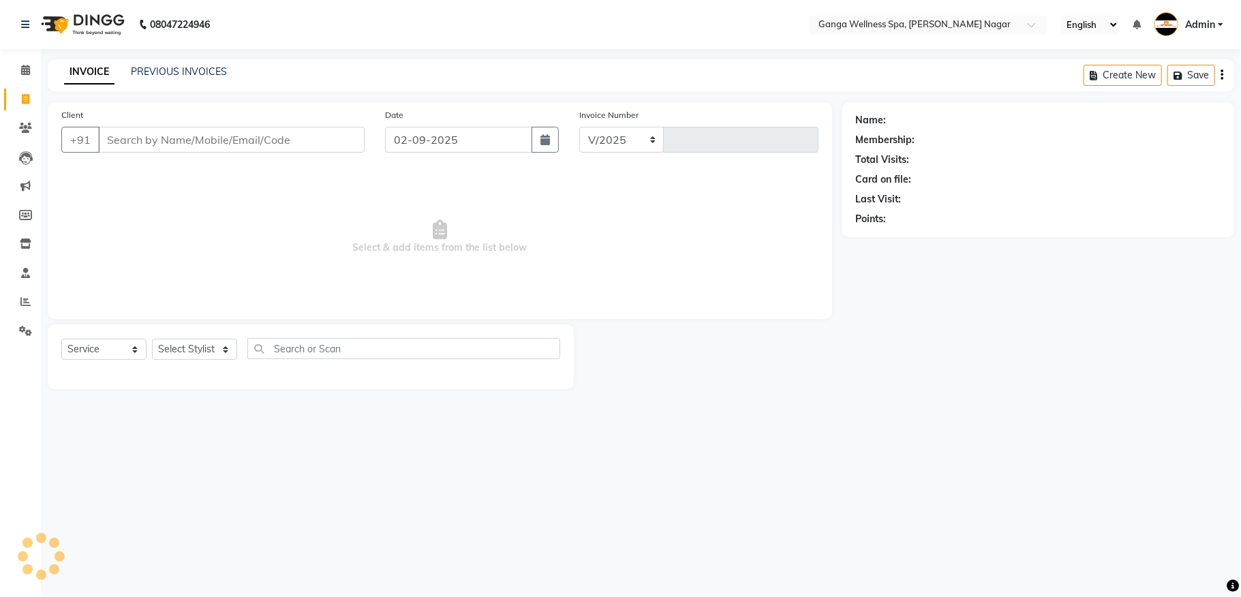
select select "762"
type input "2853"
click at [94, 347] on select "Select Service Product Membership Package Voucher Prepaid Gift Card" at bounding box center [103, 349] width 85 height 21
type input "7847070989"
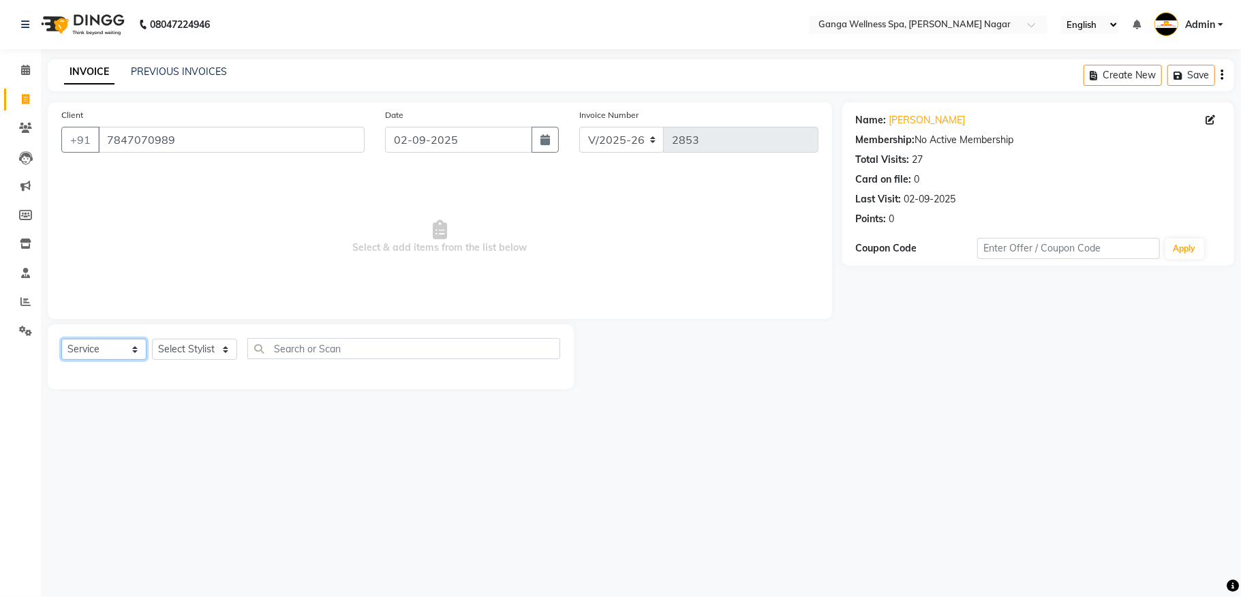
select select "package"
click at [61, 339] on select "Select Service Product Membership Package Voucher Prepaid Gift Card" at bounding box center [103, 349] width 85 height 21
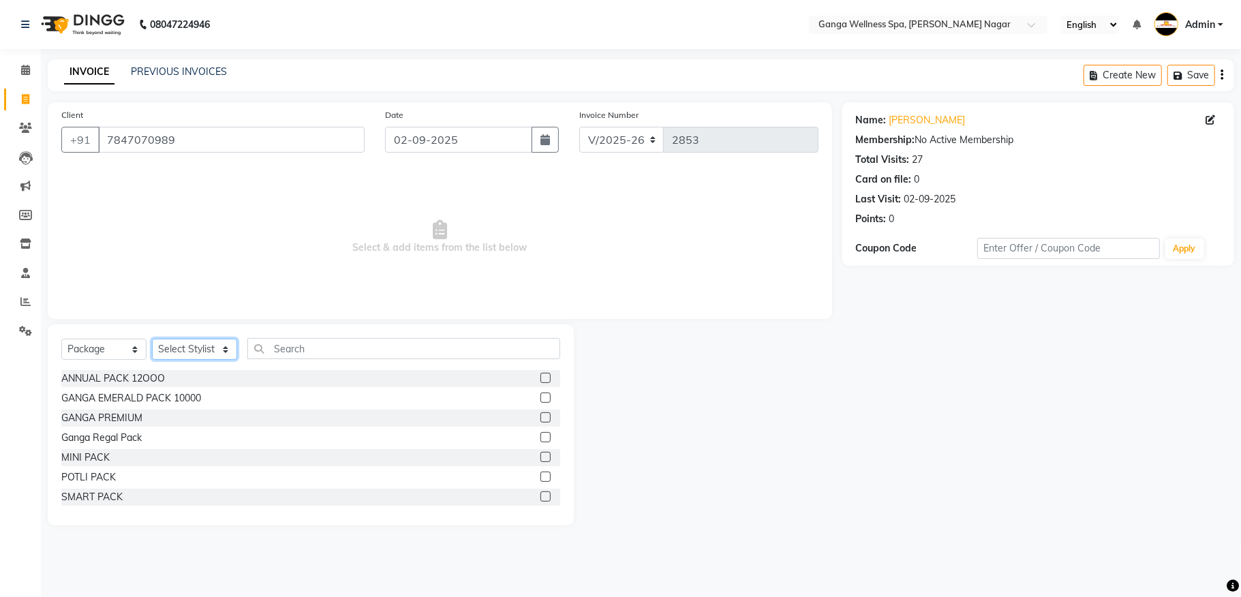
click at [191, 347] on select "Select Stylist Abhi [PERSON_NAME] Alexa AMMY AMMY [PERSON_NAME] anya APPI [PERS…" at bounding box center [194, 349] width 85 height 21
select select "18556"
click at [152, 339] on select "Select Stylist Abhi [PERSON_NAME] Alexa AMMY AMMY [PERSON_NAME] anya APPI [PERS…" at bounding box center [194, 349] width 85 height 21
click at [540, 140] on icon "button" at bounding box center [545, 139] width 10 height 11
select select "9"
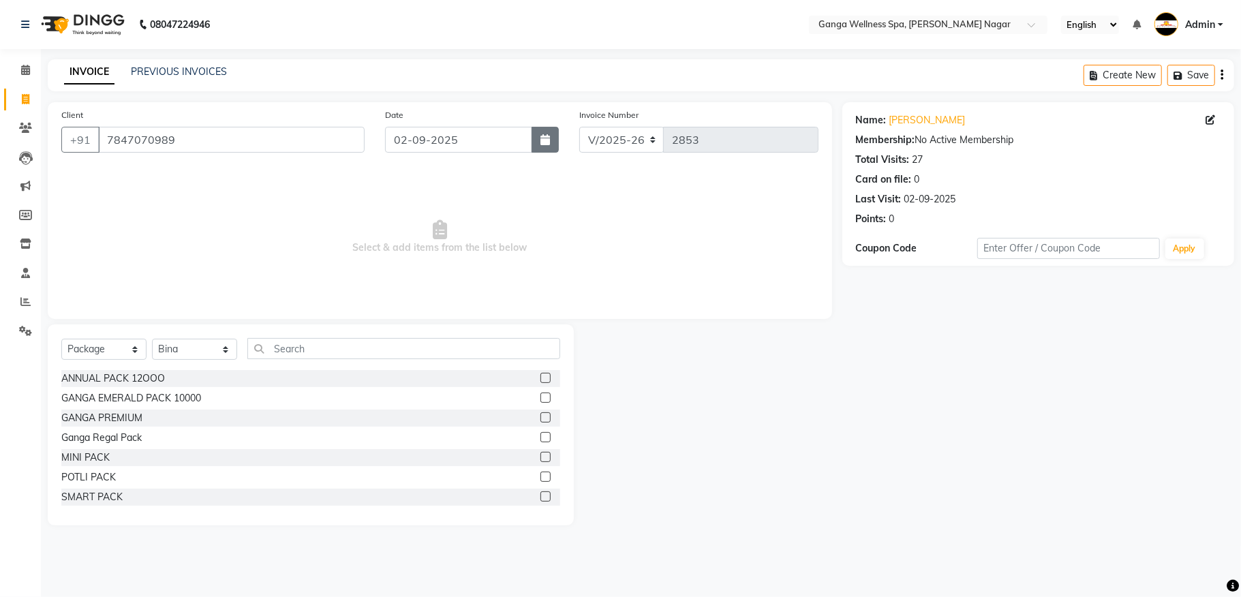
select select "2025"
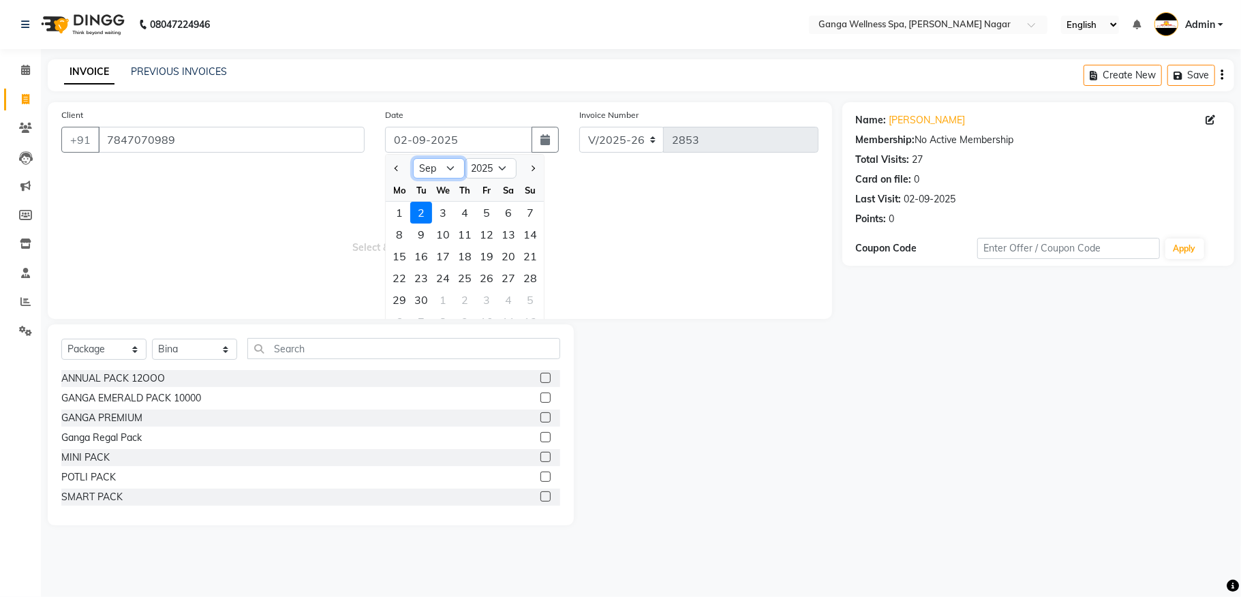
click at [448, 170] on select "Jan Feb Mar Apr May Jun [DATE] Aug Sep Oct Nov Dec" at bounding box center [439, 168] width 52 height 20
select select "3"
click at [413, 158] on select "Jan Feb Mar Apr May Jun [DATE] Aug Sep Oct Nov Dec" at bounding box center [439, 168] width 52 height 20
click at [497, 235] on div "8" at bounding box center [508, 234] width 22 height 22
type input "[DATE]"
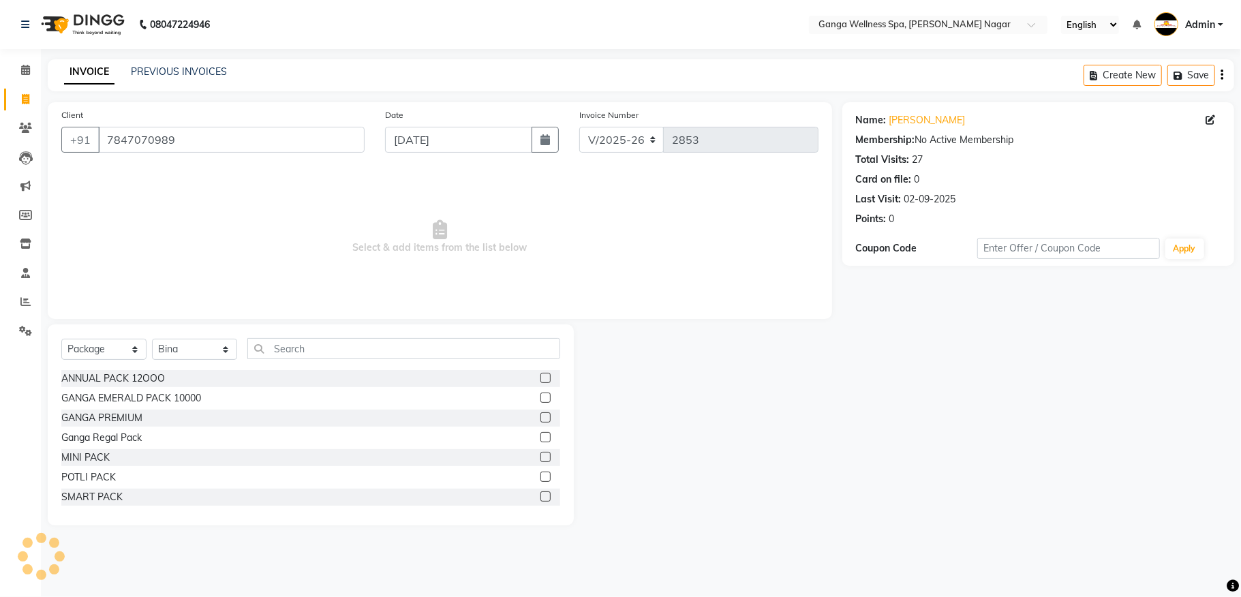
type input "6331"
click at [318, 356] on input "text" at bounding box center [403, 348] width 313 height 21
click at [540, 437] on label at bounding box center [545, 437] width 10 height 10
click at [540, 437] on input "checkbox" at bounding box center [544, 437] width 9 height 9
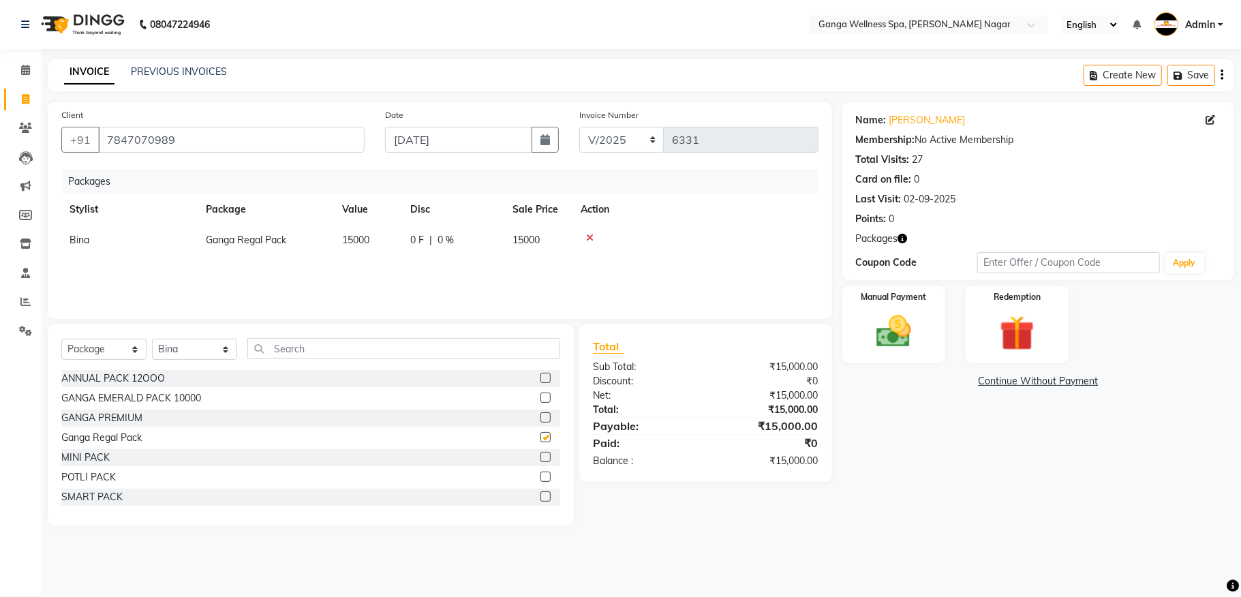
checkbox input "false"
click at [892, 344] on img at bounding box center [893, 332] width 59 height 42
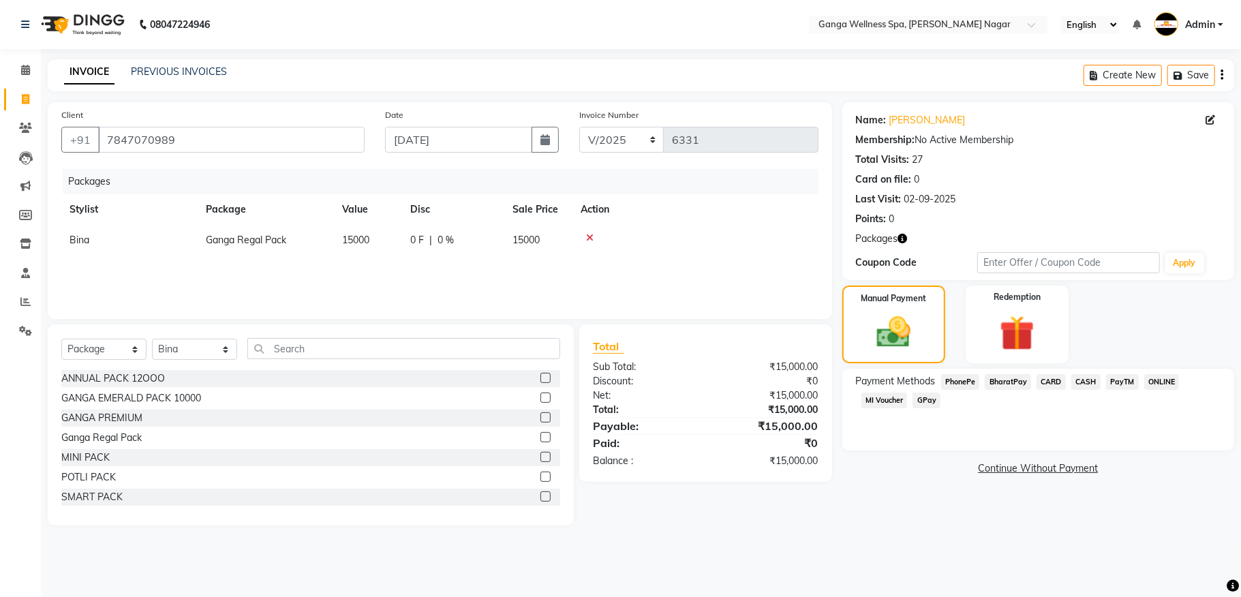
click at [963, 380] on span "PhonePe" at bounding box center [960, 382] width 39 height 16
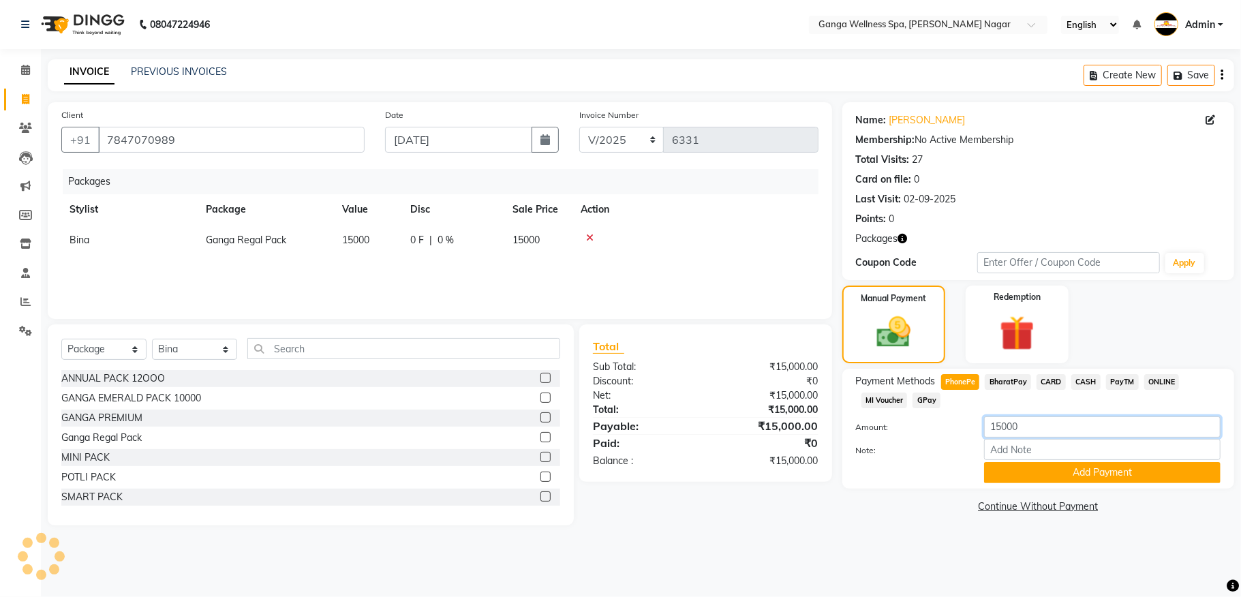
click at [1000, 427] on input "15000" at bounding box center [1102, 426] width 236 height 21
type input "10000"
click at [1081, 473] on button "Add Payment" at bounding box center [1102, 472] width 236 height 21
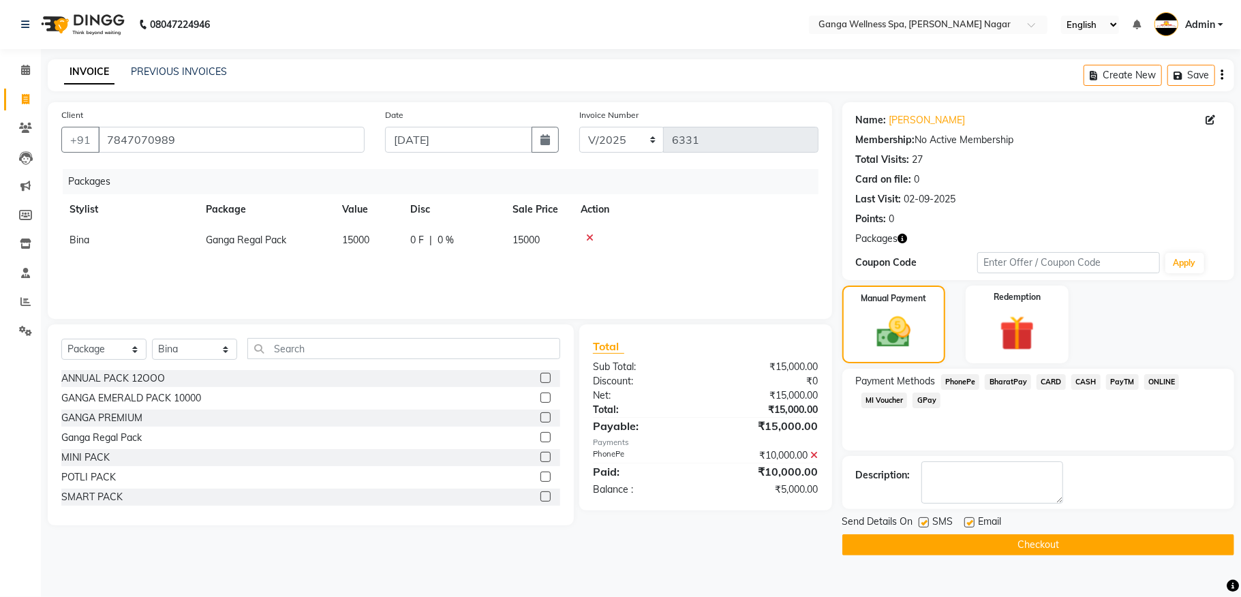
click at [925, 524] on label at bounding box center [923, 522] width 10 height 10
click at [925, 524] on input "checkbox" at bounding box center [922, 523] width 9 height 9
checkbox input "false"
click at [976, 542] on button "Checkout" at bounding box center [1038, 544] width 392 height 21
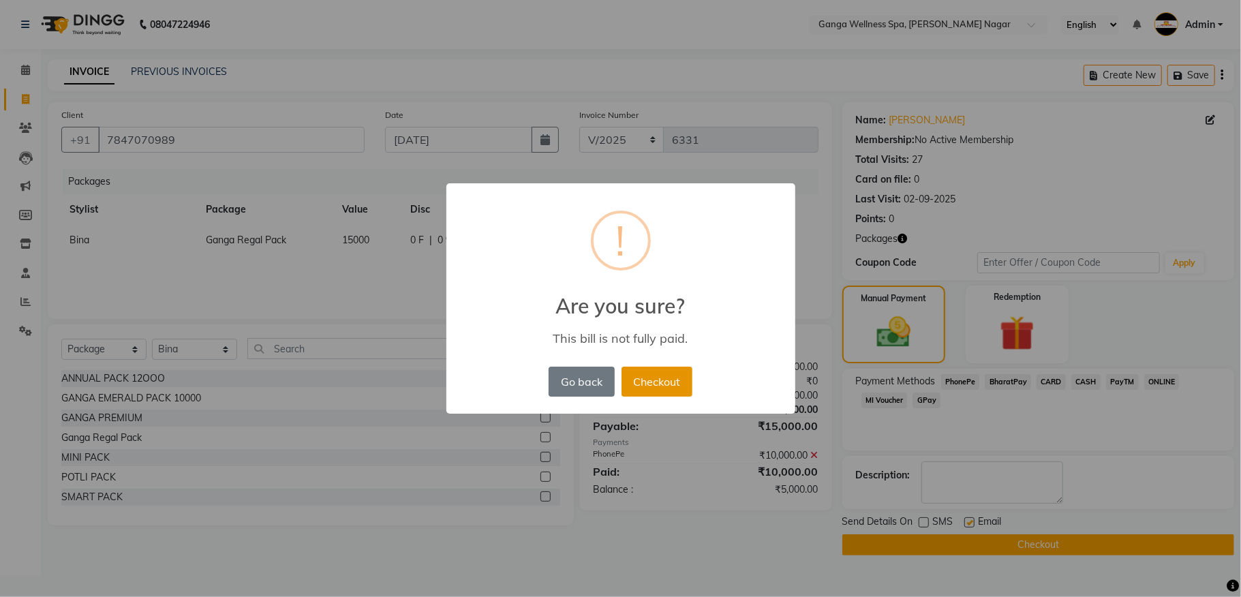
click at [660, 384] on button "Checkout" at bounding box center [656, 382] width 71 height 30
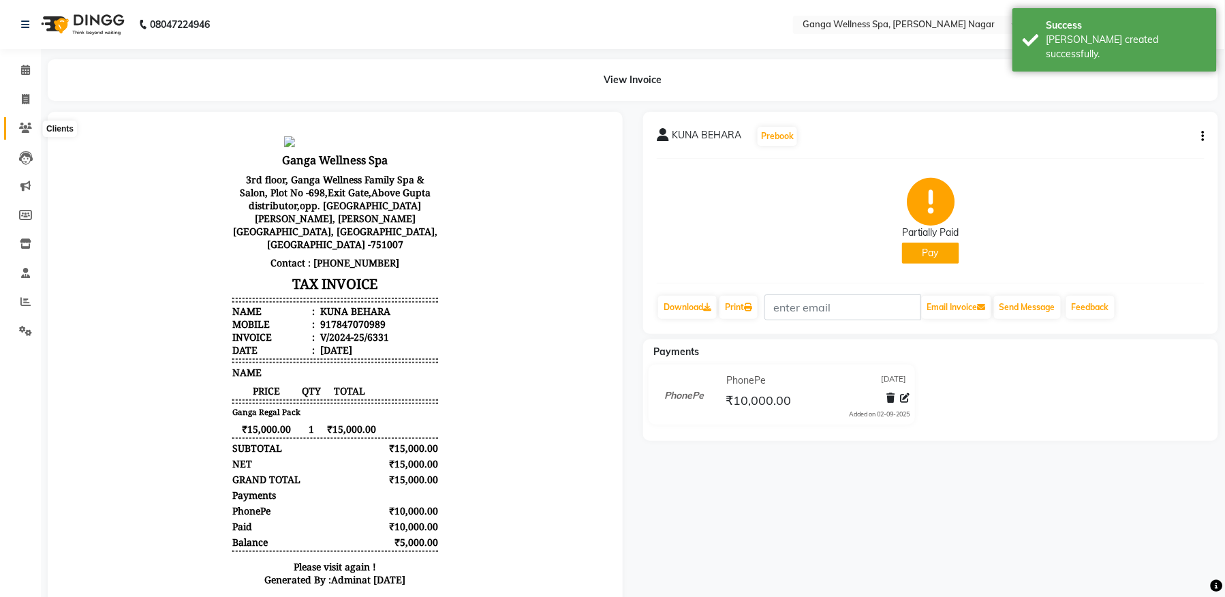
click at [25, 132] on icon at bounding box center [25, 128] width 13 height 10
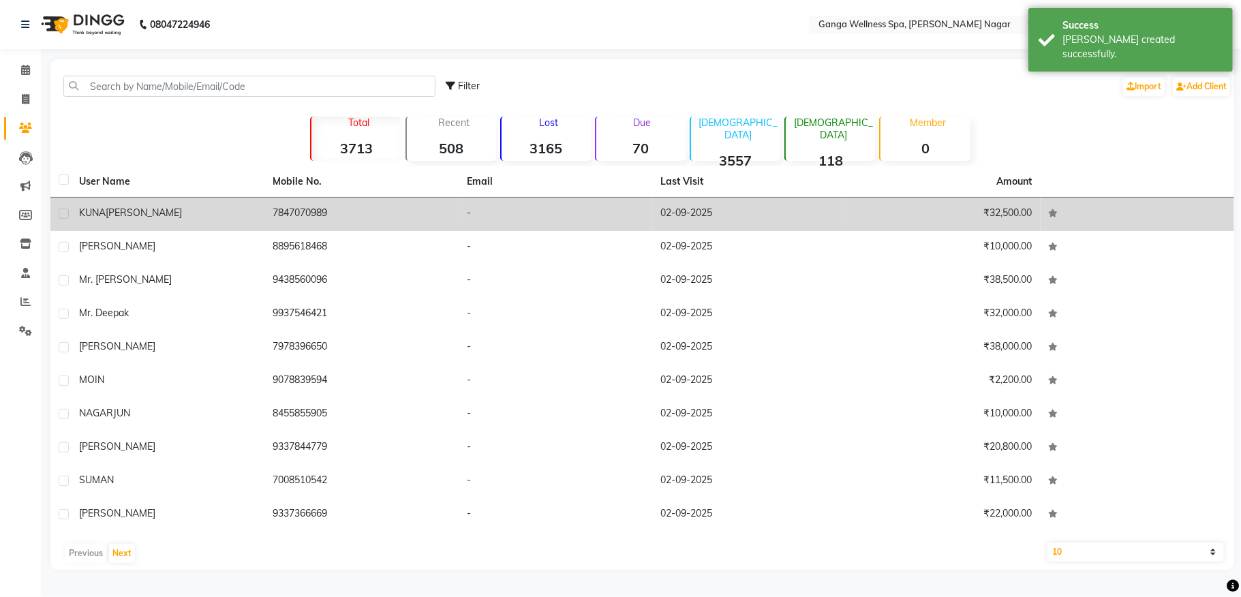
click at [279, 208] on td "7847070989" at bounding box center [362, 214] width 194 height 33
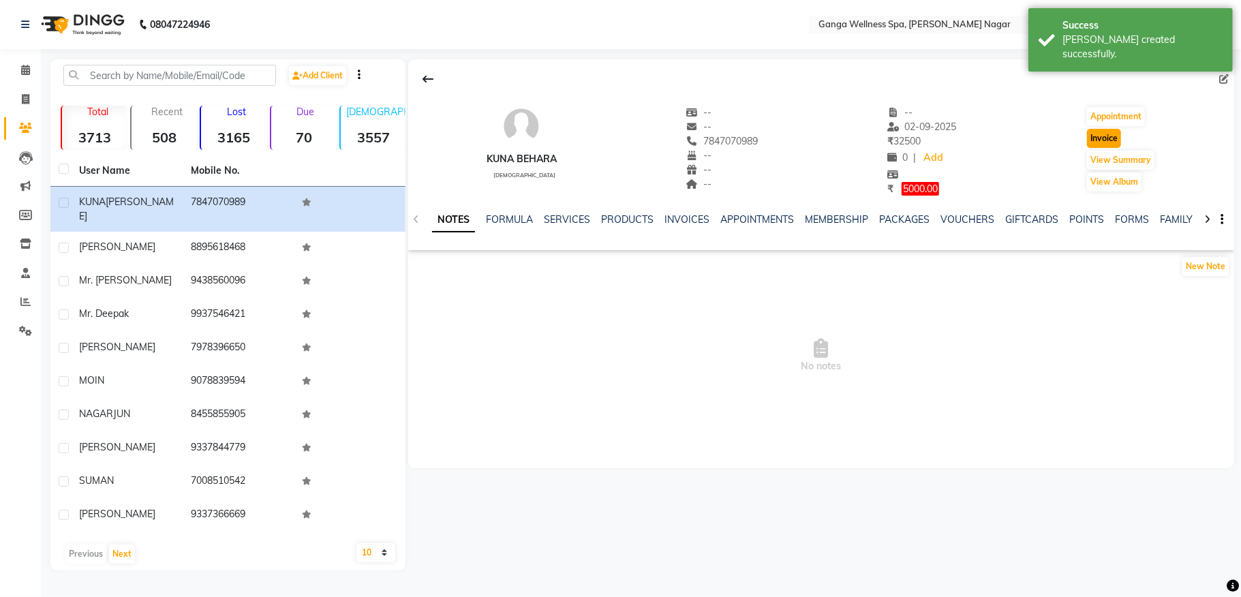
click at [1099, 142] on button "Invoice" at bounding box center [1104, 138] width 34 height 19
select select "service"
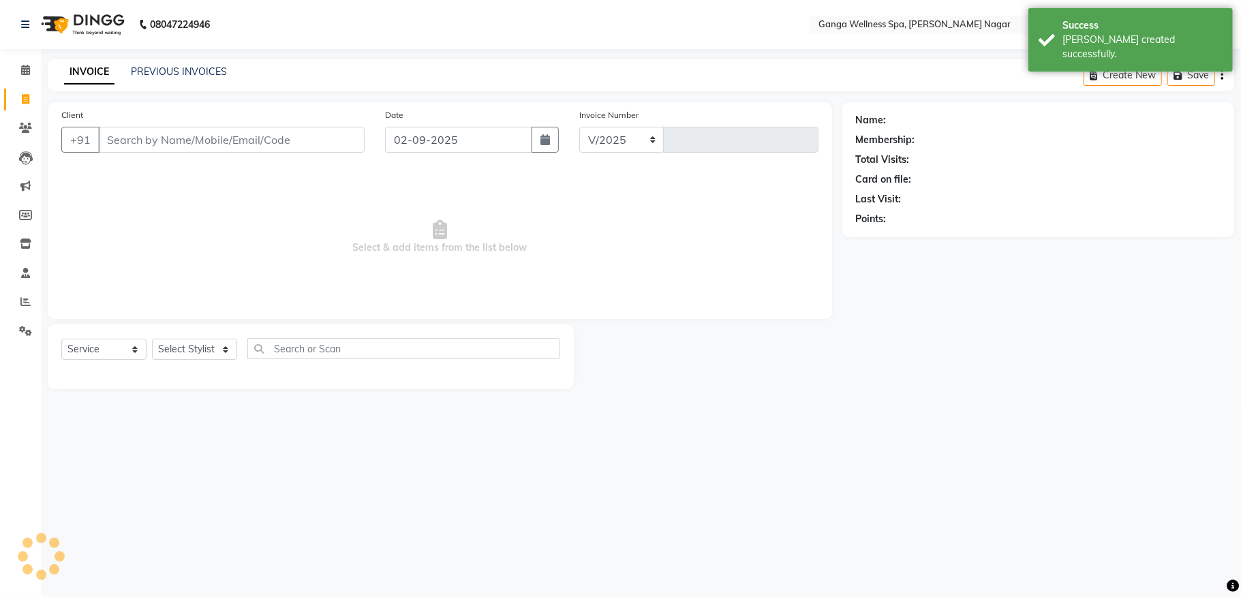
select select "762"
type input "2853"
click at [194, 346] on select "Select Stylist" at bounding box center [194, 349] width 85 height 21
type input "7847070989"
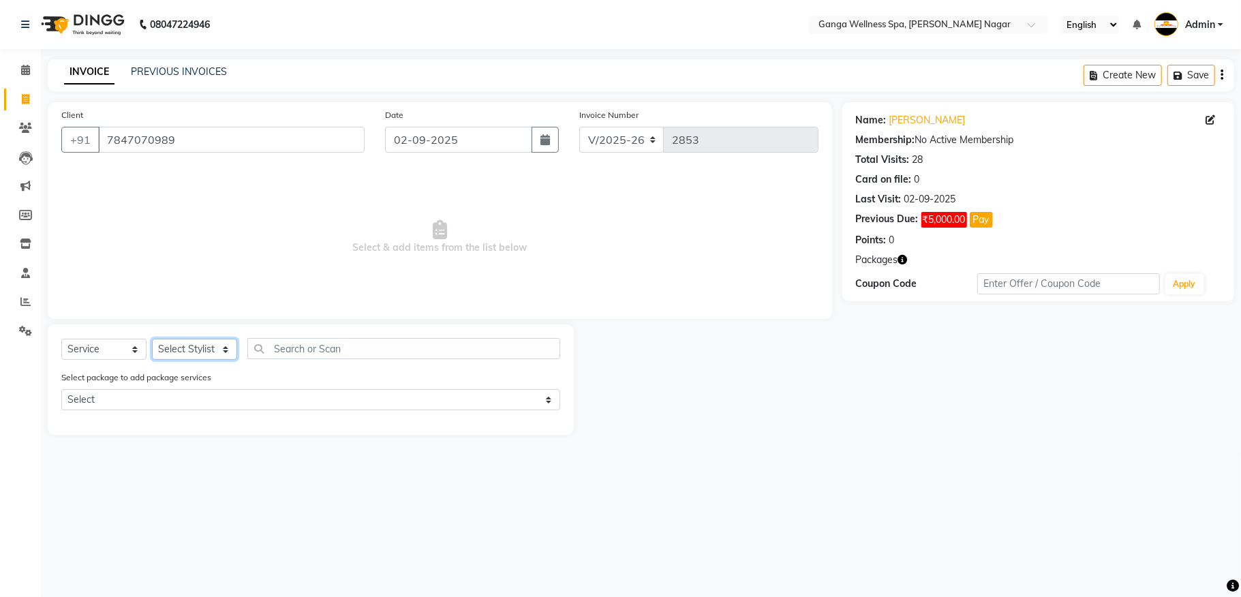
select select "70873"
click at [152, 339] on select "Select Stylist Abhi [PERSON_NAME] Alexa AMMY AMMY [PERSON_NAME] anya APPI [PERS…" at bounding box center [194, 349] width 85 height 21
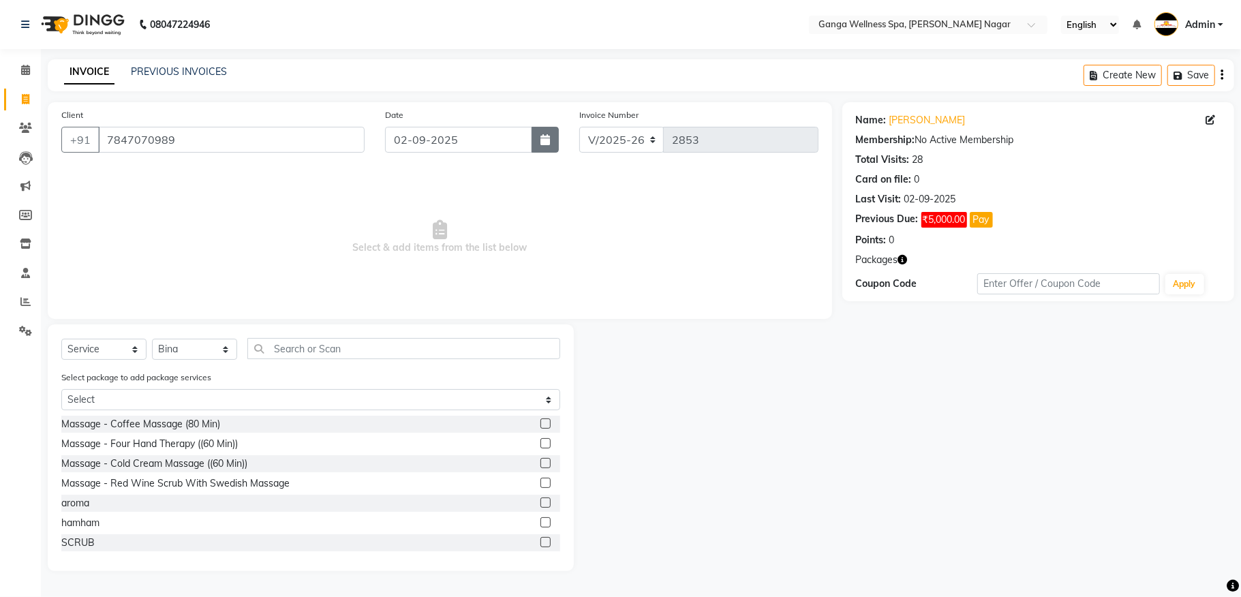
click at [535, 138] on button "button" at bounding box center [544, 140] width 27 height 26
select select "9"
select select "2025"
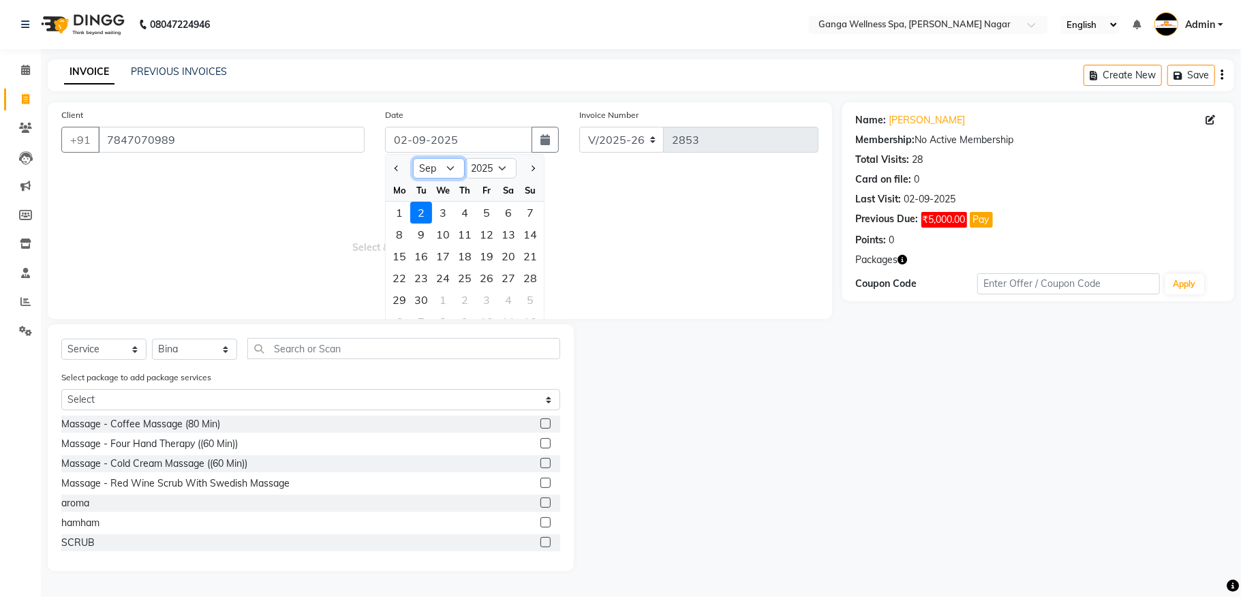
click at [444, 176] on select "Jan Feb Mar Apr May Jun [DATE] Aug Sep Oct Nov Dec" at bounding box center [439, 168] width 52 height 20
select select "3"
click at [413, 158] on select "Jan Feb Mar Apr May Jun [DATE] Aug Sep Oct Nov Dec" at bounding box center [439, 168] width 52 height 20
click at [511, 236] on div "8" at bounding box center [508, 234] width 22 height 22
type input "[DATE]"
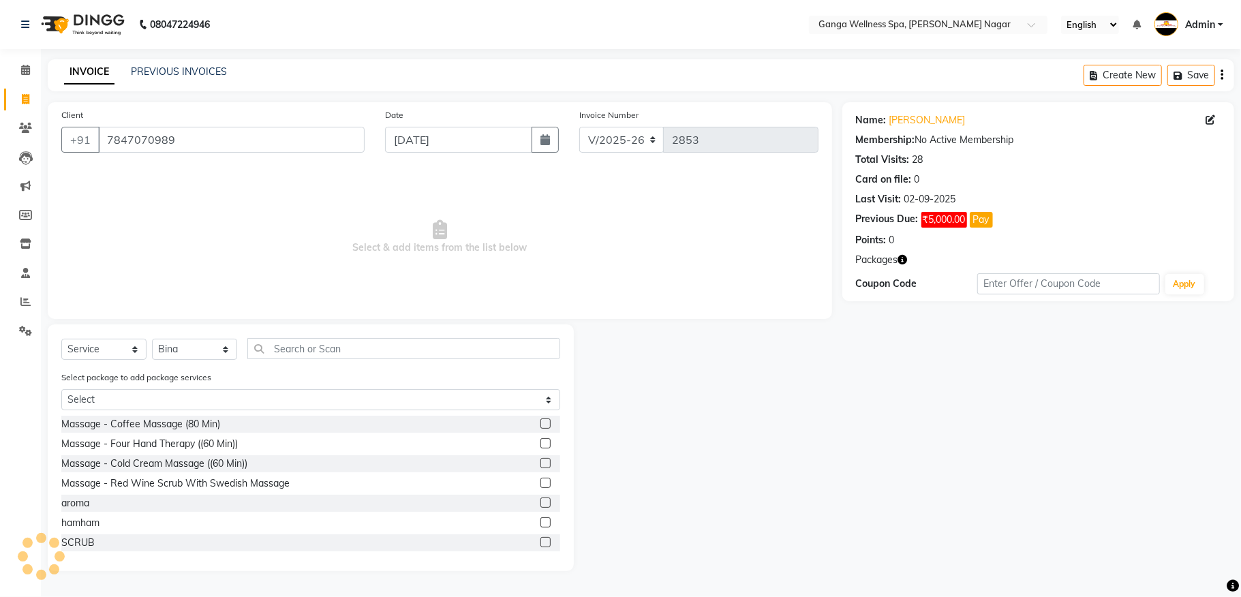
type input "6332"
click at [326, 341] on input "text" at bounding box center [403, 348] width 313 height 21
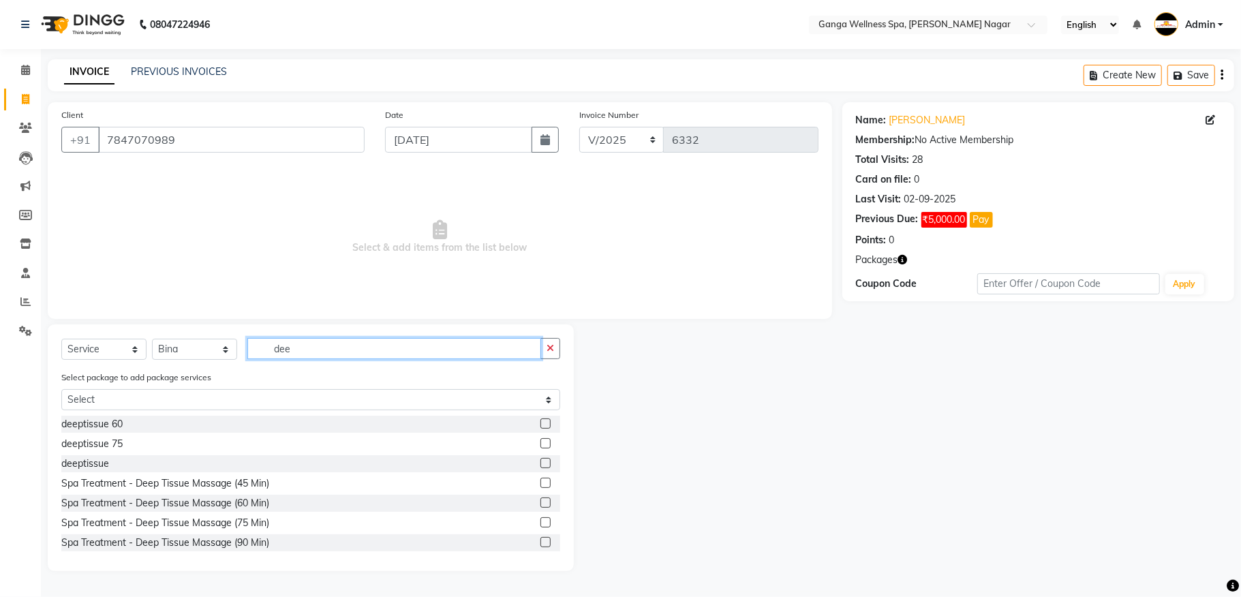
type input "dee"
click at [540, 420] on label at bounding box center [545, 423] width 10 height 10
click at [540, 420] on input "checkbox" at bounding box center [544, 424] width 9 height 9
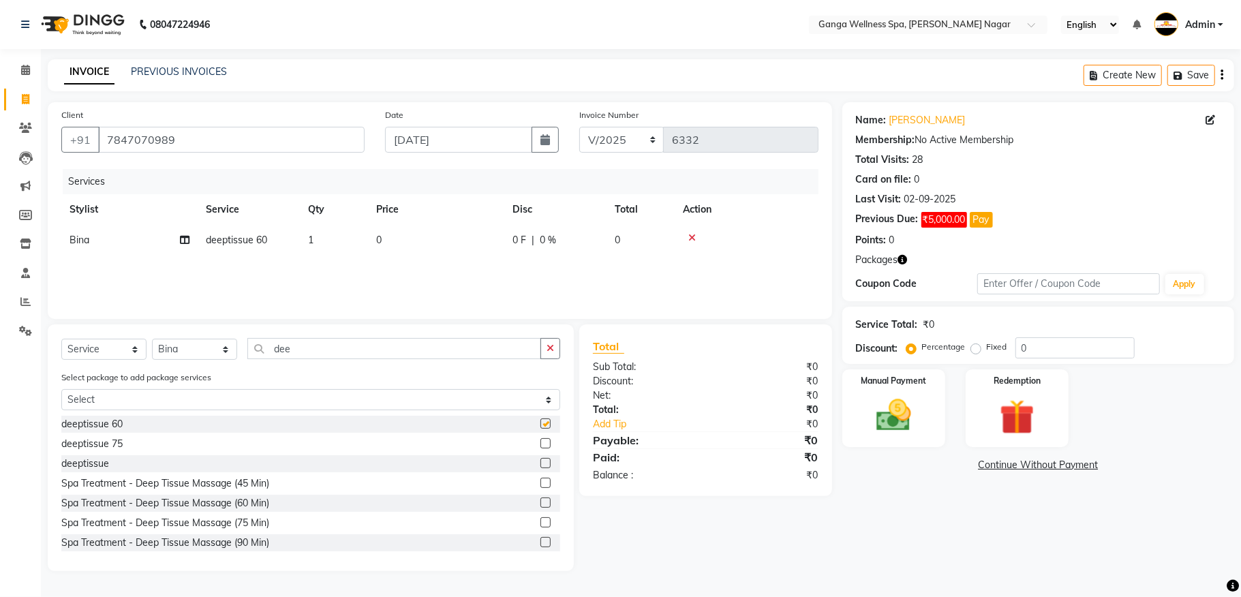
checkbox input "false"
click at [996, 420] on img at bounding box center [1016, 417] width 59 height 45
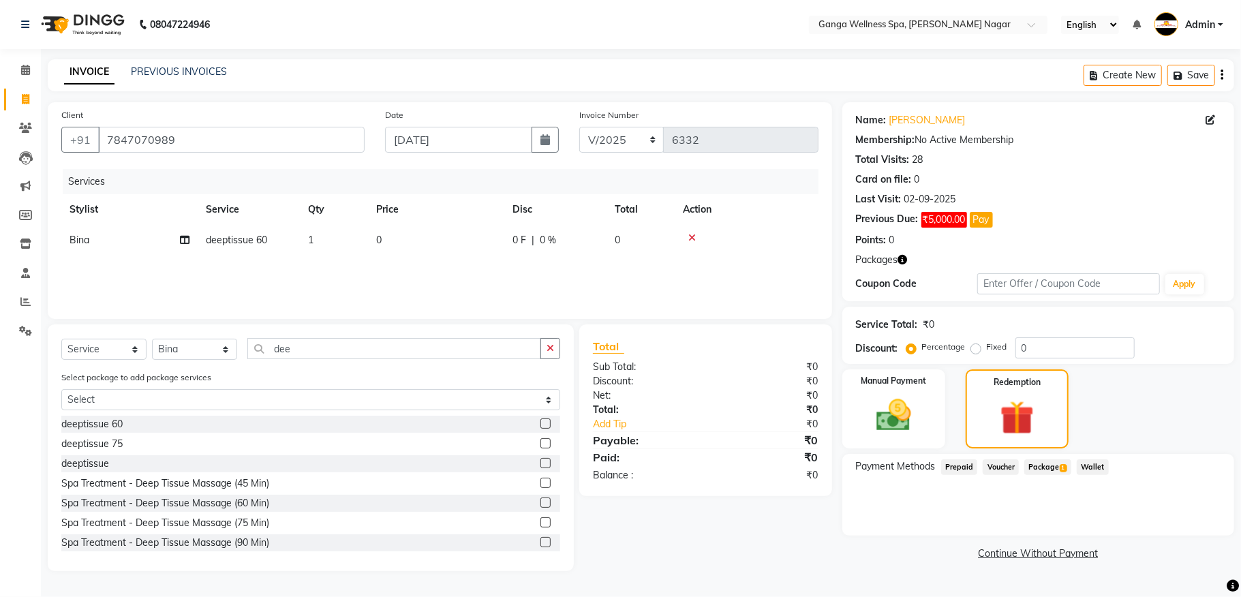
click at [1047, 465] on span "Package 1" at bounding box center [1047, 467] width 47 height 16
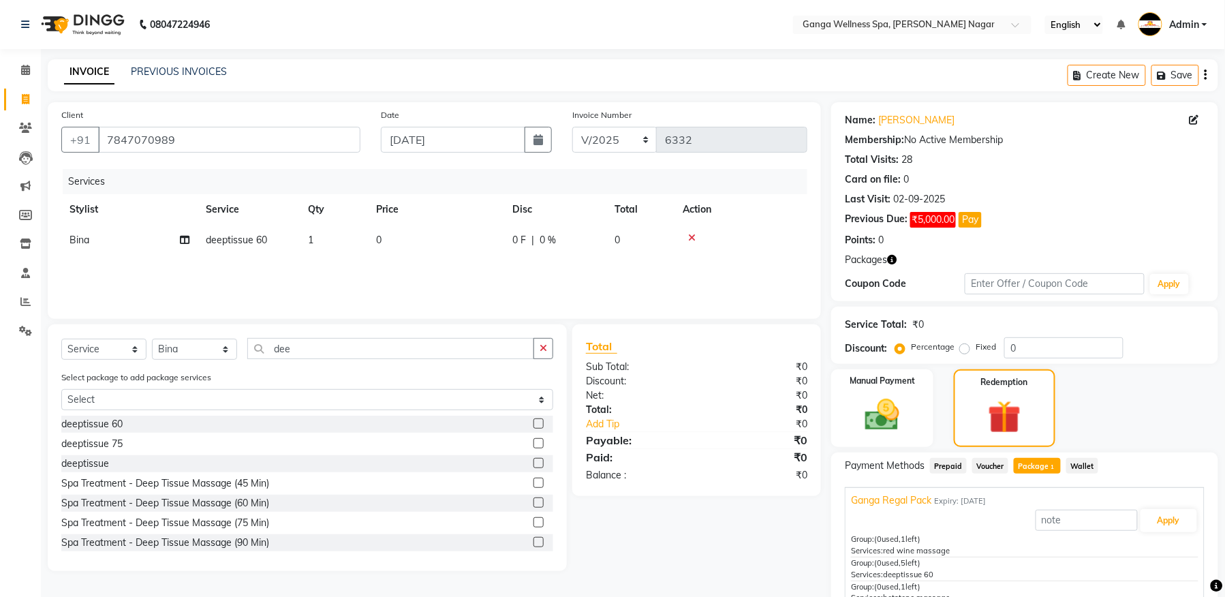
scroll to position [96, 0]
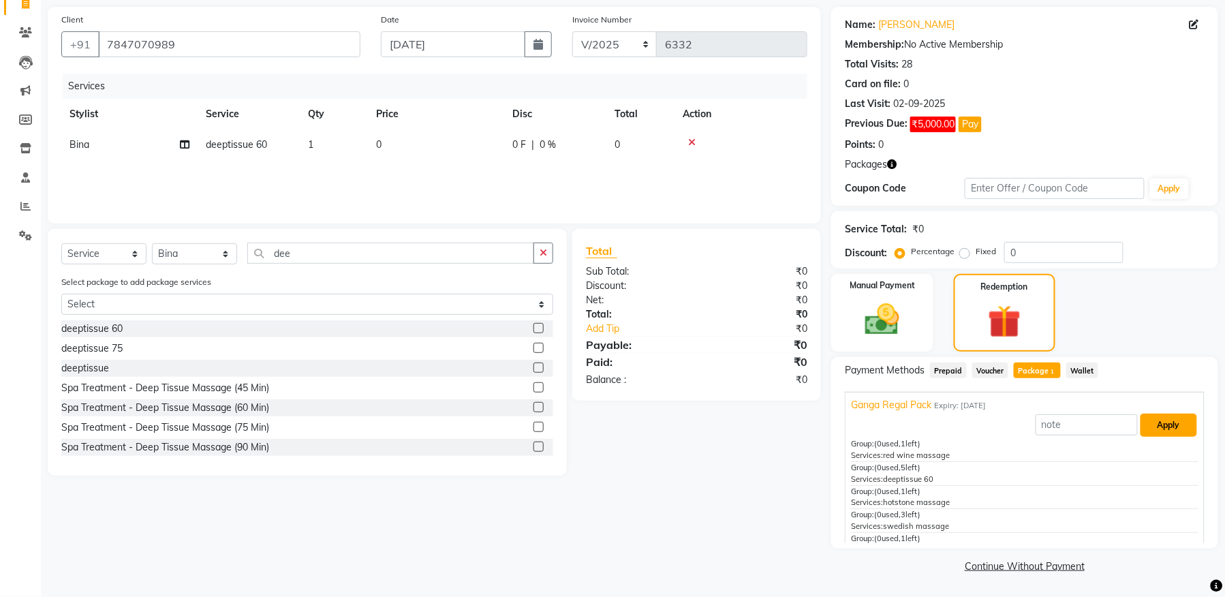
click at [1156, 424] on button "Apply" at bounding box center [1169, 425] width 57 height 23
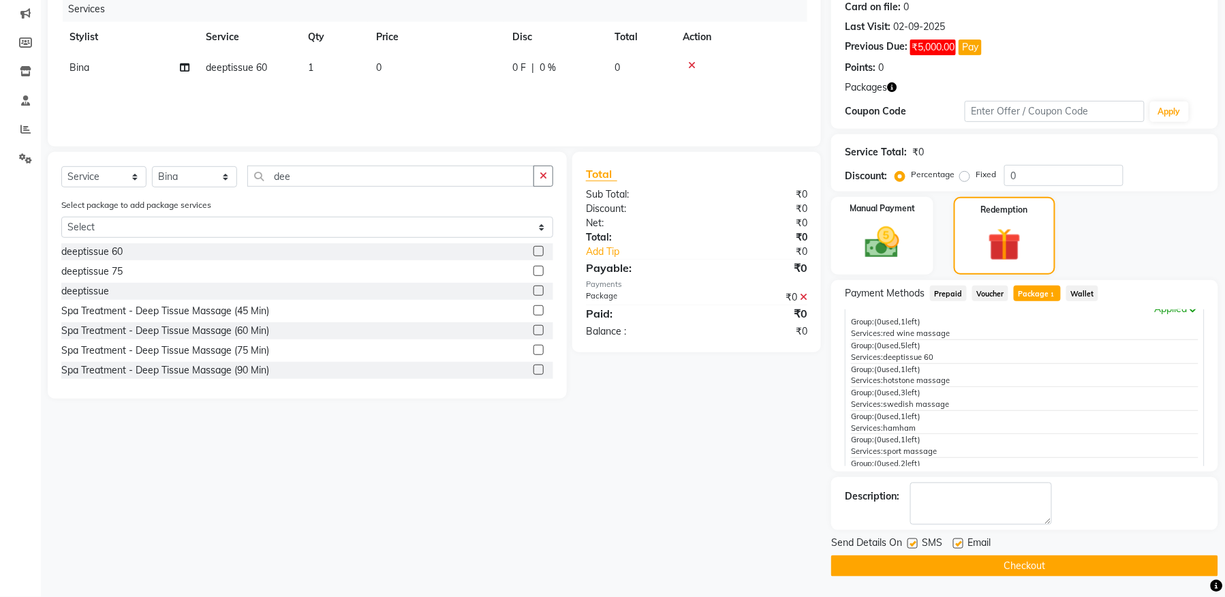
scroll to position [67, 0]
click at [1025, 561] on button "Checkout" at bounding box center [1024, 565] width 387 height 21
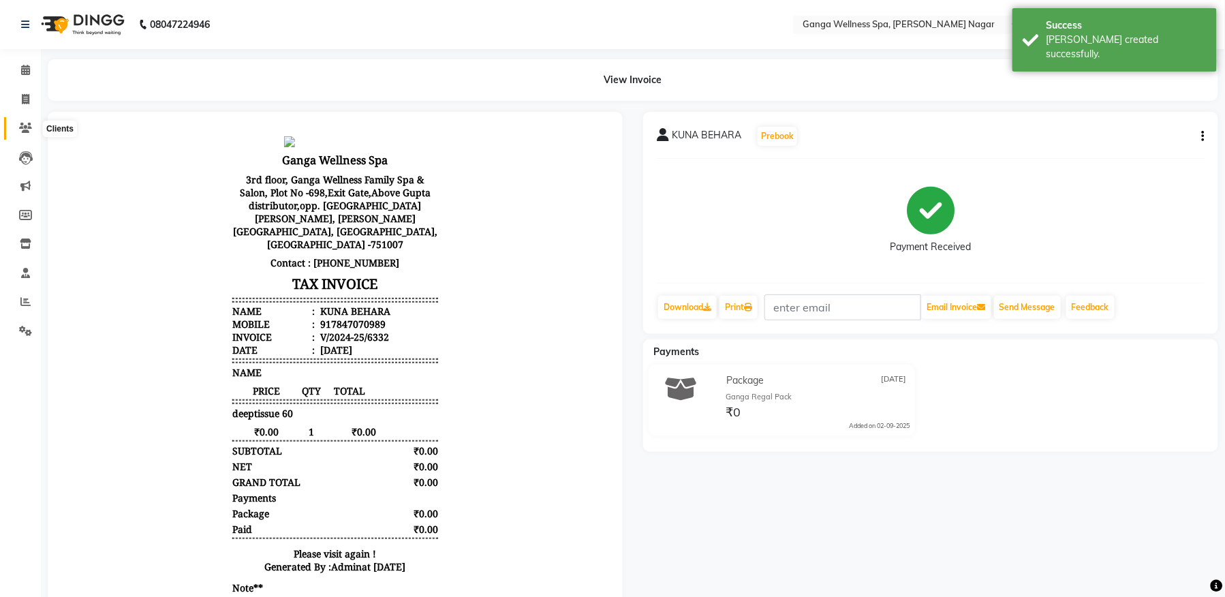
click at [20, 125] on icon at bounding box center [25, 128] width 13 height 10
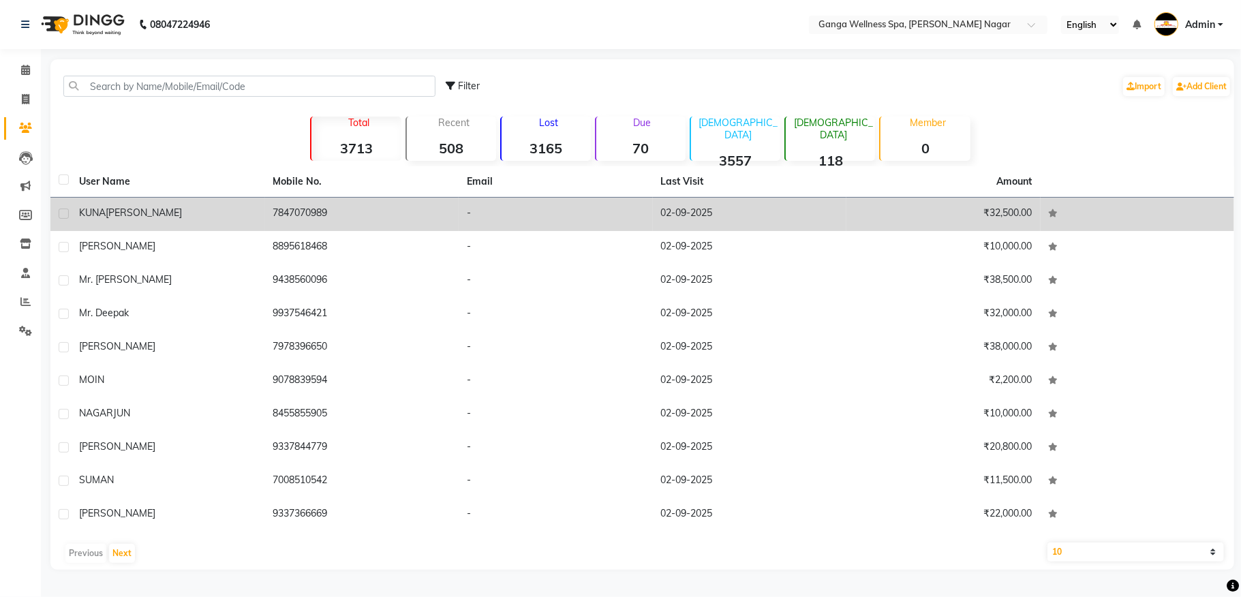
click at [343, 217] on td "7847070989" at bounding box center [362, 214] width 194 height 33
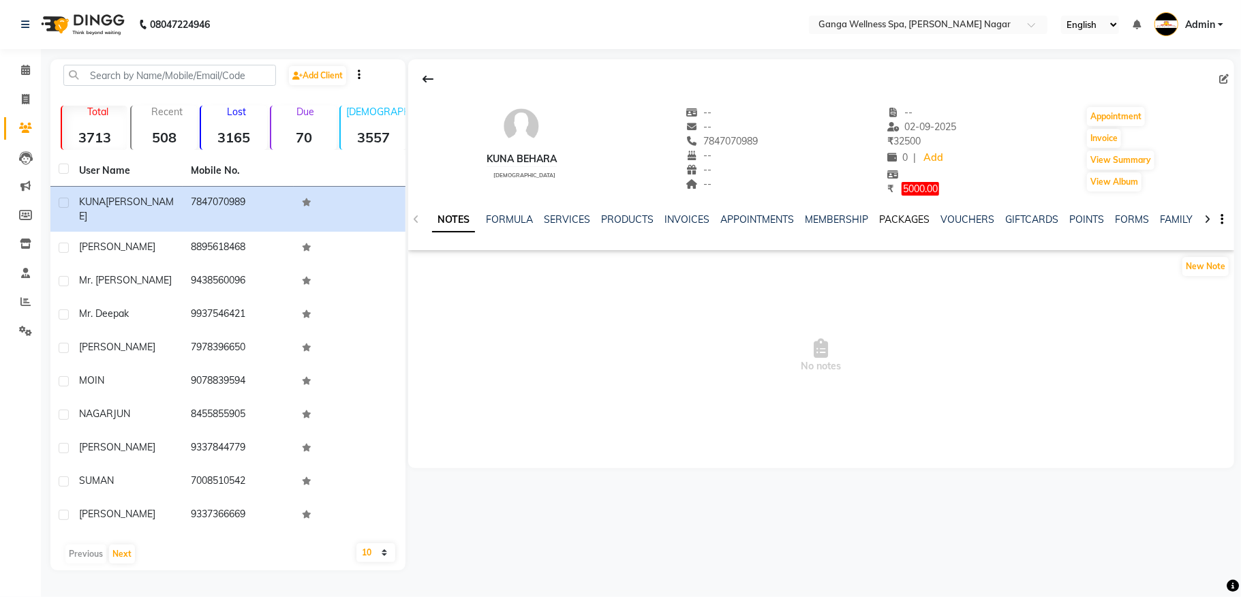
click at [914, 221] on link "PACKAGES" at bounding box center [904, 219] width 50 height 12
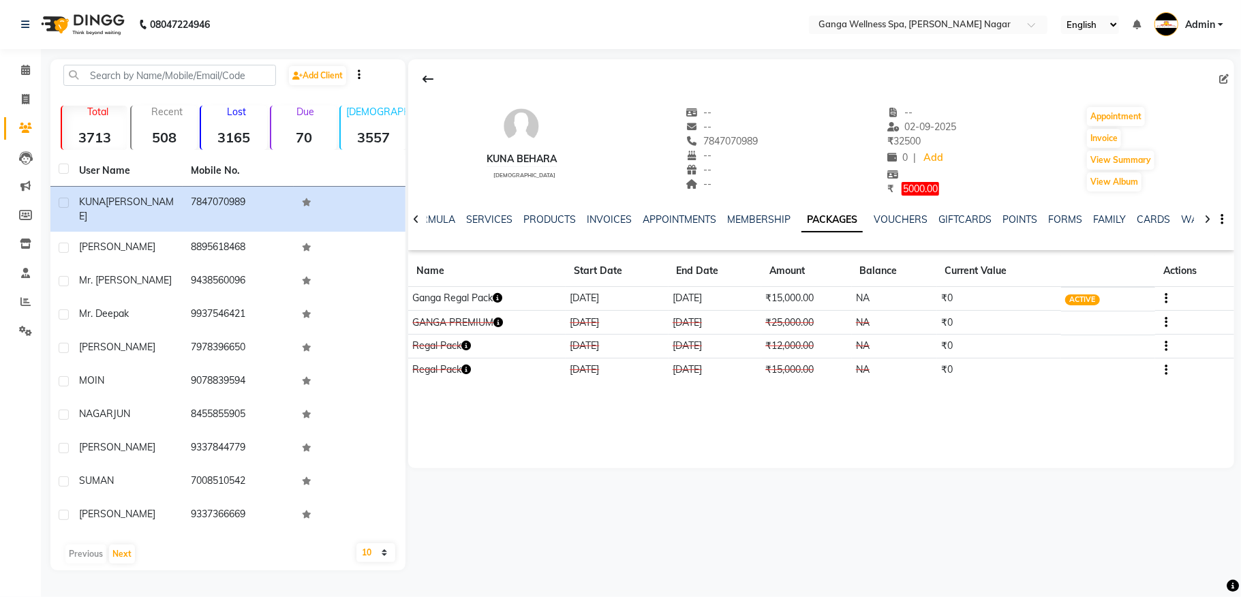
click at [502, 296] on icon "button" at bounding box center [498, 298] width 10 height 10
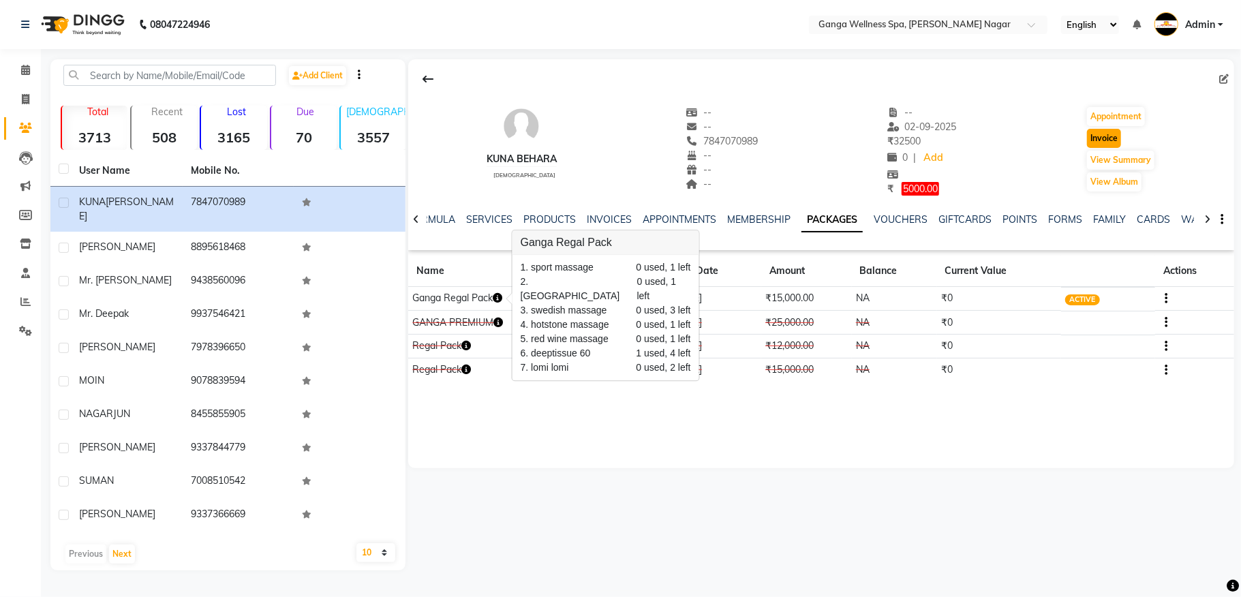
click at [1104, 134] on button "Invoice" at bounding box center [1104, 138] width 34 height 19
select select "service"
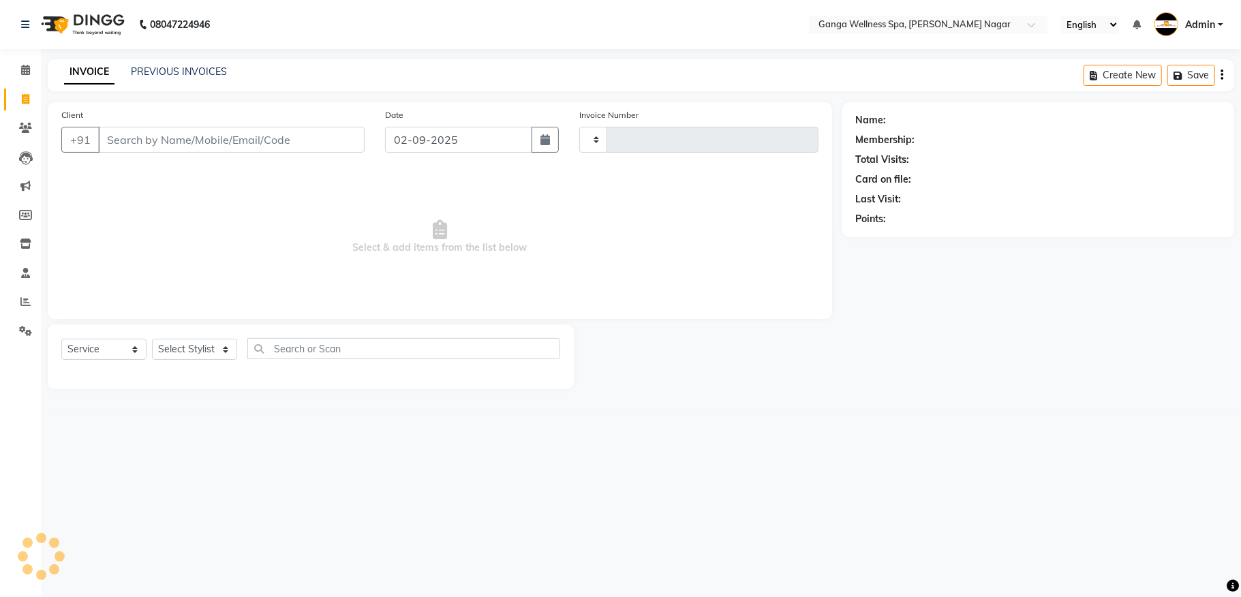
type input "2853"
select select "762"
type input "7847070989"
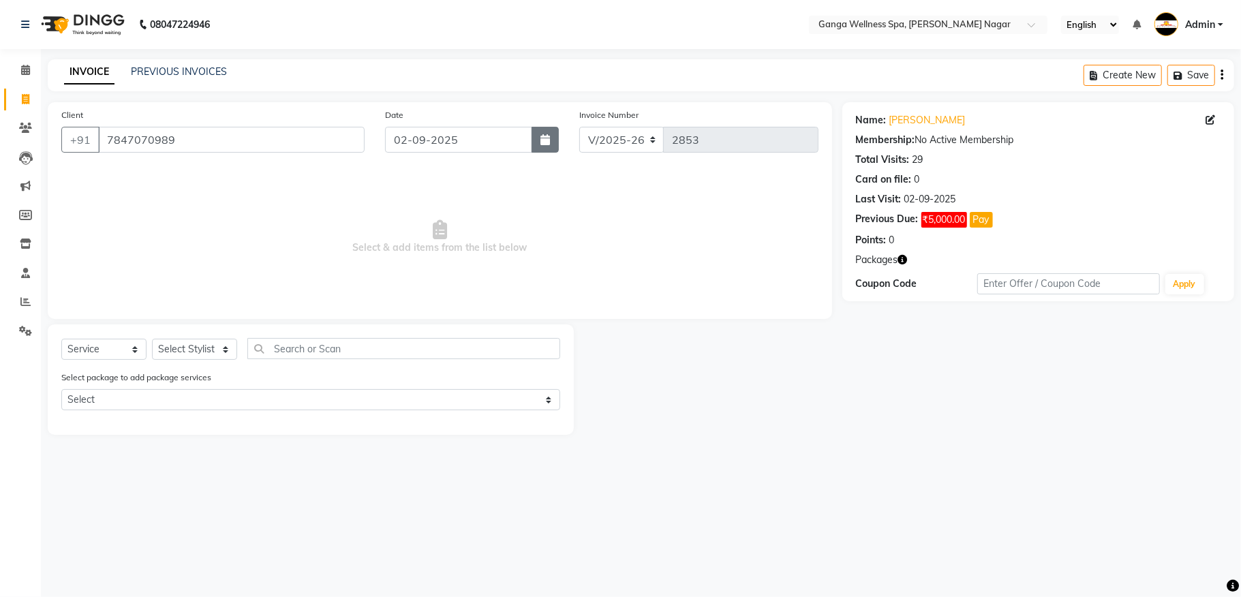
click at [541, 136] on icon "button" at bounding box center [545, 139] width 10 height 11
select select "9"
select select "2025"
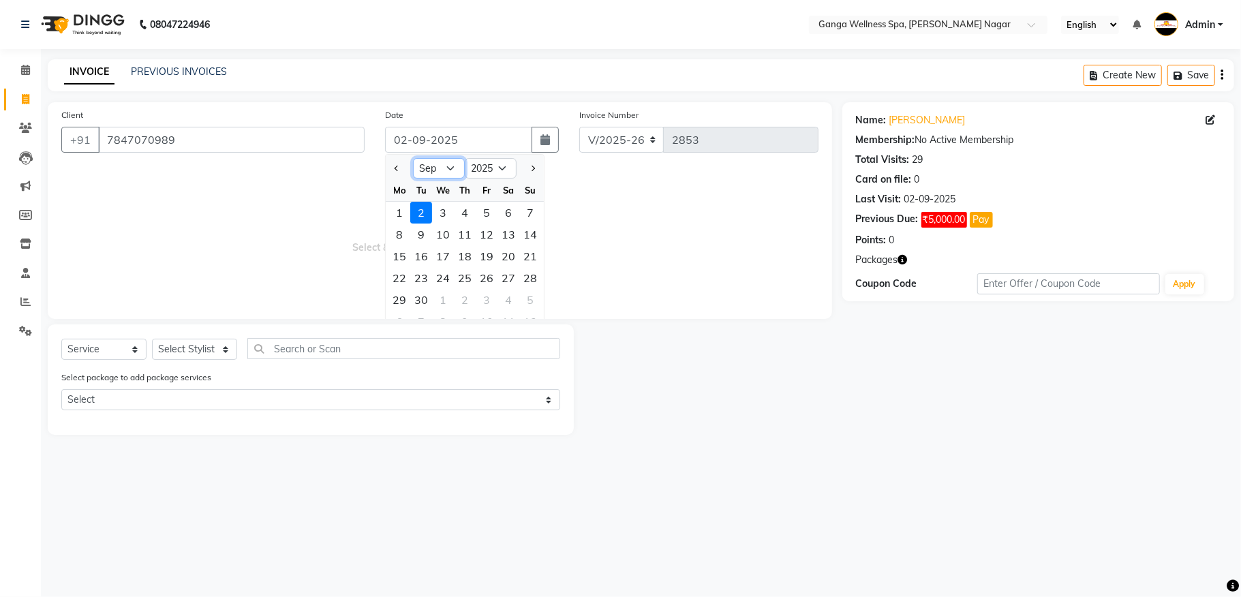
click at [453, 170] on select "Jan Feb Mar Apr May Jun [DATE] Aug Sep Oct Nov Dec" at bounding box center [439, 168] width 52 height 20
select select "3"
click at [413, 158] on select "Jan Feb Mar Apr May Jun [DATE] Aug Sep Oct Nov Dec" at bounding box center [439, 168] width 52 height 20
click at [502, 233] on div "8" at bounding box center [508, 234] width 22 height 22
type input "[DATE]"
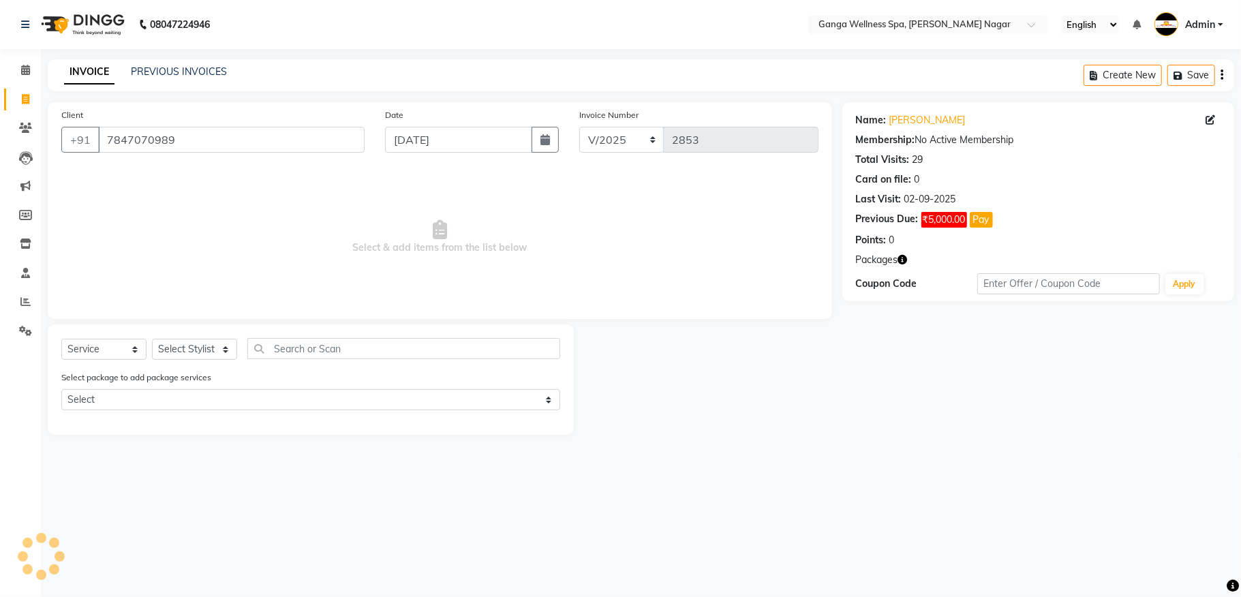
type input "6333"
click at [172, 343] on select "Select Stylist Abhi [PERSON_NAME] Alexa AMMY AMMY [PERSON_NAME] anya APPI [PERS…" at bounding box center [194, 349] width 85 height 21
select select "18556"
click at [152, 339] on select "Select Stylist Abhi [PERSON_NAME] Alexa AMMY AMMY [PERSON_NAME] anya APPI [PERS…" at bounding box center [194, 349] width 85 height 21
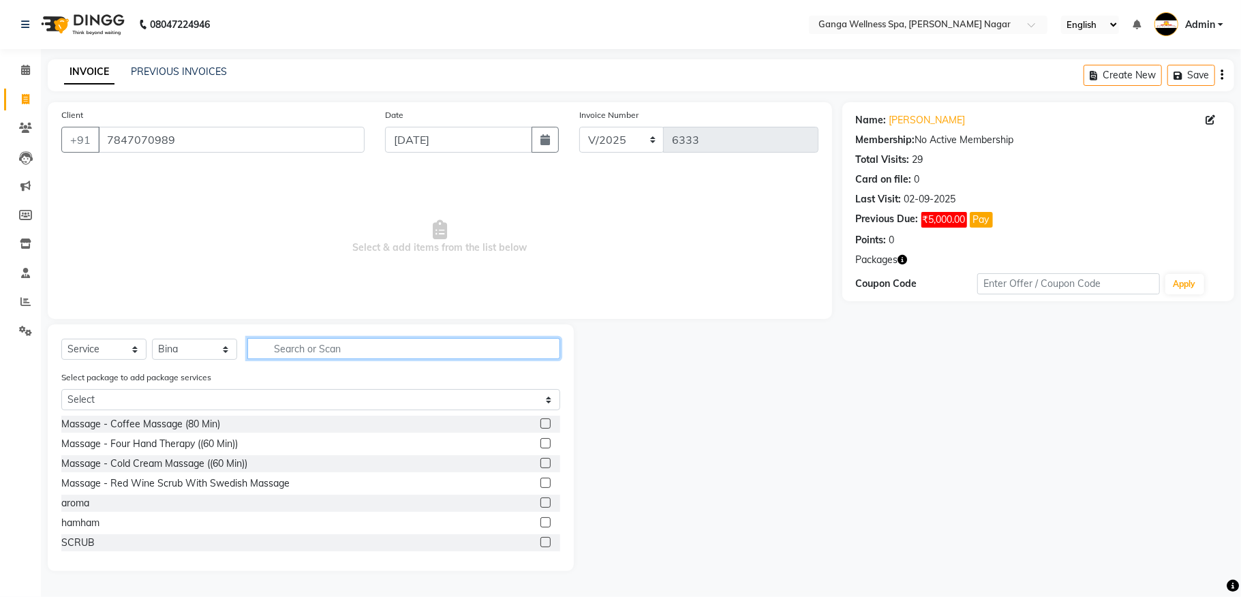
click at [293, 347] on input "text" at bounding box center [403, 348] width 313 height 21
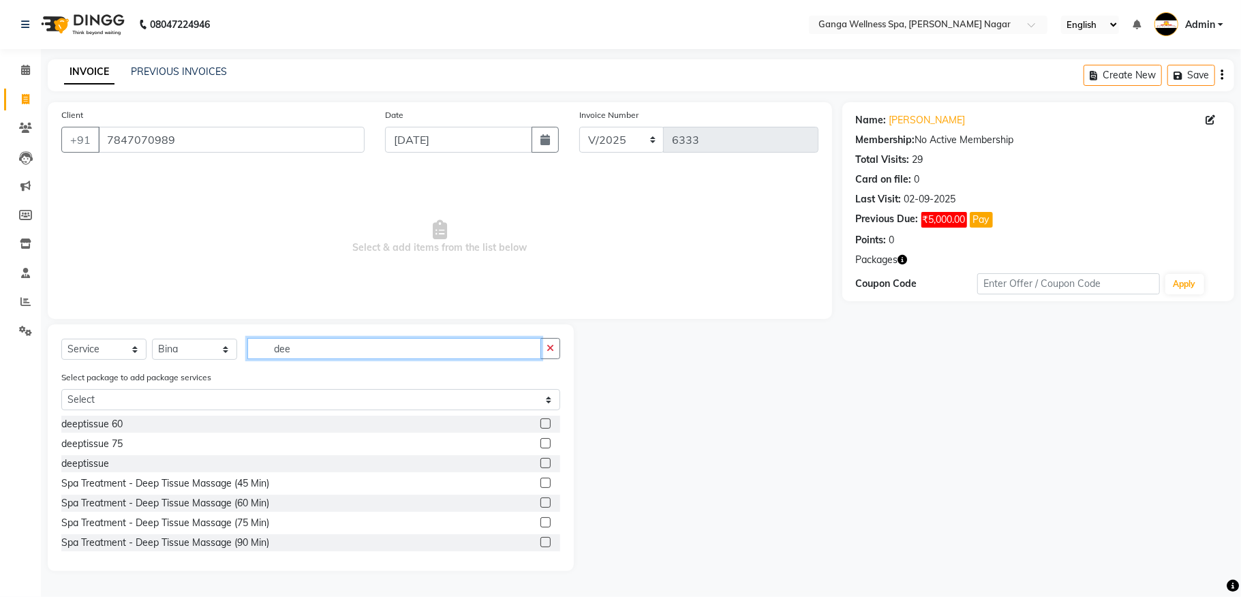
type input "dee"
click at [540, 426] on label at bounding box center [545, 423] width 10 height 10
click at [540, 426] on input "checkbox" at bounding box center [544, 424] width 9 height 9
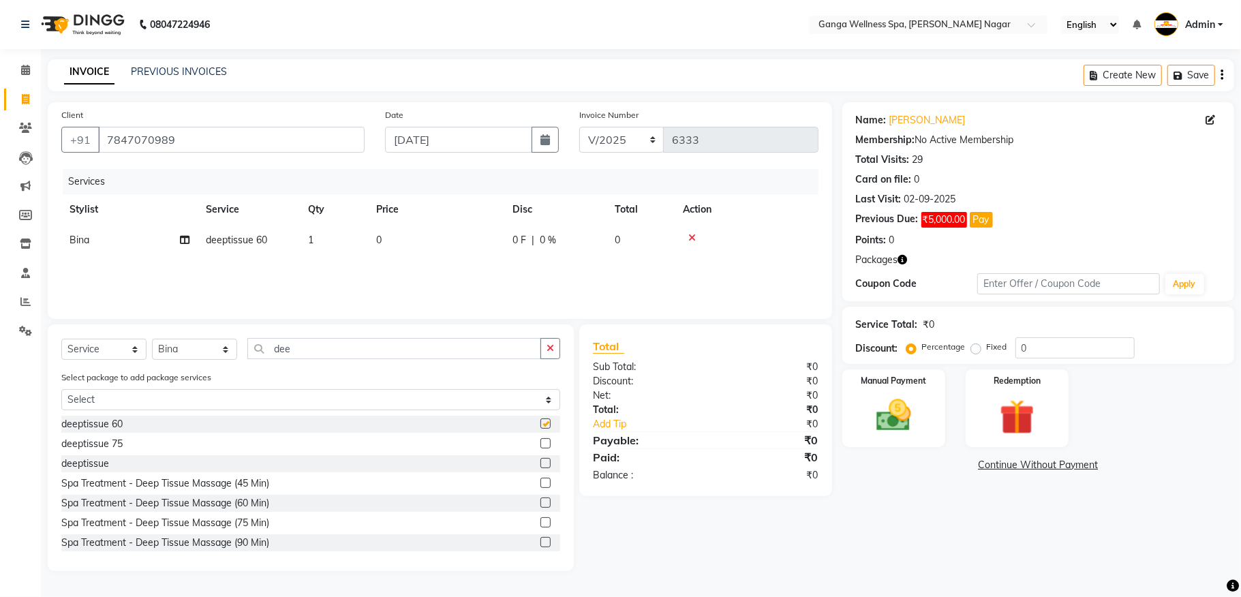
checkbox input "false"
click at [26, 126] on icon at bounding box center [25, 128] width 13 height 10
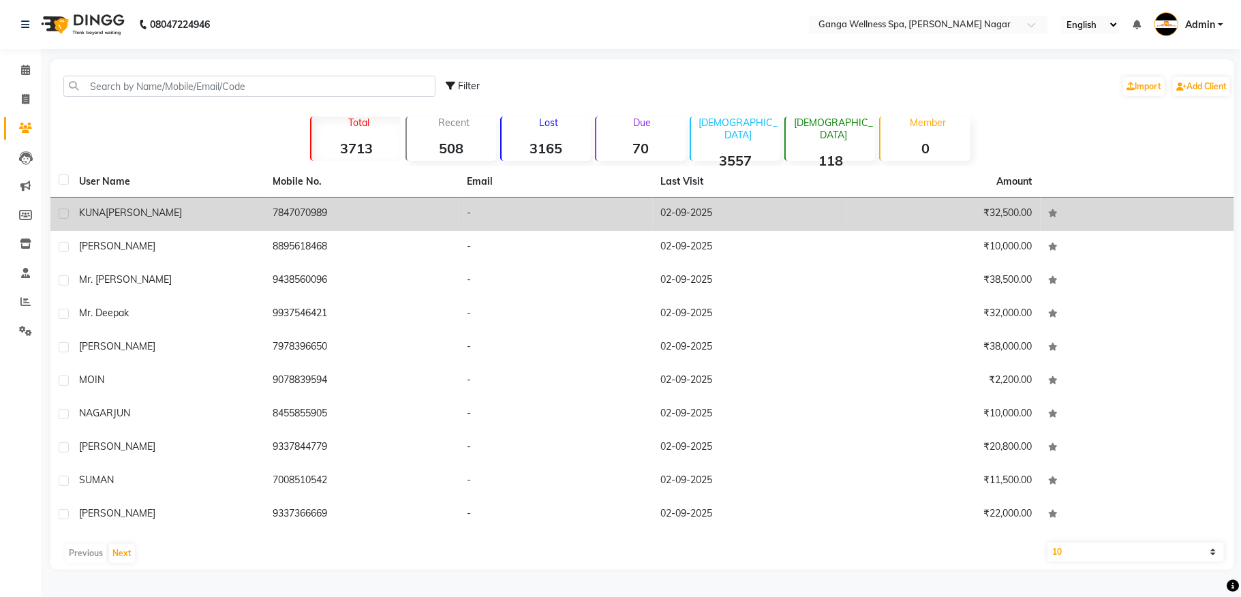
click at [289, 218] on td "7847070989" at bounding box center [362, 214] width 194 height 33
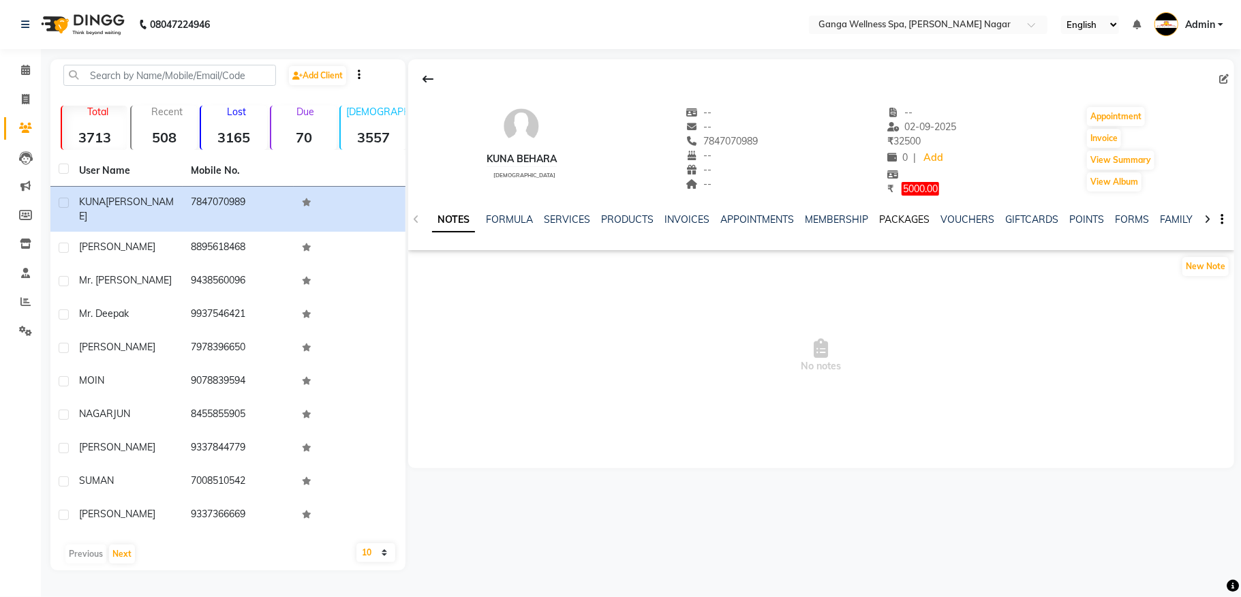
click at [895, 221] on link "PACKAGES" at bounding box center [904, 219] width 50 height 12
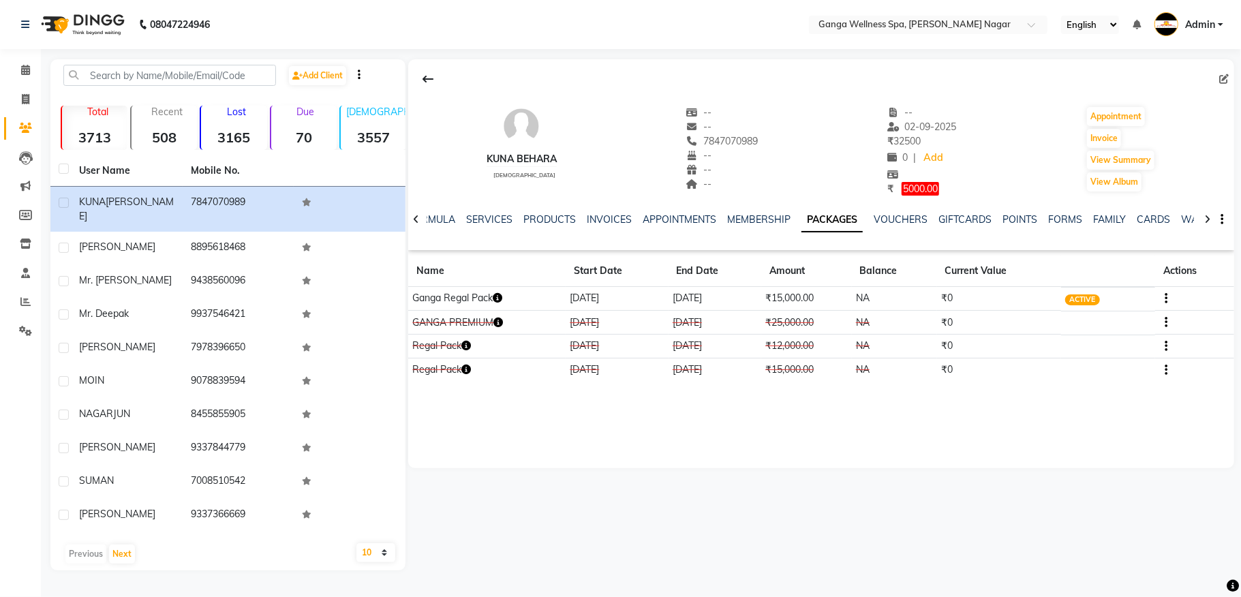
click at [1169, 298] on td at bounding box center [1194, 298] width 79 height 24
click at [1168, 299] on icon "button" at bounding box center [1166, 298] width 3 height 1
click at [1074, 300] on div "Edit" at bounding box center [1101, 298] width 89 height 17
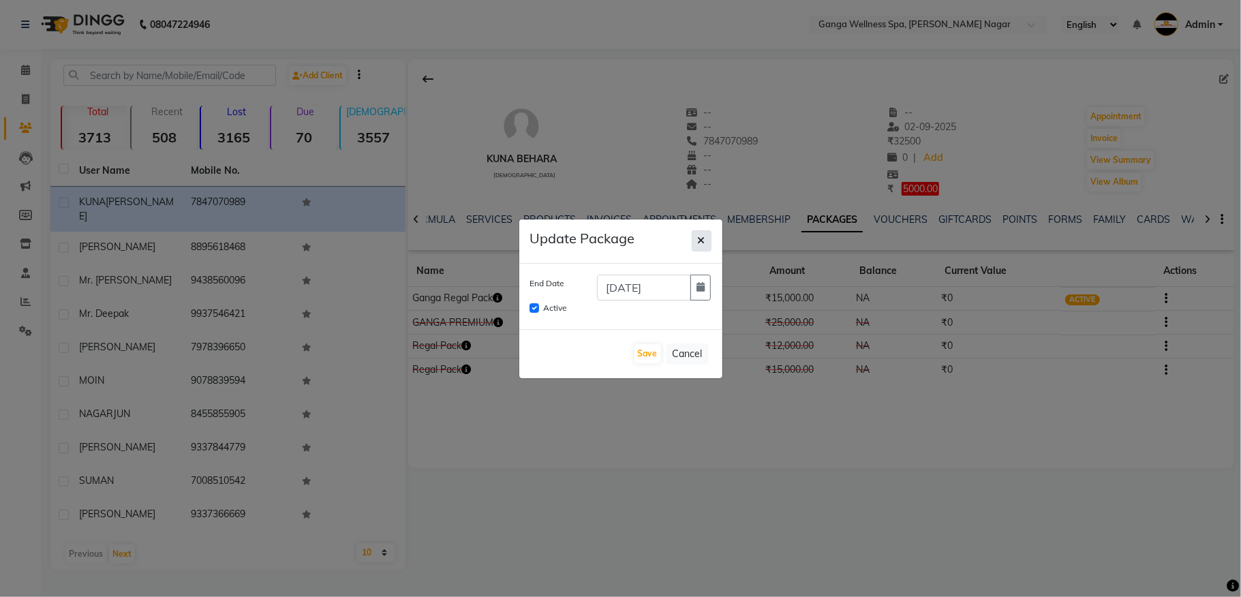
click at [699, 248] on button "button" at bounding box center [702, 240] width 20 height 21
checkbox input "false"
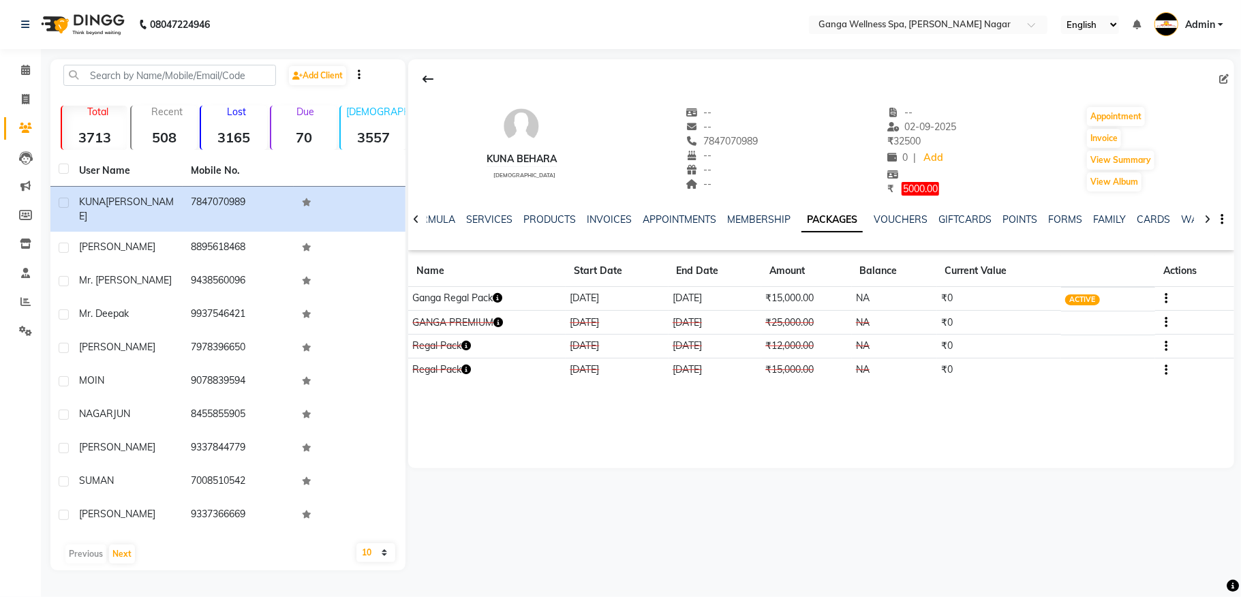
click at [1165, 299] on icon "button" at bounding box center [1166, 298] width 3 height 1
click at [1102, 281] on div "Redemption History" at bounding box center [1101, 281] width 89 height 17
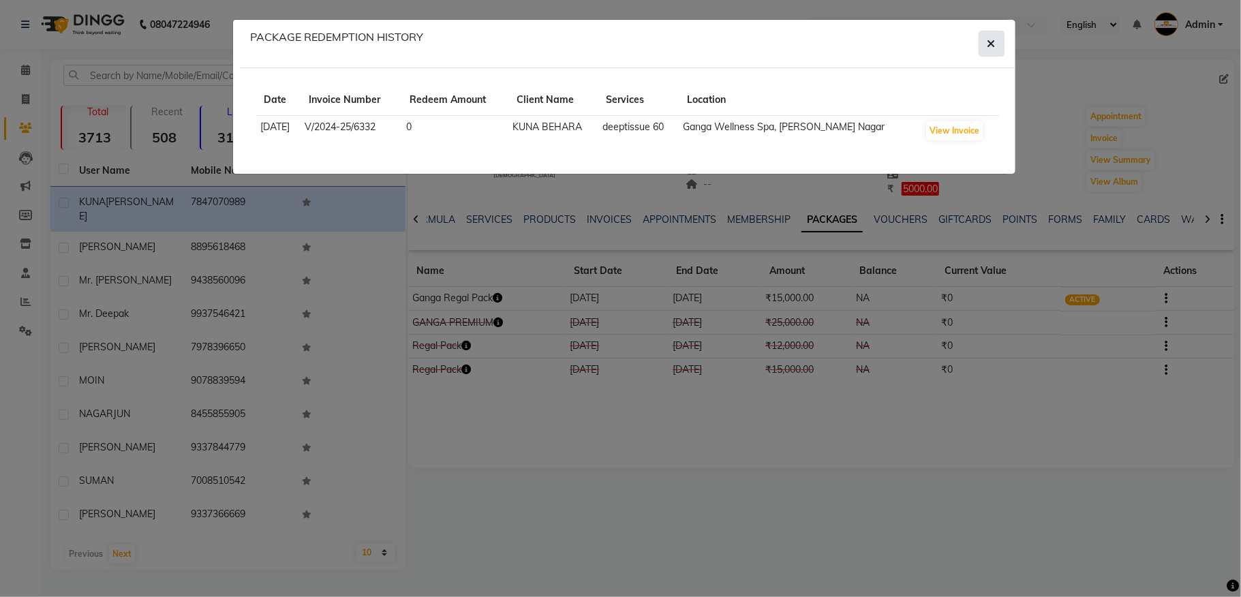
click at [992, 49] on icon "button" at bounding box center [991, 43] width 8 height 11
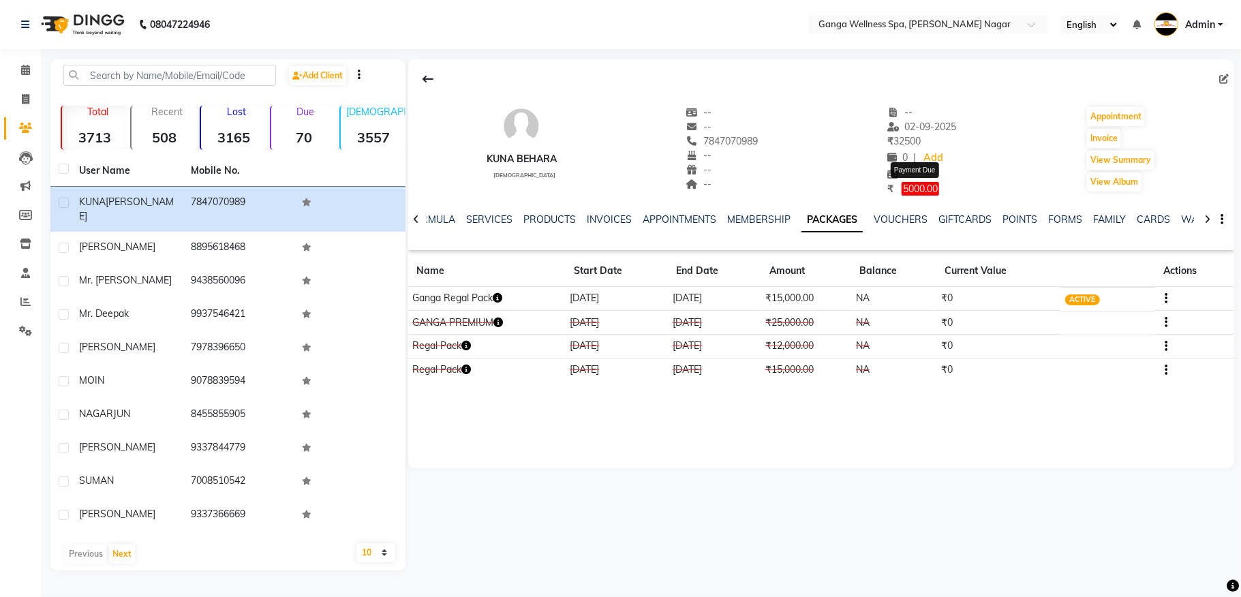
click at [916, 187] on span "5000.00" at bounding box center [919, 189] width 37 height 14
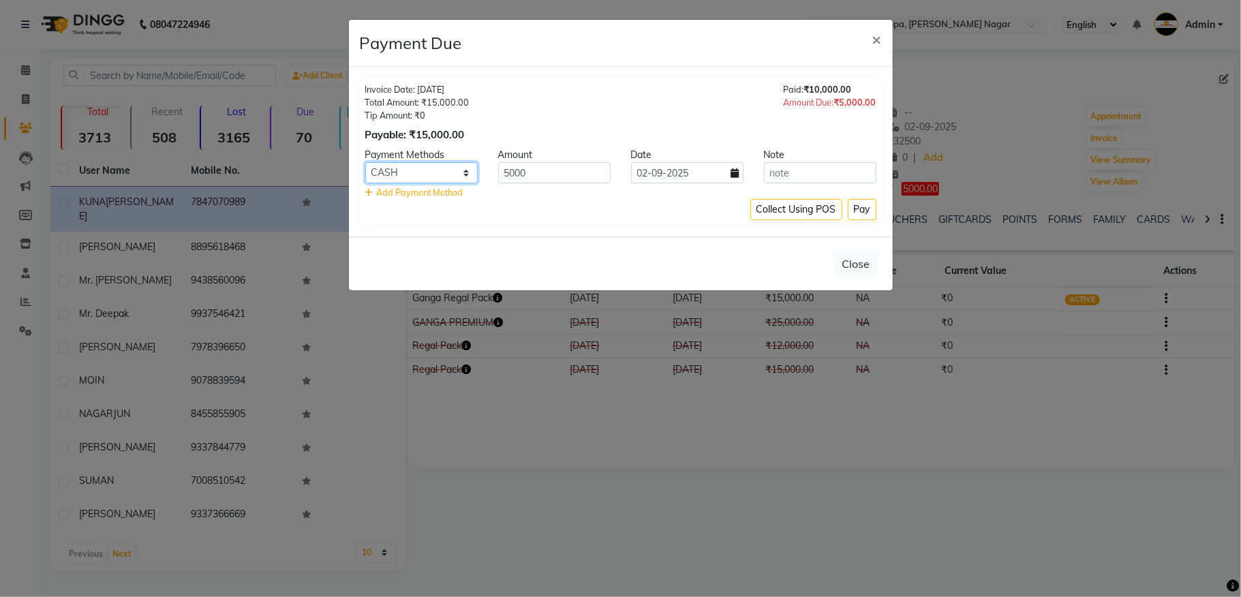
click at [437, 180] on select "PhonePe BharatPay CARD CASH PayTM ONLINE MI Voucher GPay" at bounding box center [421, 172] width 112 height 21
select select "7"
click at [365, 163] on select "PhonePe BharatPay CARD CASH PayTM ONLINE MI Voucher GPay" at bounding box center [421, 172] width 112 height 21
click at [851, 213] on button "Pay" at bounding box center [862, 209] width 29 height 21
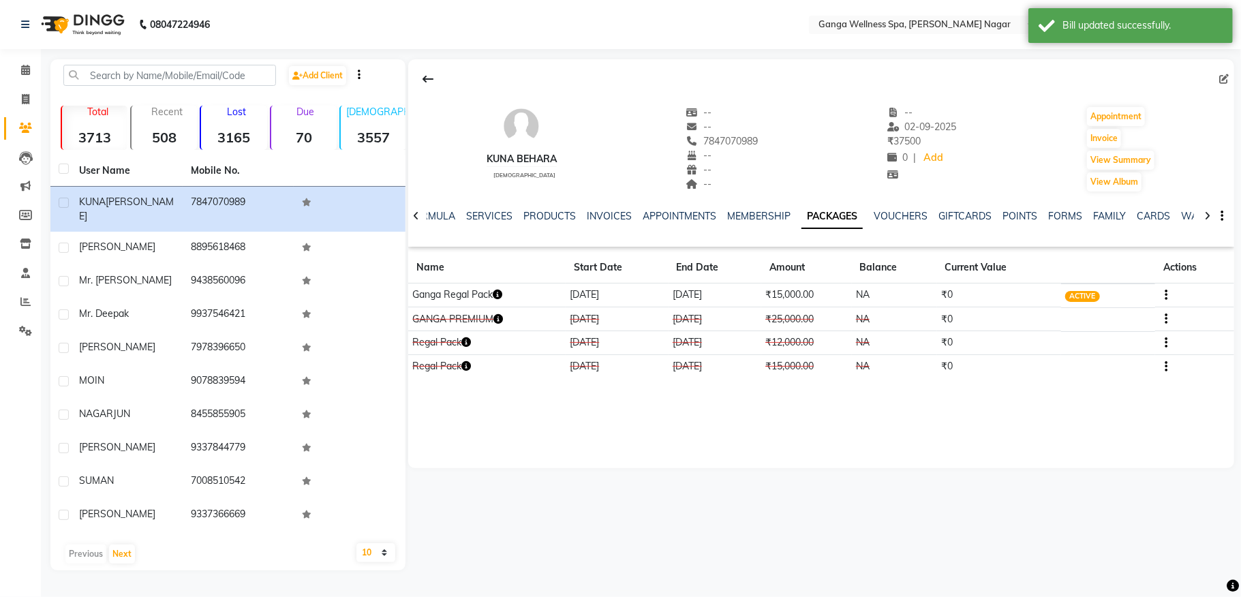
click at [800, 401] on div "KUNA BEHARA [DEMOGRAPHIC_DATA] -- -- 7847070989 -- -- -- -- [DATE] ₹ 37500 0 | …" at bounding box center [821, 263] width 826 height 409
click at [1099, 135] on button "Invoice" at bounding box center [1104, 138] width 34 height 19
select select "service"
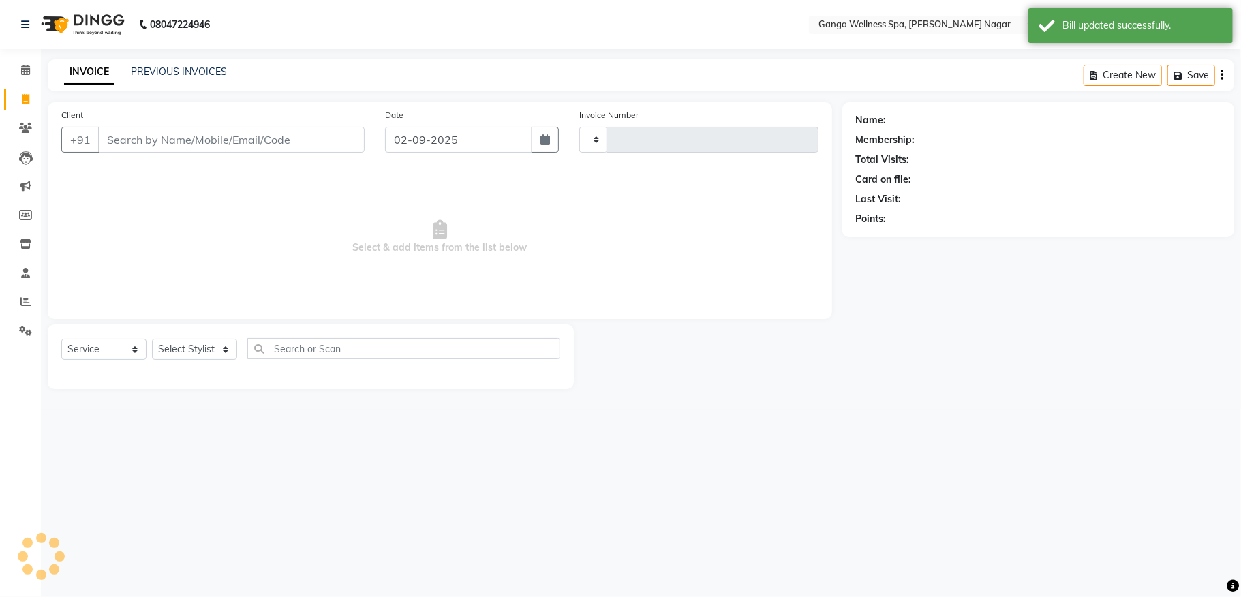
type input "2853"
select select "762"
type input "7847070989"
drag, startPoint x: 210, startPoint y: 352, endPoint x: 217, endPoint y: 342, distance: 12.3
click at [210, 352] on select "Select Stylist Abhi [PERSON_NAME] Alexa AMMY AMMY [PERSON_NAME] anya APPI [PERS…" at bounding box center [194, 349] width 85 height 21
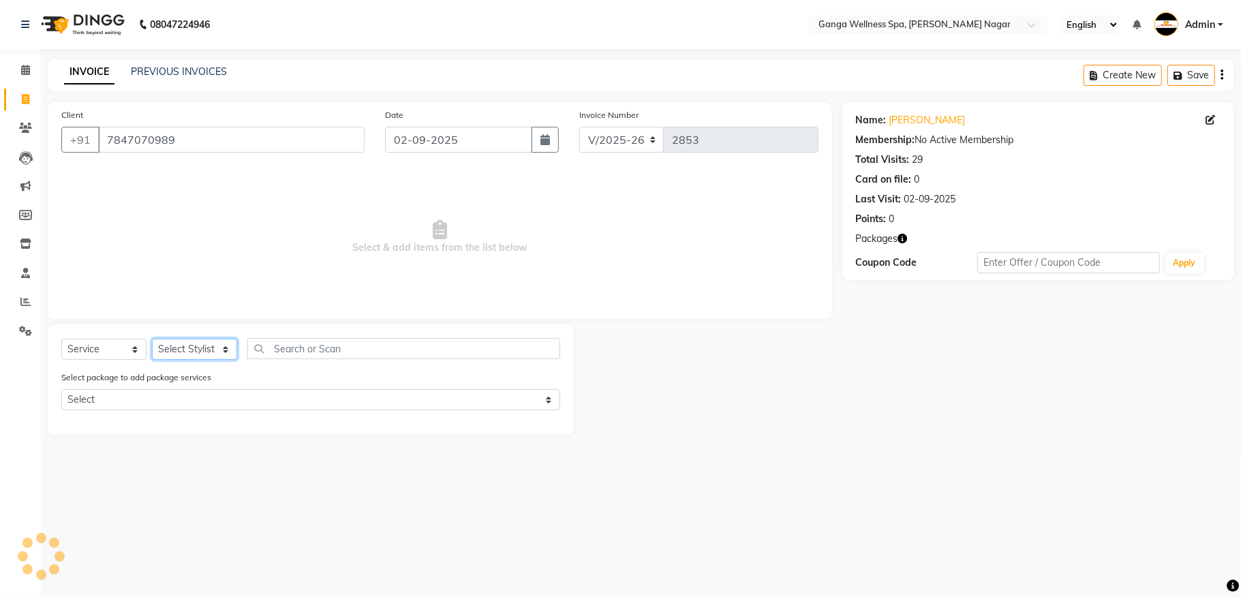
select select "70875"
click at [152, 339] on select "Select Stylist Abhi [PERSON_NAME] Alexa AMMY AMMY [PERSON_NAME] anya APPI [PERS…" at bounding box center [194, 349] width 85 height 21
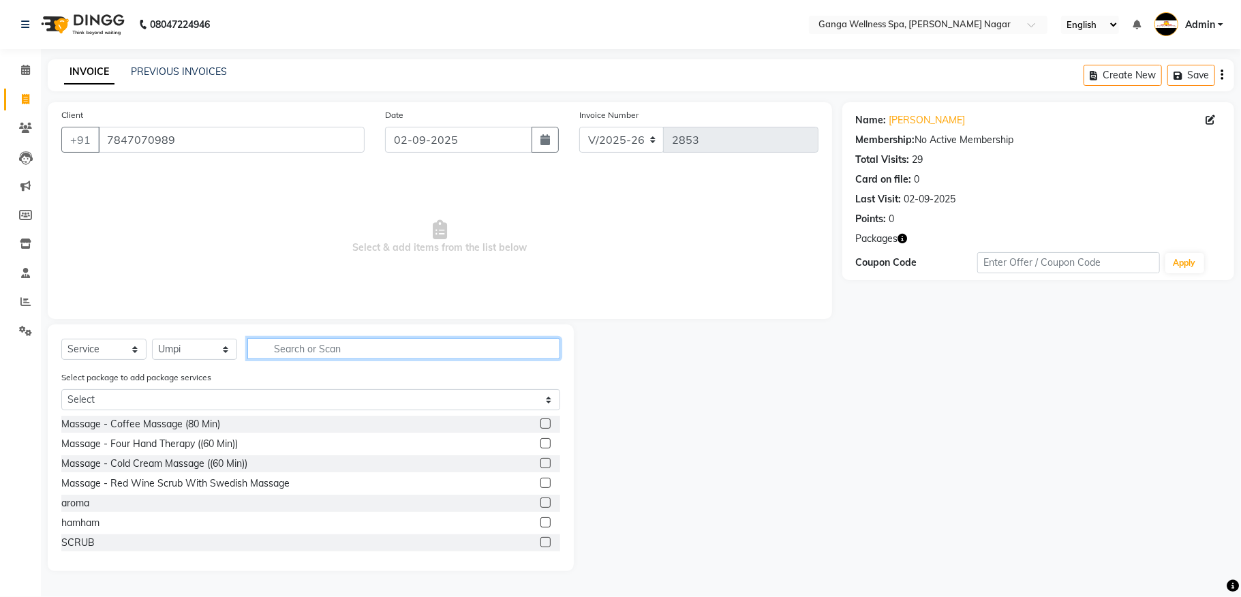
click at [328, 350] on input "text" at bounding box center [403, 348] width 313 height 21
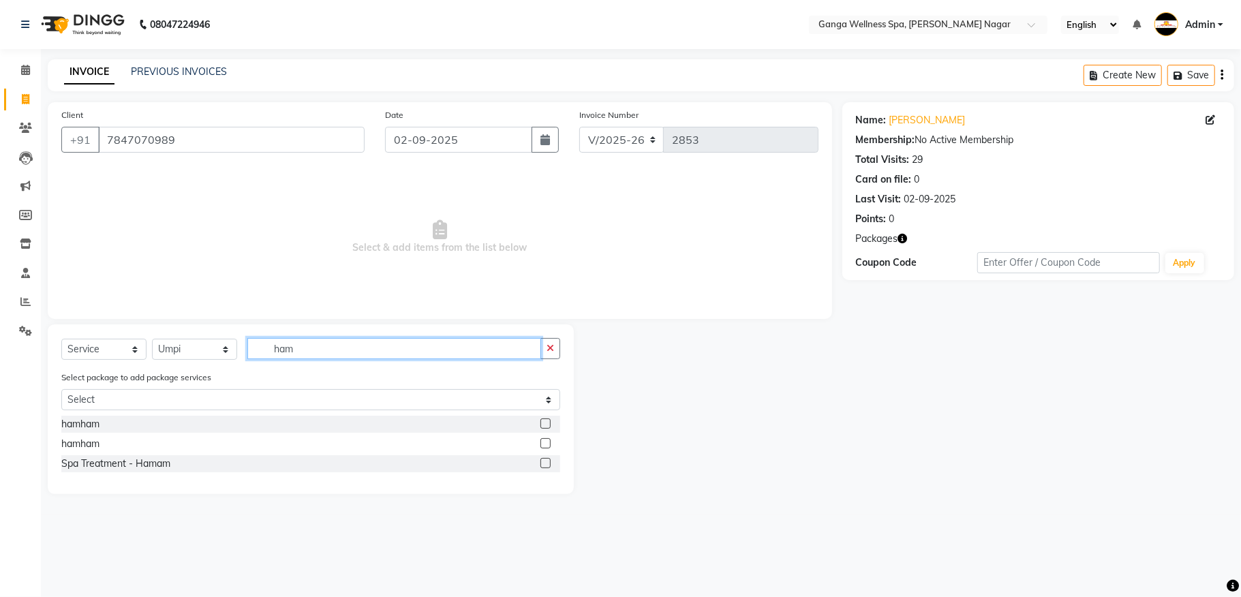
type input "ham"
click at [544, 442] on label at bounding box center [545, 443] width 10 height 10
click at [544, 442] on input "checkbox" at bounding box center [544, 443] width 9 height 9
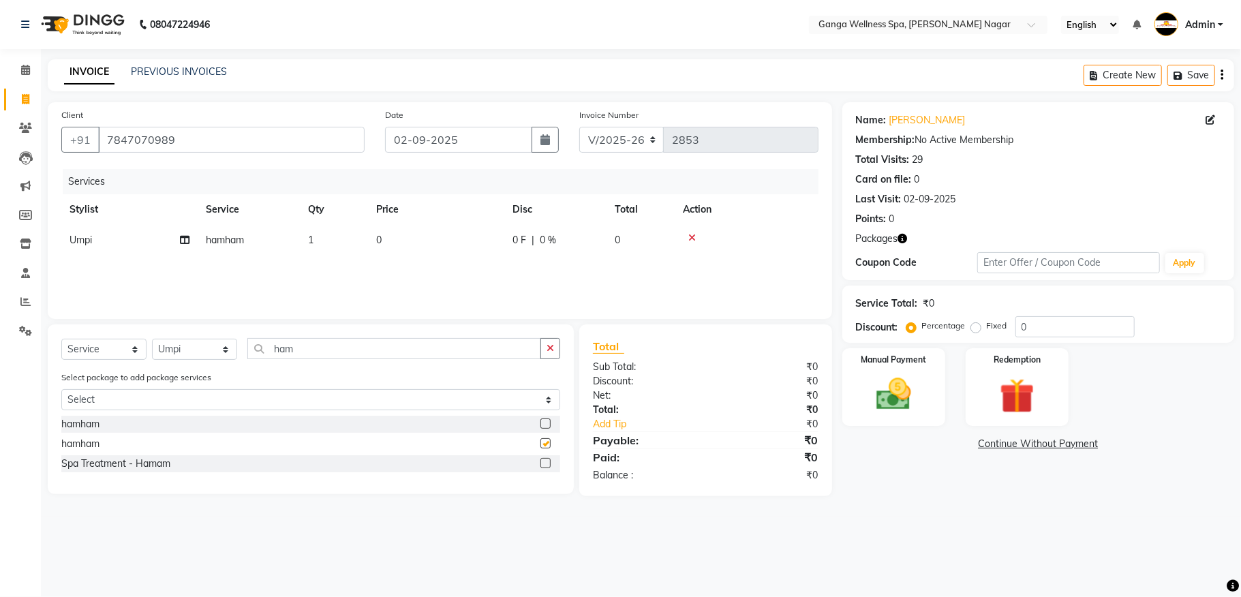
checkbox input "false"
click at [1030, 396] on img at bounding box center [1016, 395] width 59 height 45
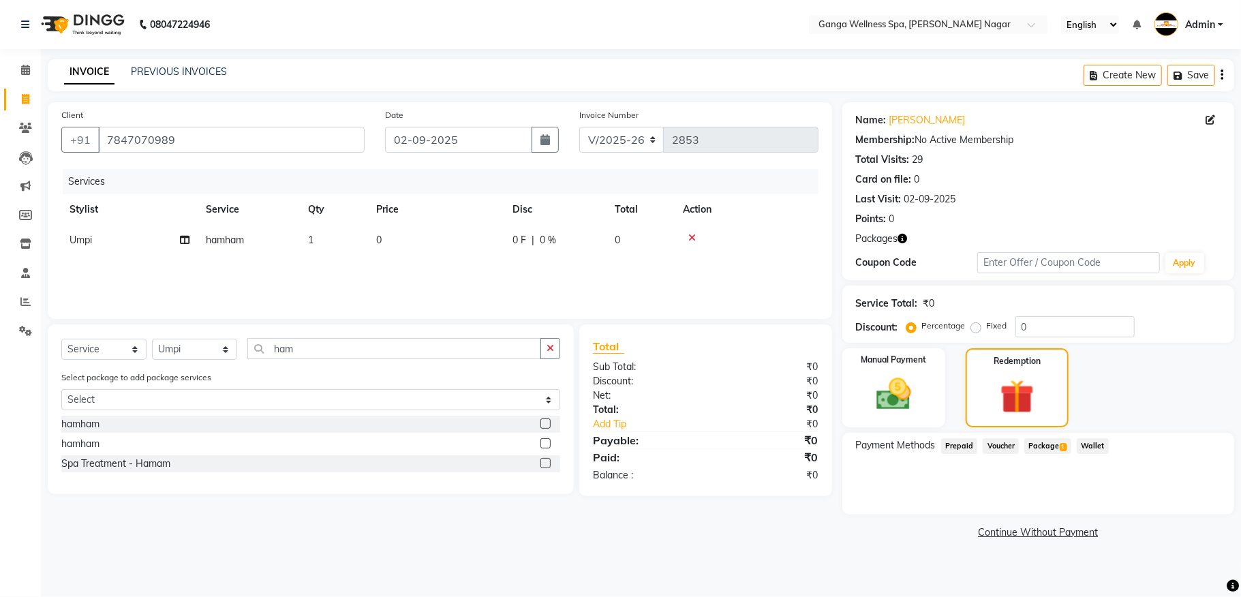
click at [1049, 445] on span "Package 1" at bounding box center [1047, 446] width 47 height 16
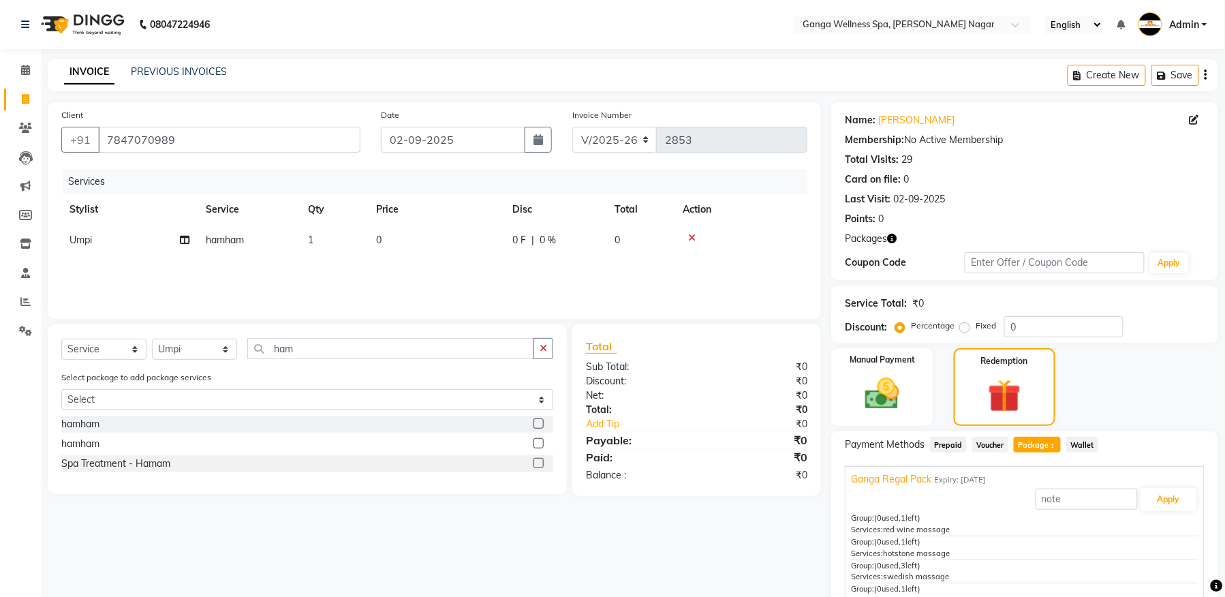
scroll to position [75, 0]
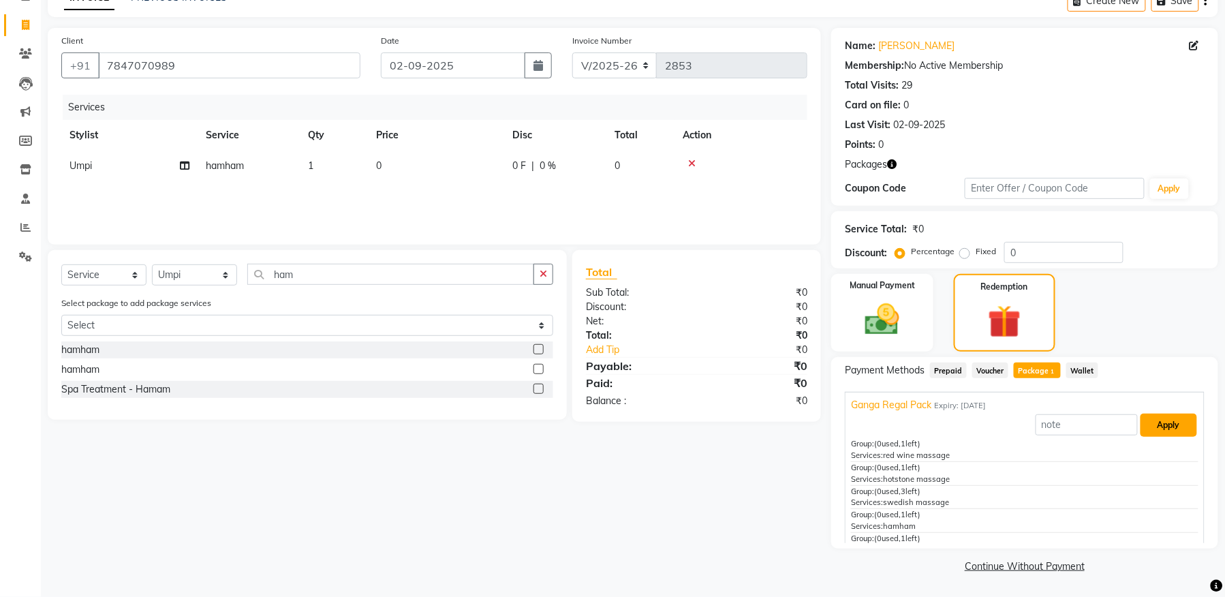
click at [1161, 424] on button "Apply" at bounding box center [1169, 425] width 57 height 23
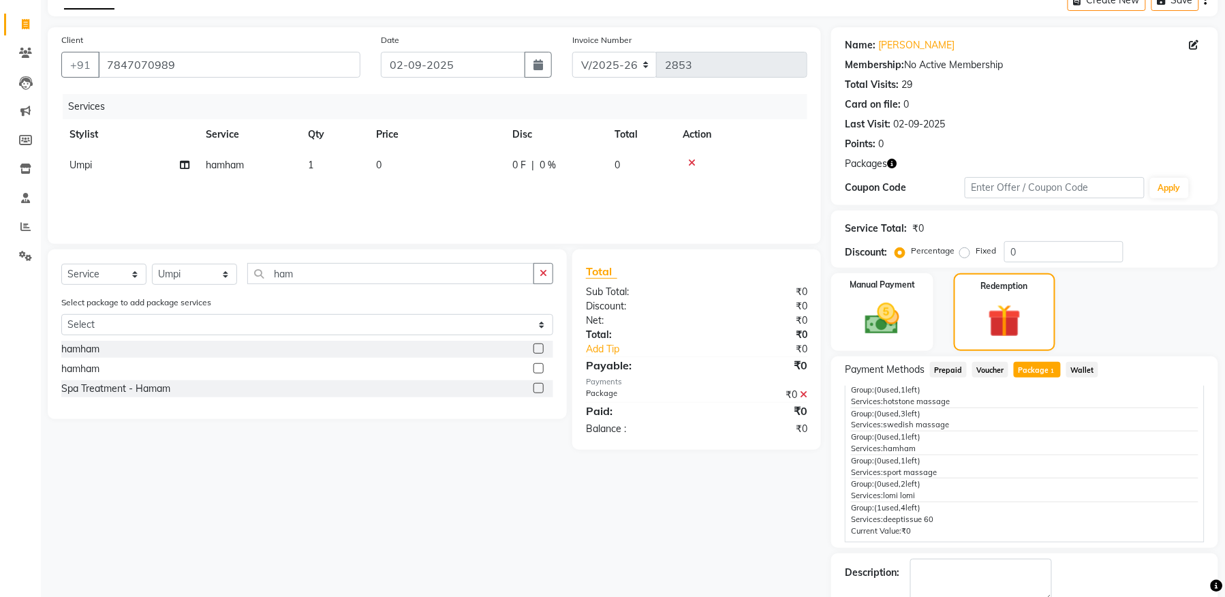
scroll to position [153, 0]
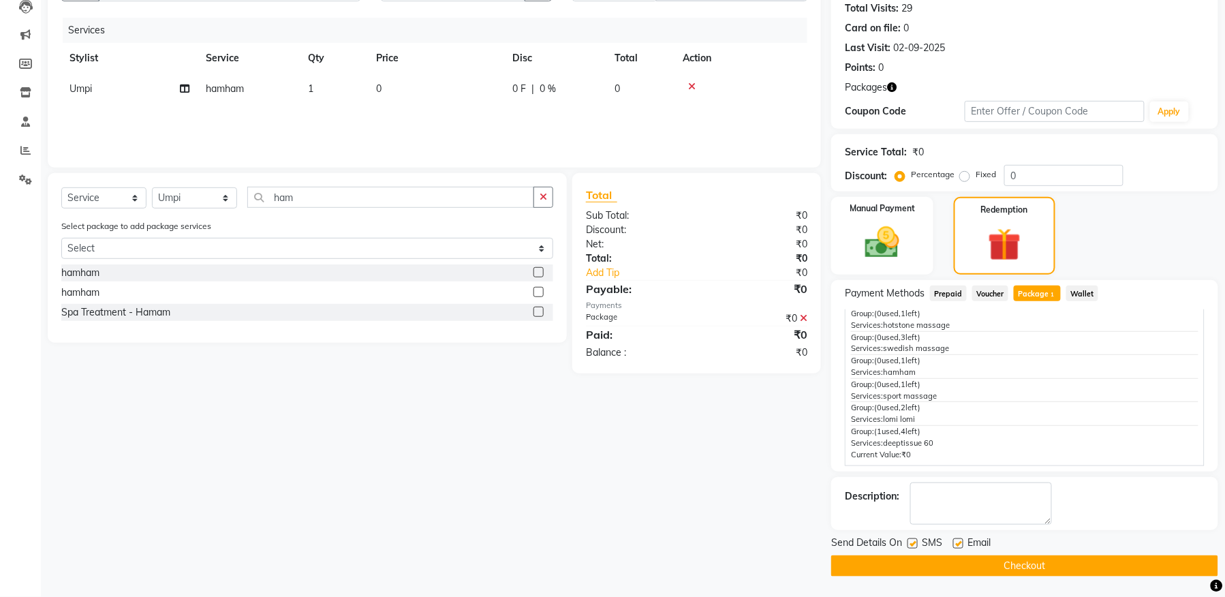
click at [1008, 563] on button "Checkout" at bounding box center [1024, 565] width 387 height 21
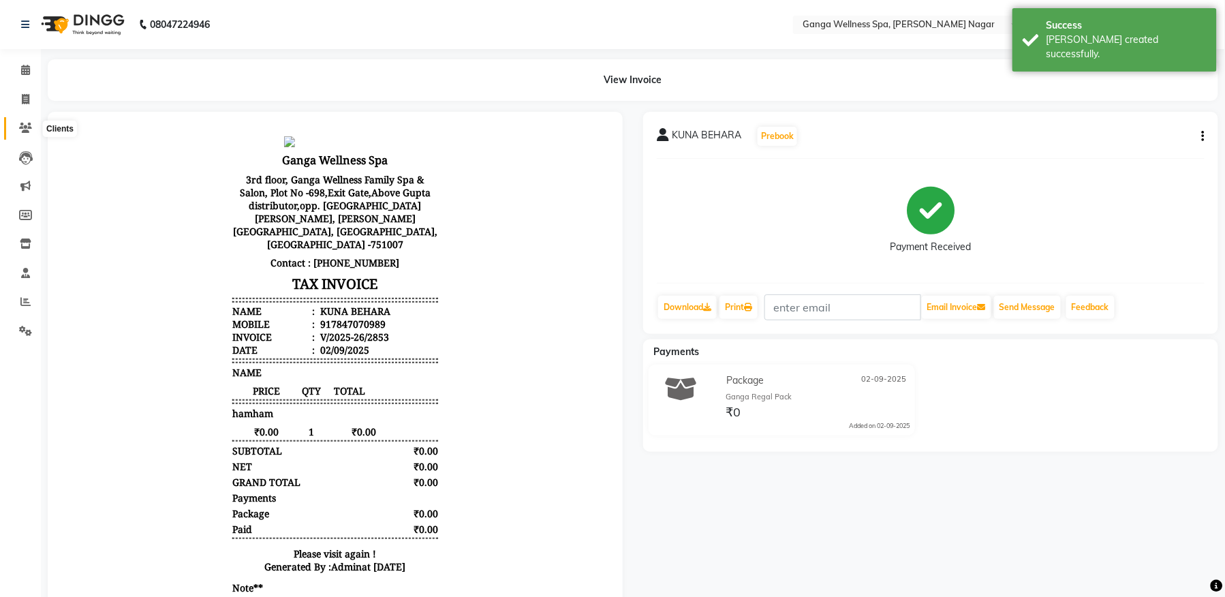
click at [26, 125] on icon at bounding box center [25, 128] width 13 height 10
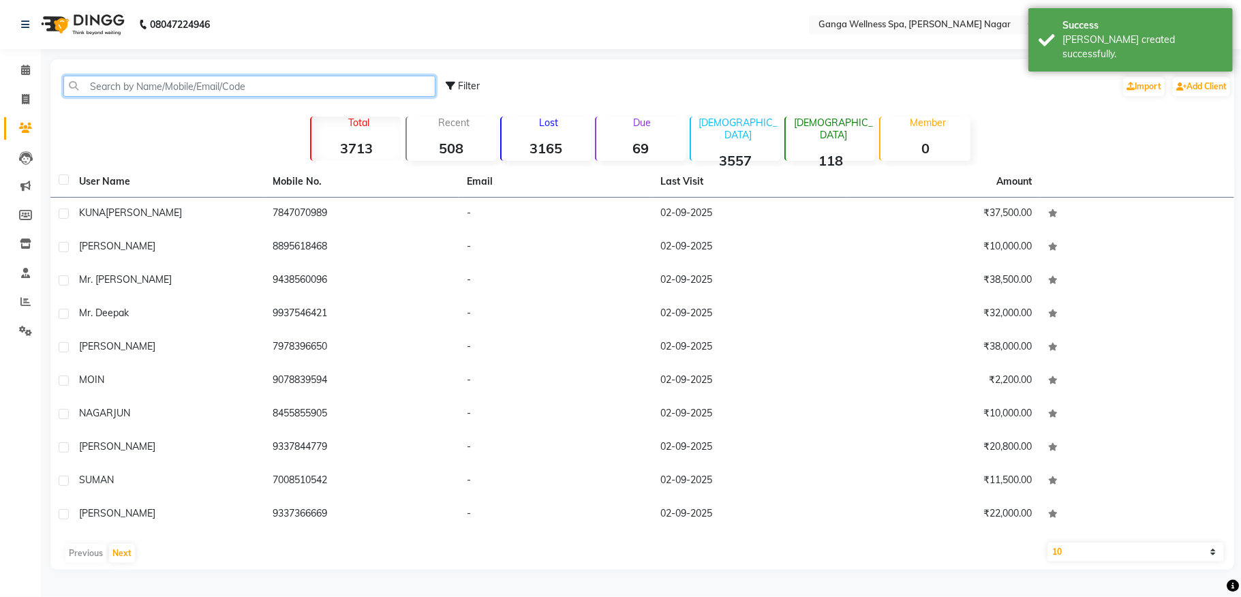
click at [206, 85] on input "text" at bounding box center [249, 86] width 372 height 21
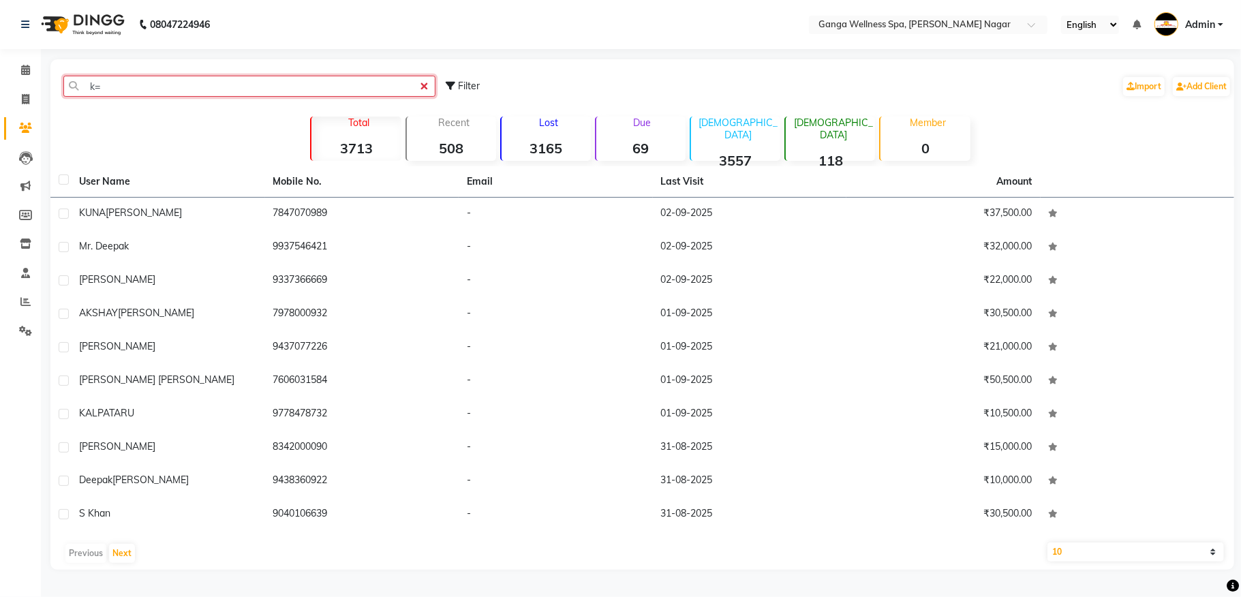
type input "k"
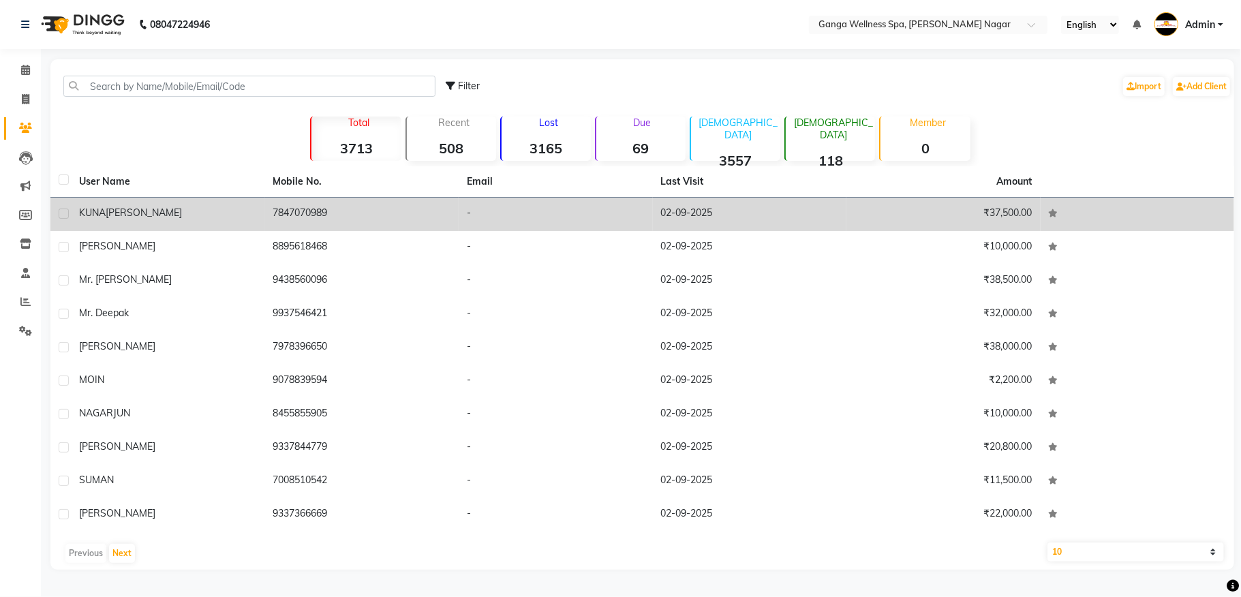
click at [341, 214] on td "7847070989" at bounding box center [362, 214] width 194 height 33
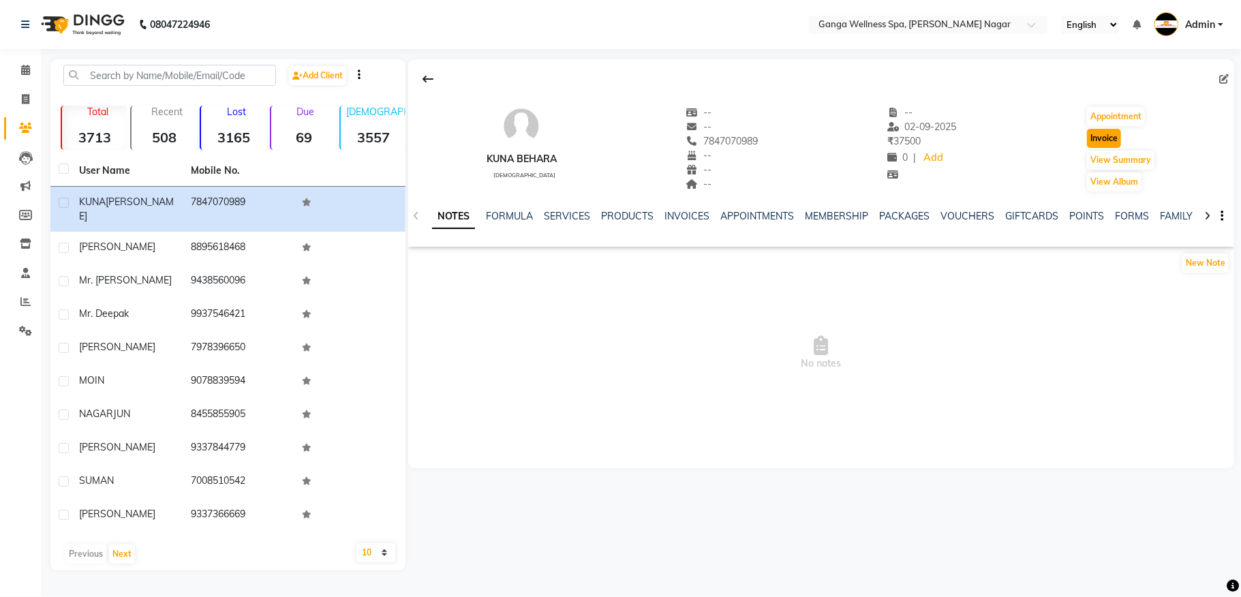
click at [1104, 140] on button "Invoice" at bounding box center [1104, 138] width 34 height 19
select select "service"
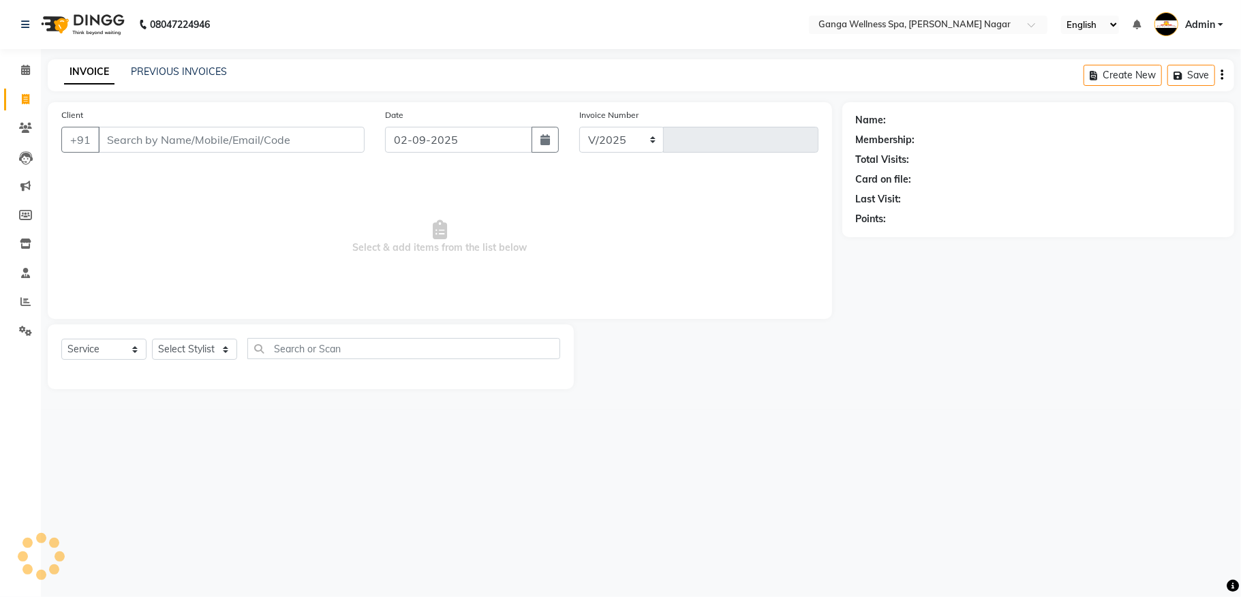
select select "762"
type input "2854"
type input "7847070989"
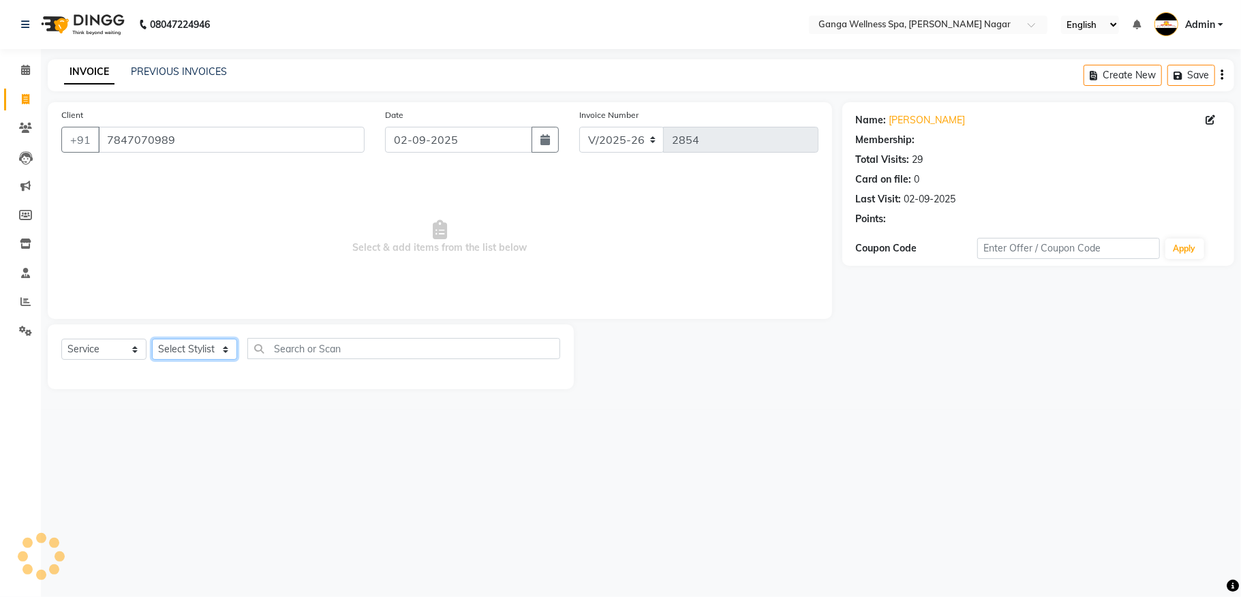
click at [192, 345] on select "Select Stylist Abhi [PERSON_NAME] Alexa AMMY AMMY [PERSON_NAME] anya APPI [PERS…" at bounding box center [194, 349] width 85 height 21
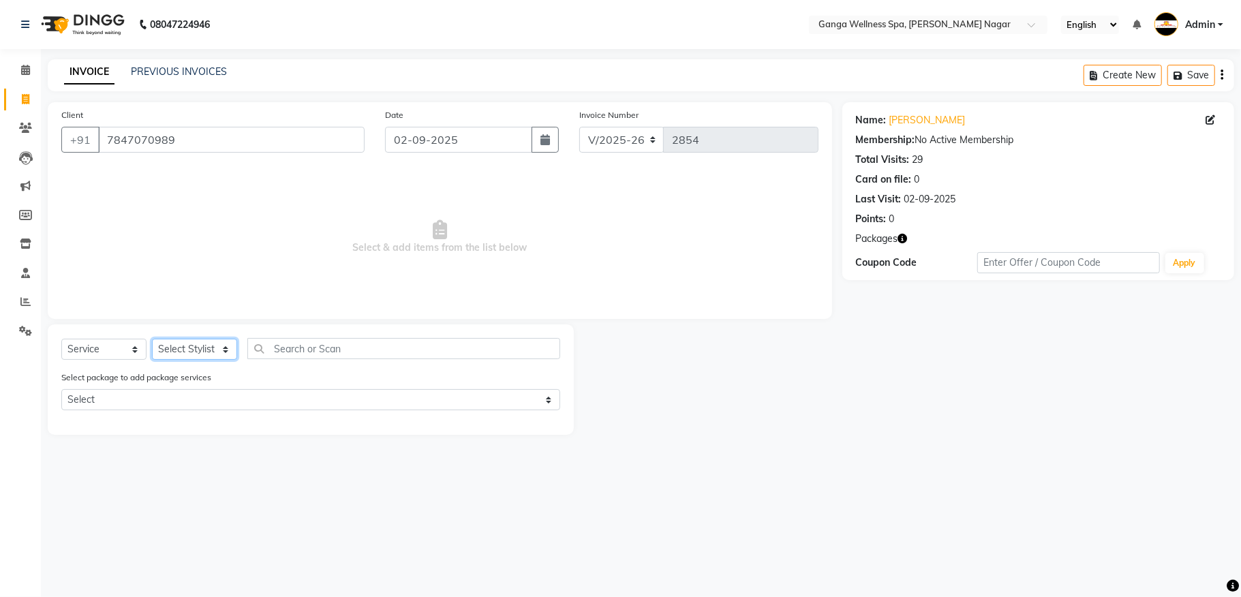
select select "16952"
click at [152, 339] on select "Select Stylist Abhi [PERSON_NAME] Alexa AMMY AMMY [PERSON_NAME] anya APPI [PERS…" at bounding box center [194, 349] width 85 height 21
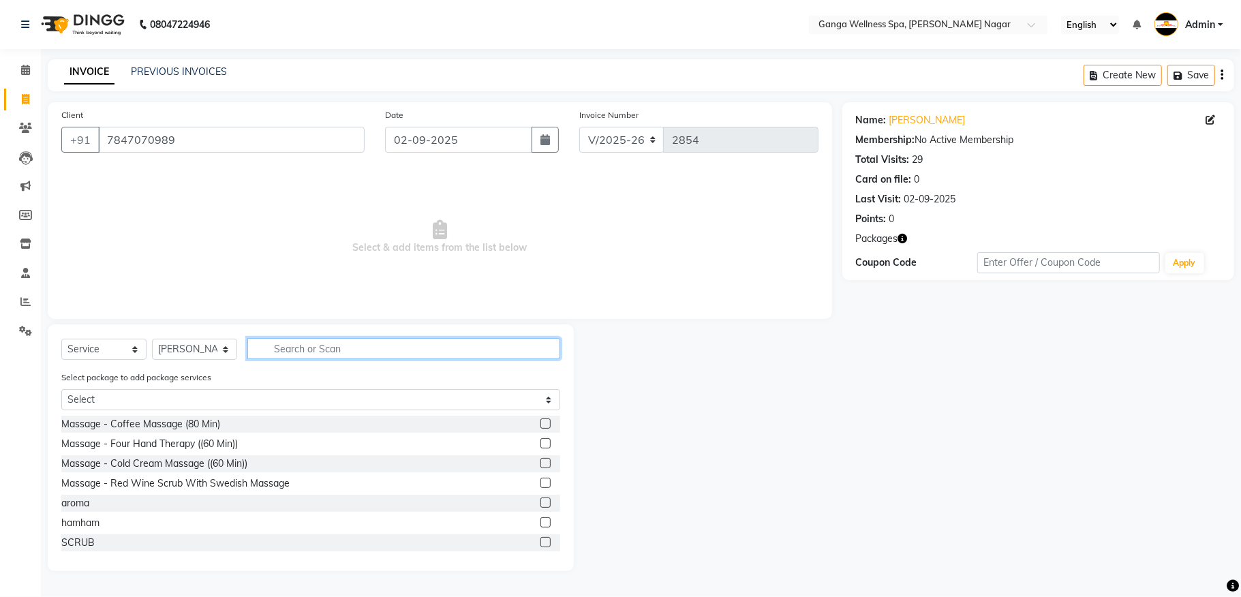
click at [322, 348] on input "text" at bounding box center [403, 348] width 313 height 21
type input "h"
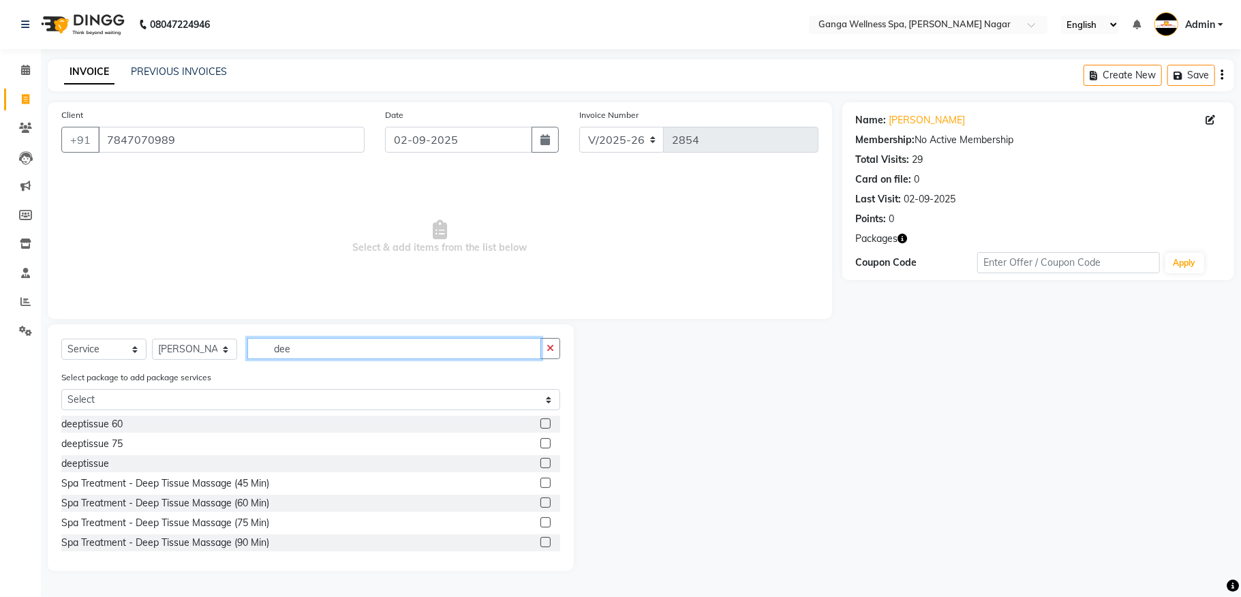
type input "dee"
click at [540, 424] on label at bounding box center [545, 423] width 10 height 10
click at [540, 424] on input "checkbox" at bounding box center [544, 424] width 9 height 9
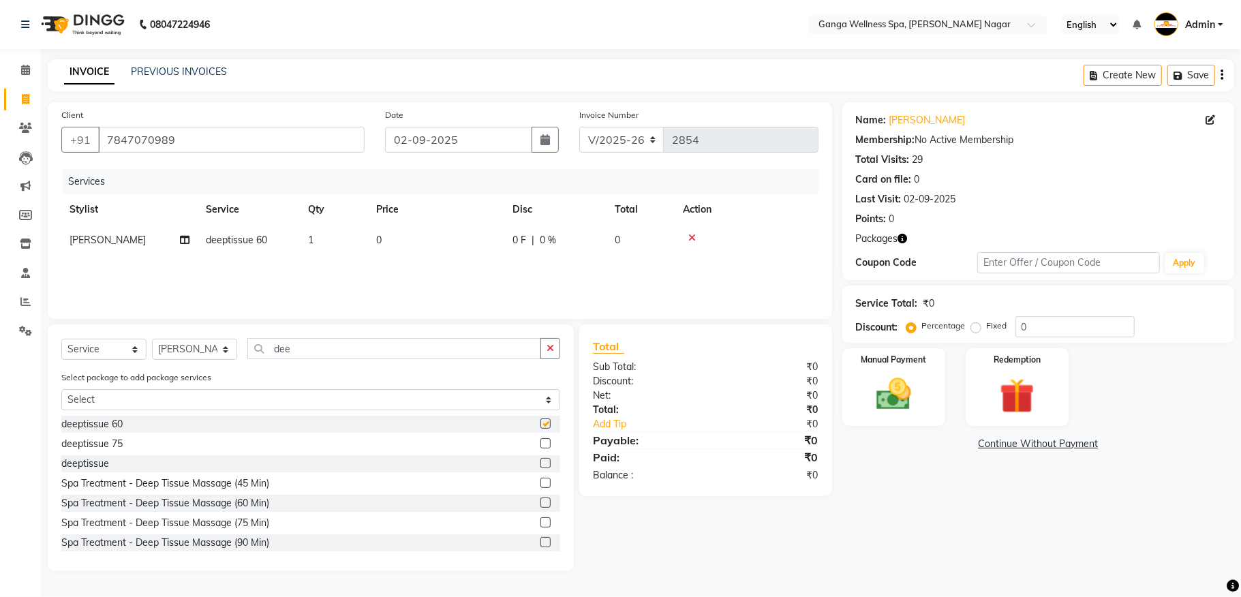
checkbox input "false"
click at [1015, 407] on img at bounding box center [1016, 395] width 59 height 45
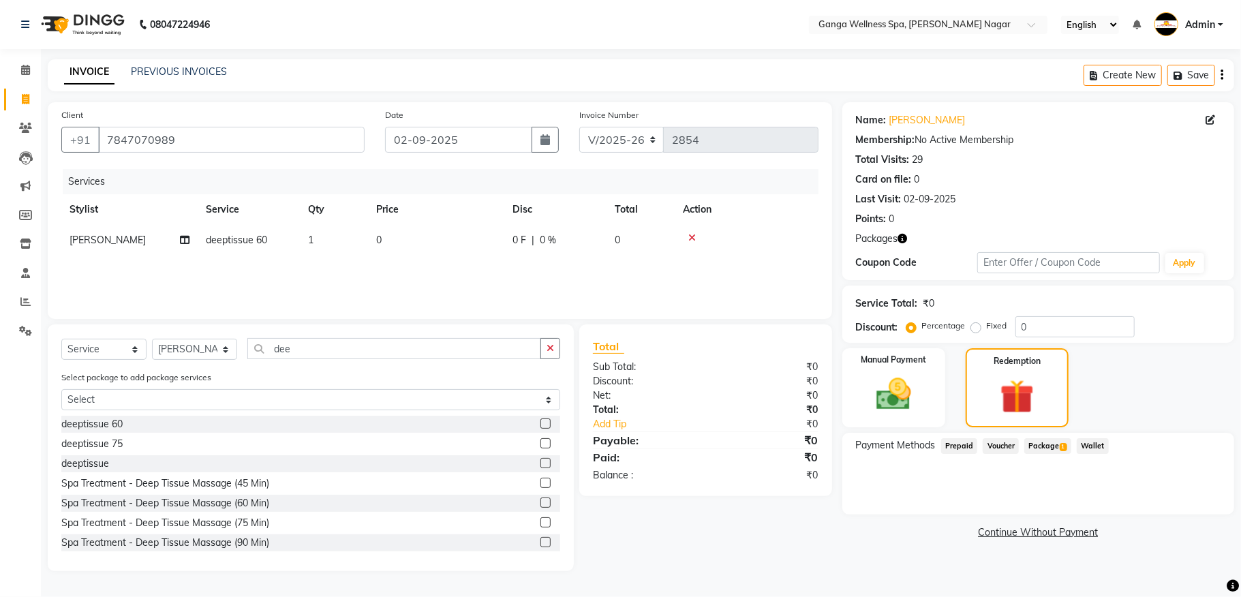
click at [1050, 446] on span "Package 1" at bounding box center [1047, 446] width 47 height 16
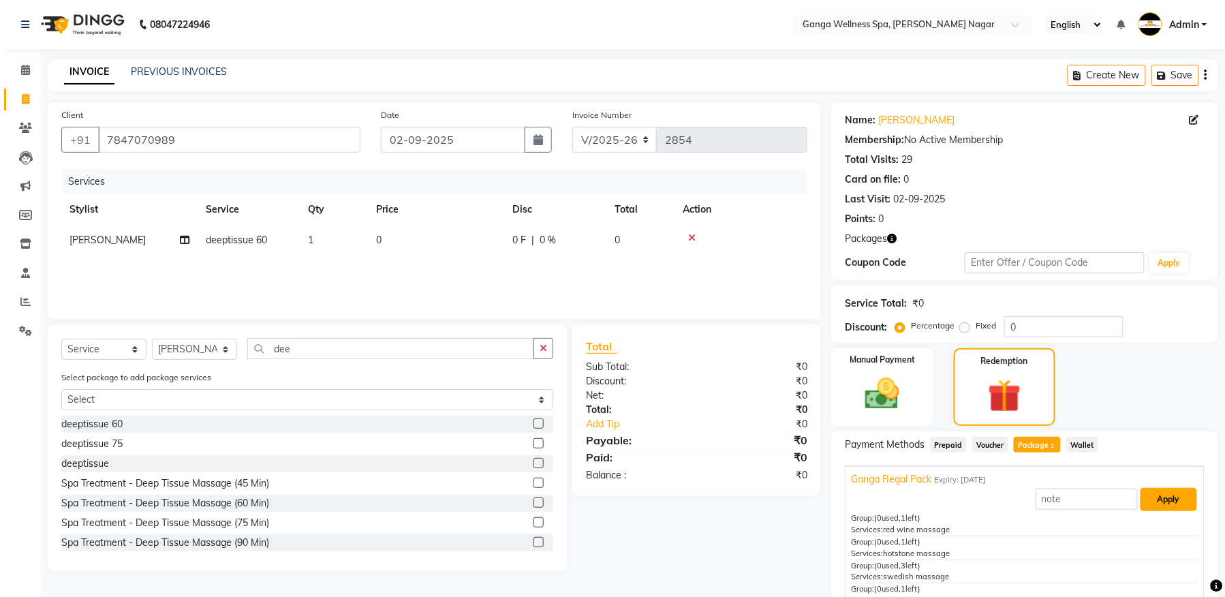
click at [1143, 497] on button "Apply" at bounding box center [1169, 499] width 57 height 23
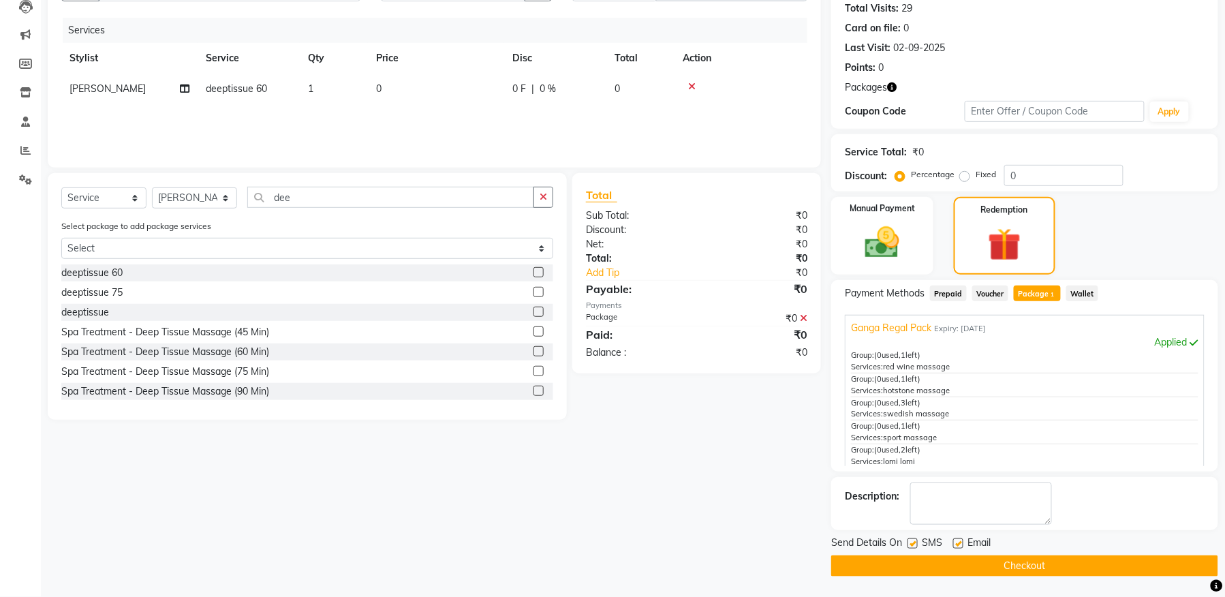
click at [995, 564] on button "Checkout" at bounding box center [1024, 565] width 387 height 21
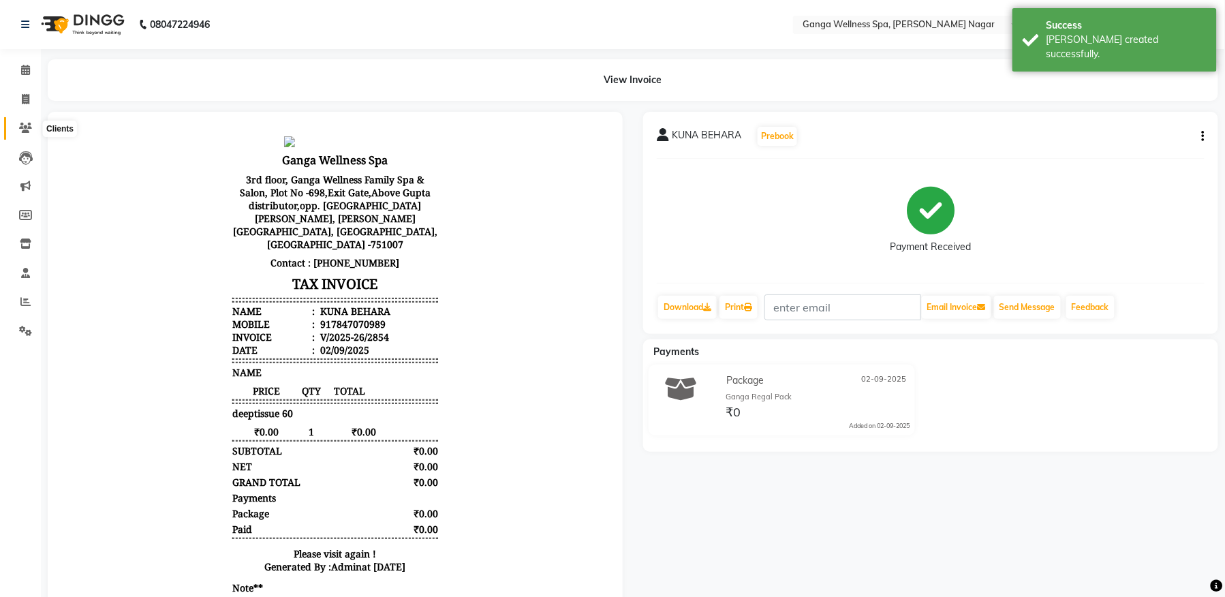
click at [30, 134] on span at bounding box center [26, 129] width 24 height 16
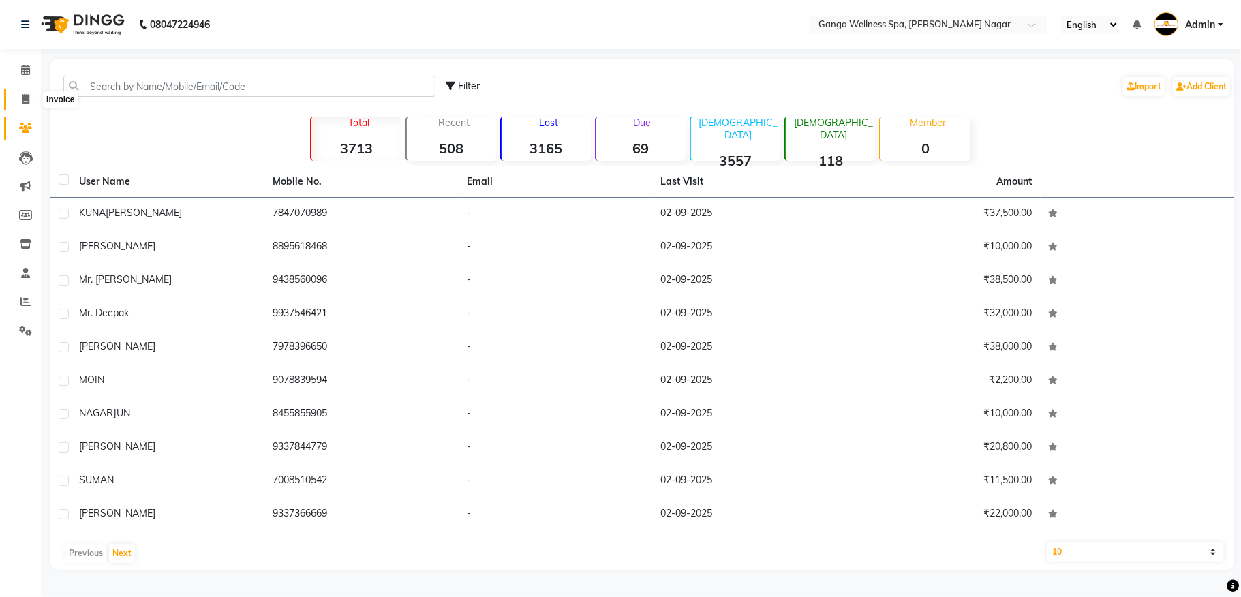
click at [30, 104] on span at bounding box center [26, 100] width 24 height 16
select select "service"
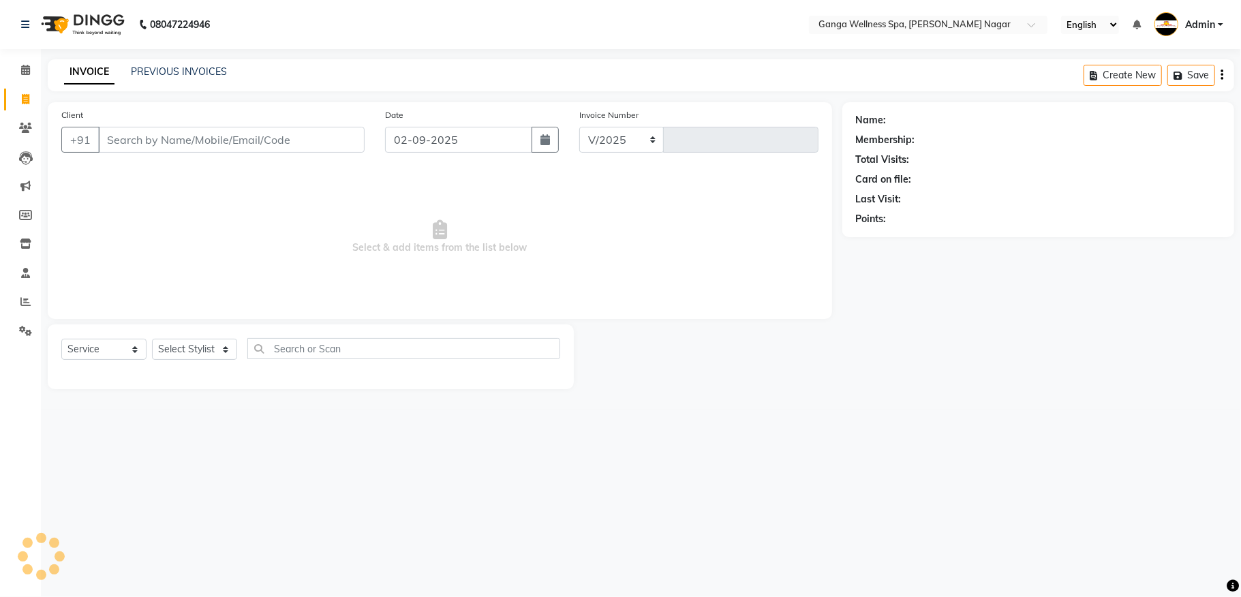
select select "762"
type input "2855"
click at [189, 72] on link "PREVIOUS INVOICES" at bounding box center [179, 71] width 96 height 12
